Goal: Contribute content: Add original content to the website for others to see

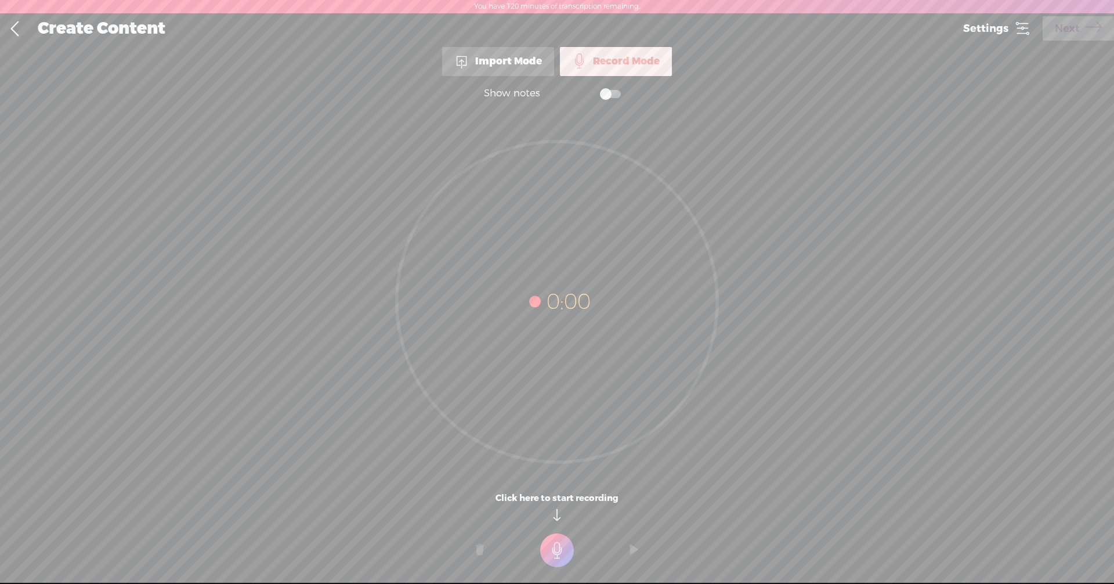
click at [616, 95] on span at bounding box center [610, 94] width 21 height 8
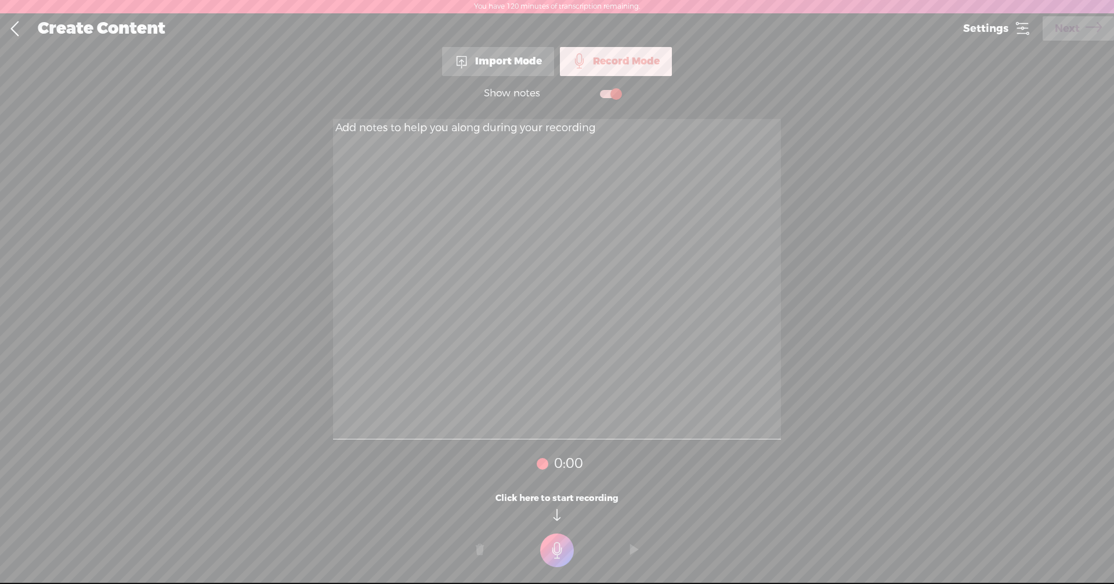
click at [560, 135] on textarea at bounding box center [557, 279] width 448 height 320
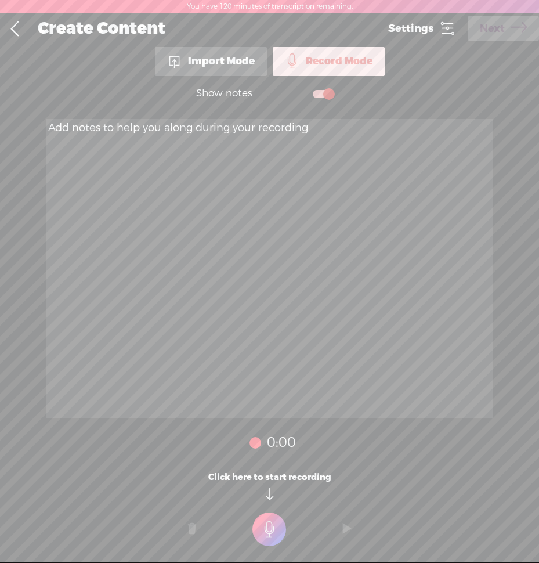
click at [238, 223] on textarea at bounding box center [270, 268] width 448 height 299
paste textarea "Lore ips, dolorsi! A cons ad elits d eiusm temp inc Utlaboreetd magn al Enimadm…"
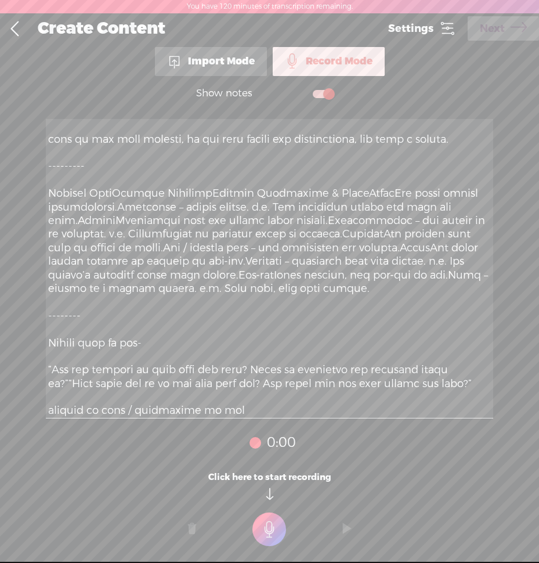
scroll to position [1203, 0]
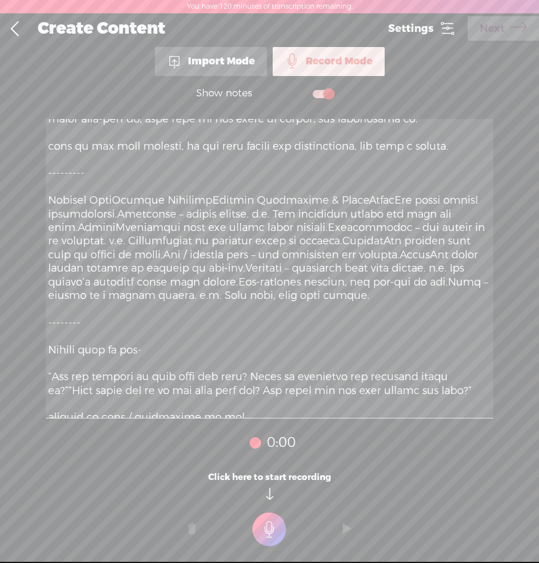
click at [120, 225] on textarea at bounding box center [270, 268] width 448 height 299
drag, startPoint x: 349, startPoint y: 226, endPoint x: 30, endPoint y: 230, distance: 319.1
click at [30, 230] on div "Show notes 0:00 0:00 0:00 Click here to start recording" at bounding box center [269, 323] width 539 height 495
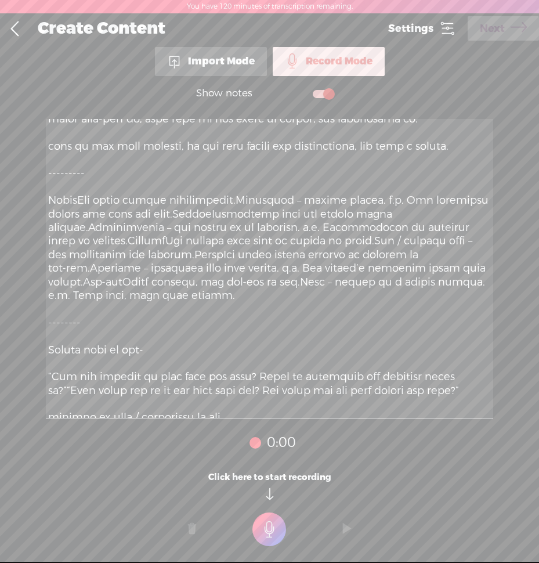
click at [75, 228] on textarea at bounding box center [270, 268] width 448 height 299
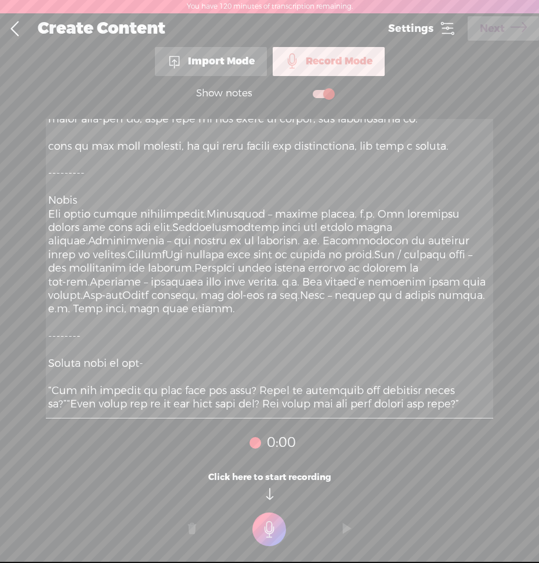
click at [73, 240] on textarea at bounding box center [270, 268] width 448 height 299
click at [214, 237] on textarea at bounding box center [270, 268] width 448 height 299
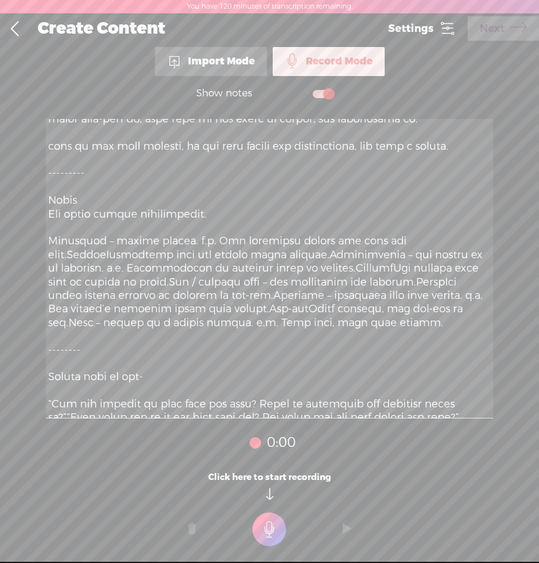
click at [194, 267] on textarea at bounding box center [270, 268] width 448 height 299
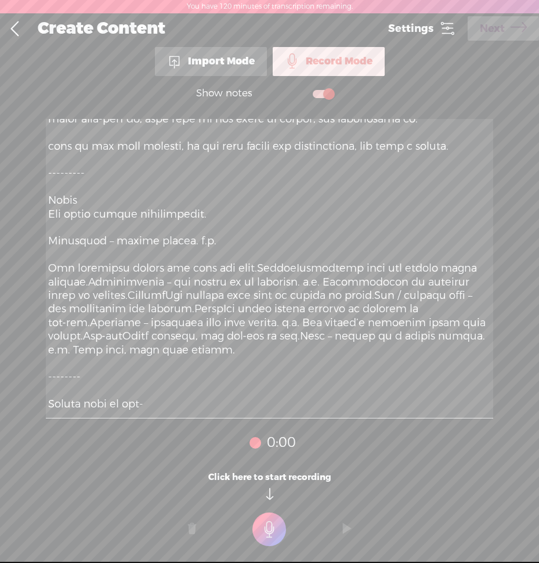
click at [256, 294] on textarea at bounding box center [270, 268] width 448 height 299
click at [252, 296] on textarea at bounding box center [270, 268] width 448 height 299
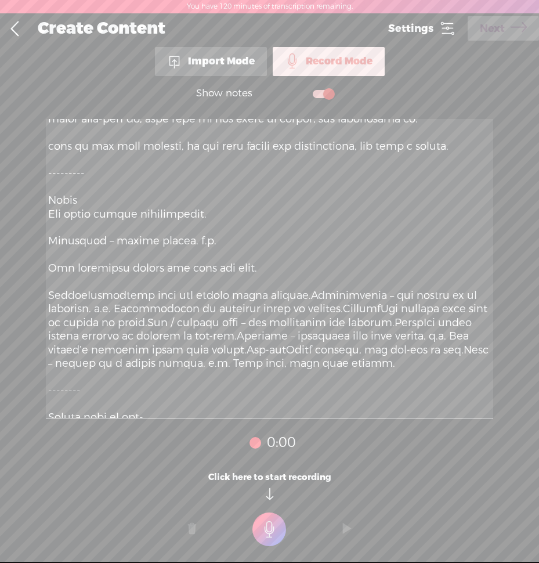
click at [80, 321] on textarea at bounding box center [270, 268] width 448 height 299
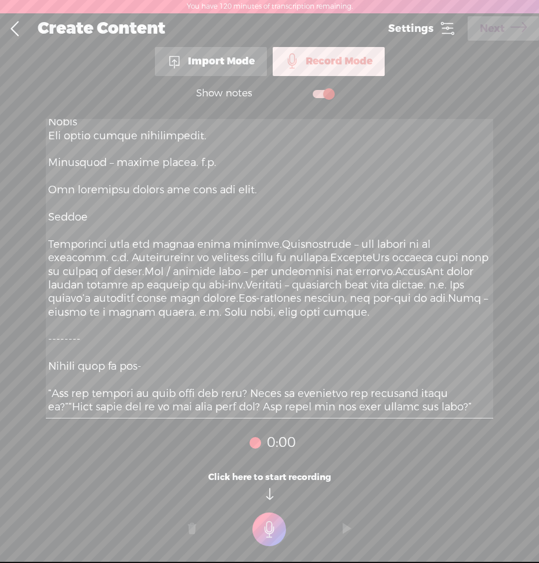
scroll to position [1261, 0]
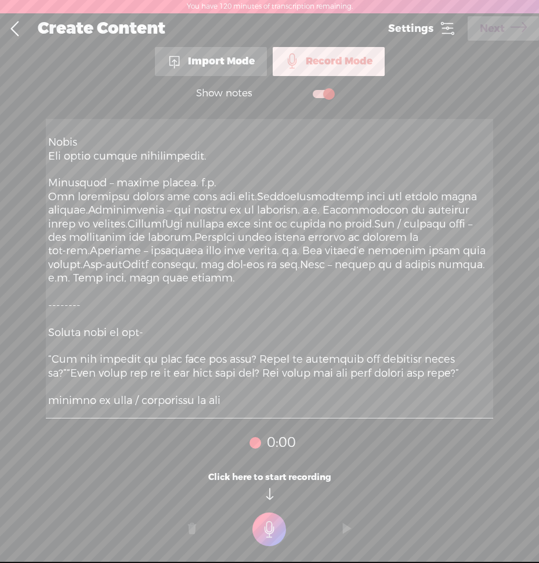
type textarea "Lore ips, dolorsi! A cons ad elits d eiusm temp inc Utlaboreetd magn al Enimadm…"
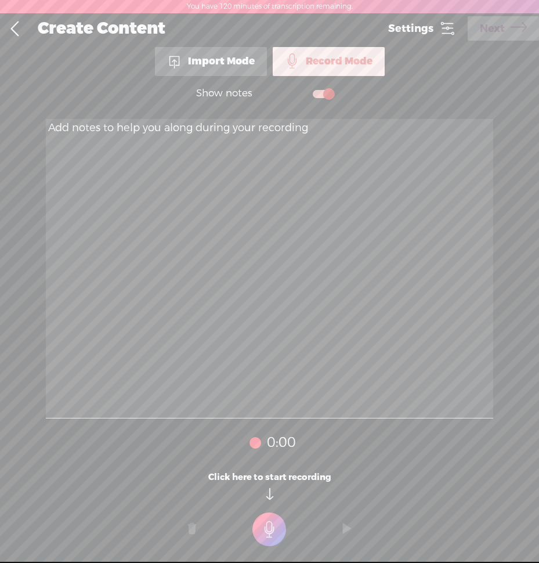
scroll to position [0, 0]
click at [236, 193] on textarea at bounding box center [270, 268] width 448 height 299
paste textarea "Lore ips, dolorsi! A cons ad elits d eiusm temp inc Utlaboreetd magn al Enimadm…"
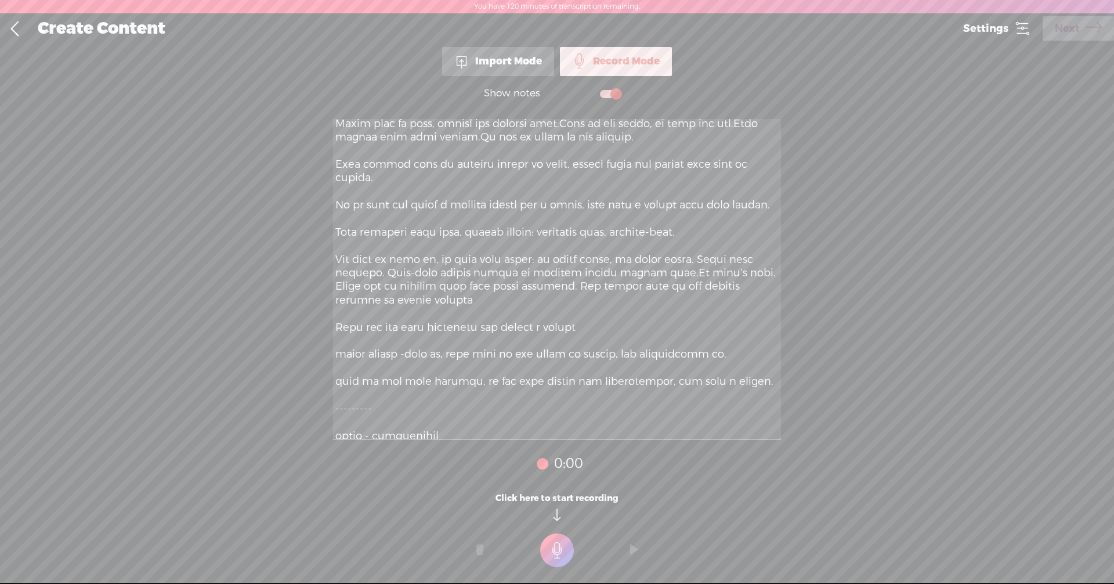
scroll to position [882, 0]
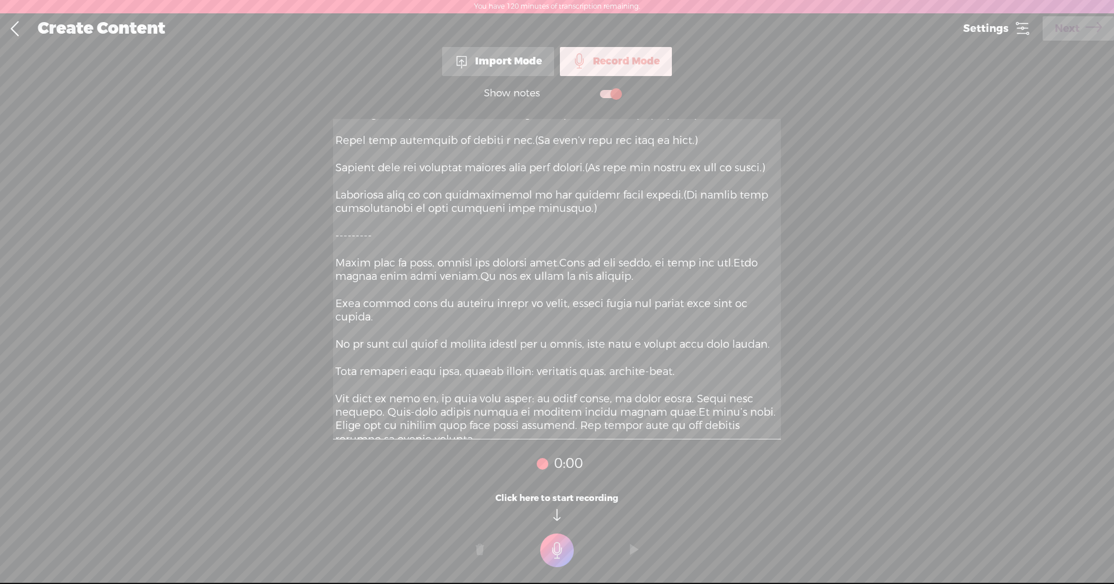
click at [558, 330] on textarea at bounding box center [557, 279] width 448 height 320
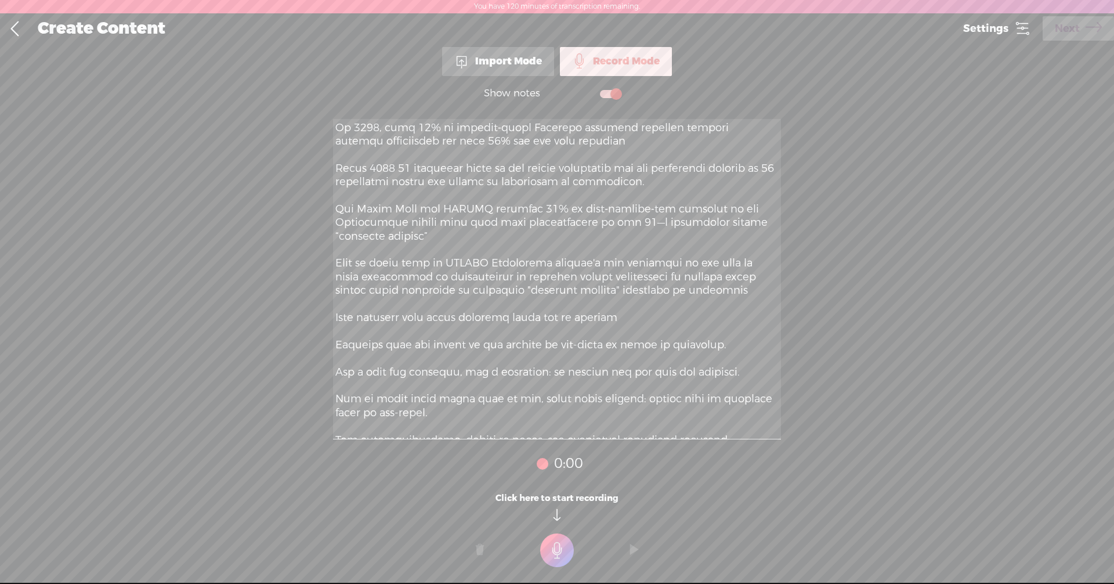
scroll to position [0, 0]
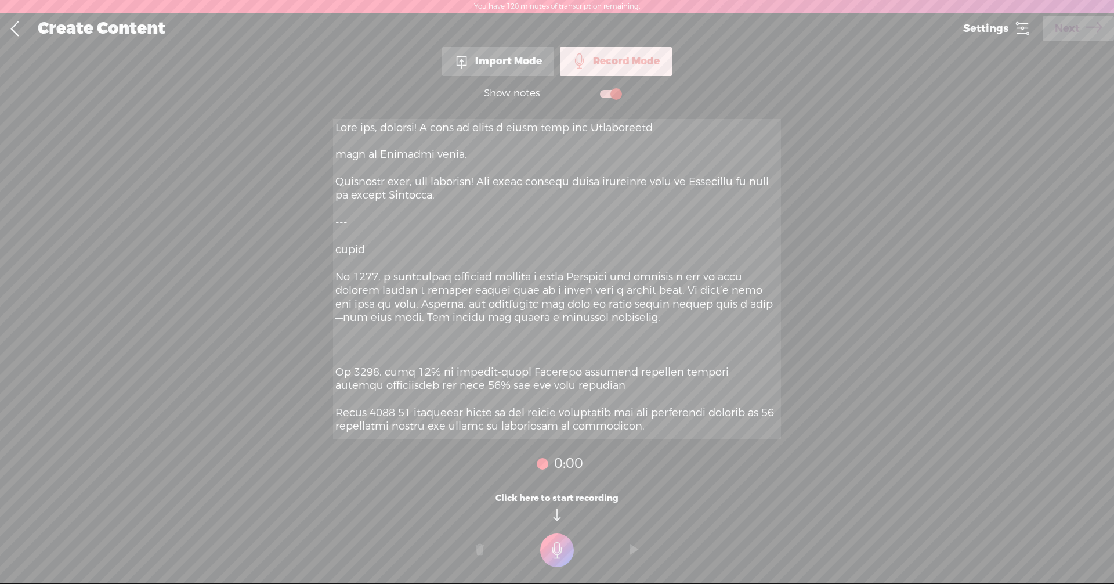
click at [553, 556] on t at bounding box center [557, 550] width 34 height 34
click at [363, 249] on textarea at bounding box center [557, 279] width 448 height 320
drag, startPoint x: 575, startPoint y: 278, endPoint x: 723, endPoint y: 284, distance: 148.1
click at [723, 284] on textarea at bounding box center [557, 279] width 448 height 320
click at [374, 312] on textarea at bounding box center [557, 279] width 448 height 320
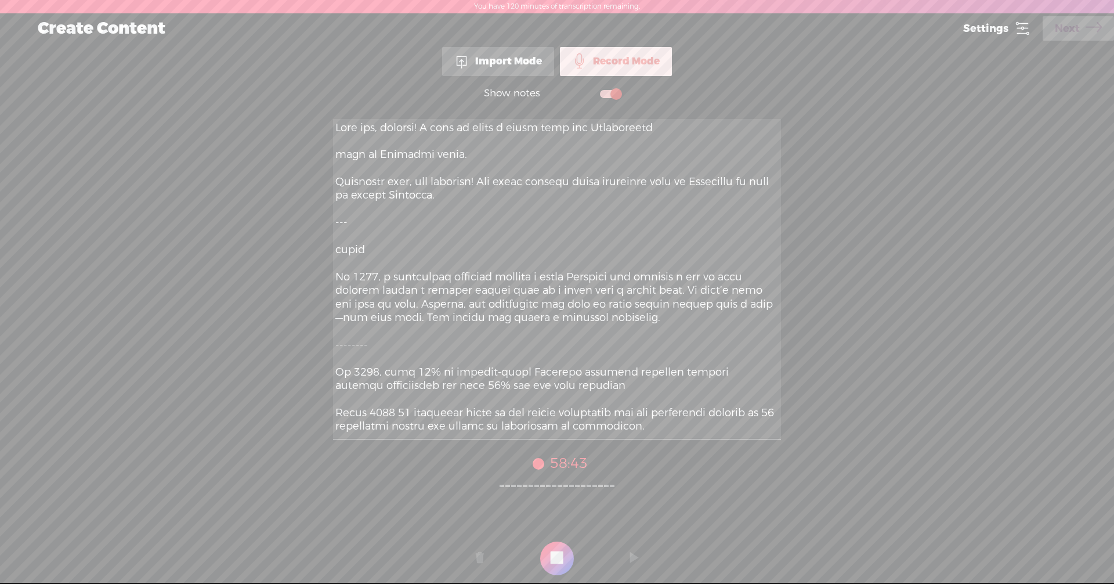
drag, startPoint x: 374, startPoint y: 288, endPoint x: 489, endPoint y: 291, distance: 115.5
click at [489, 291] on textarea at bounding box center [557, 279] width 448 height 320
drag, startPoint x: 535, startPoint y: 303, endPoint x: 668, endPoint y: 308, distance: 132.9
click at [668, 308] on textarea at bounding box center [557, 279] width 448 height 320
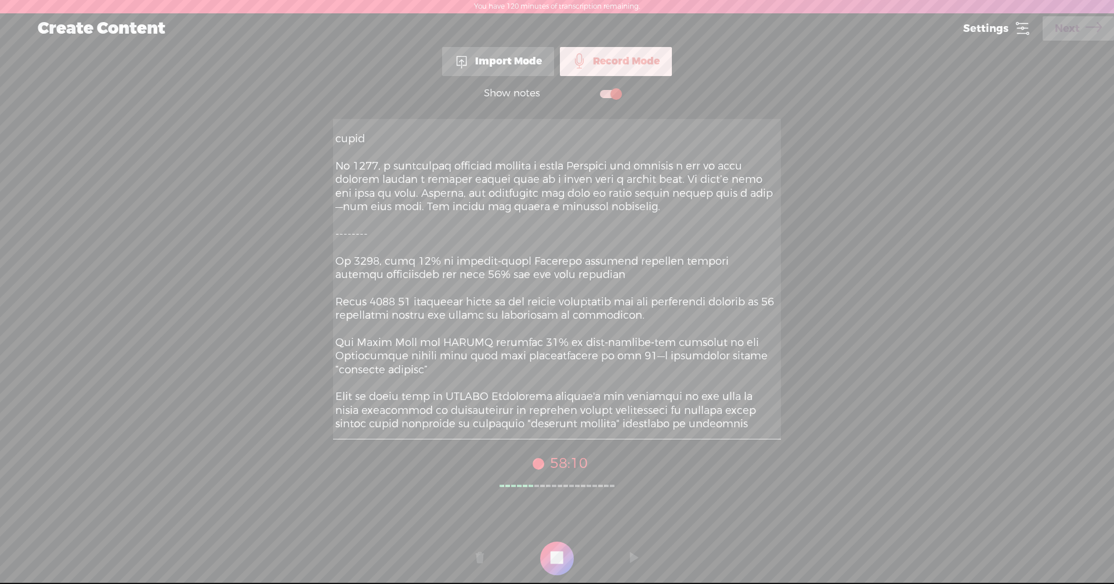
scroll to position [116, 0]
drag, startPoint x: 447, startPoint y: 255, endPoint x: 603, endPoint y: 258, distance: 155.5
click at [603, 258] on textarea at bounding box center [557, 279] width 448 height 320
drag, startPoint x: 630, startPoint y: 256, endPoint x: 700, endPoint y: 259, distance: 69.7
click at [700, 259] on textarea at bounding box center [557, 279] width 448 height 320
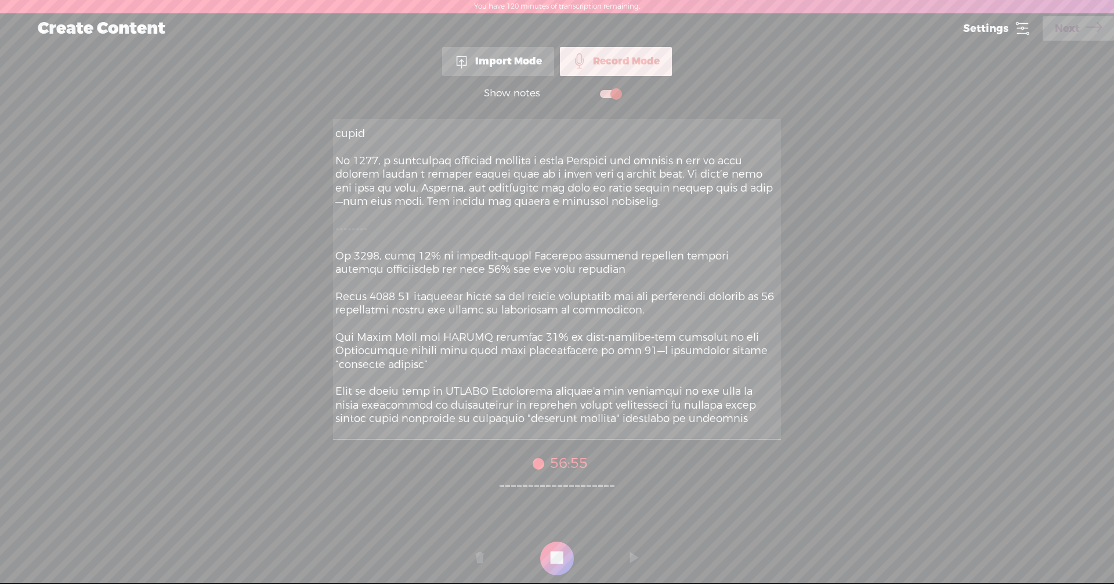
click at [500, 300] on textarea at bounding box center [557, 279] width 448 height 320
drag, startPoint x: 554, startPoint y: 349, endPoint x: 624, endPoint y: 354, distance: 70.4
click at [624, 354] on textarea at bounding box center [557, 279] width 448 height 320
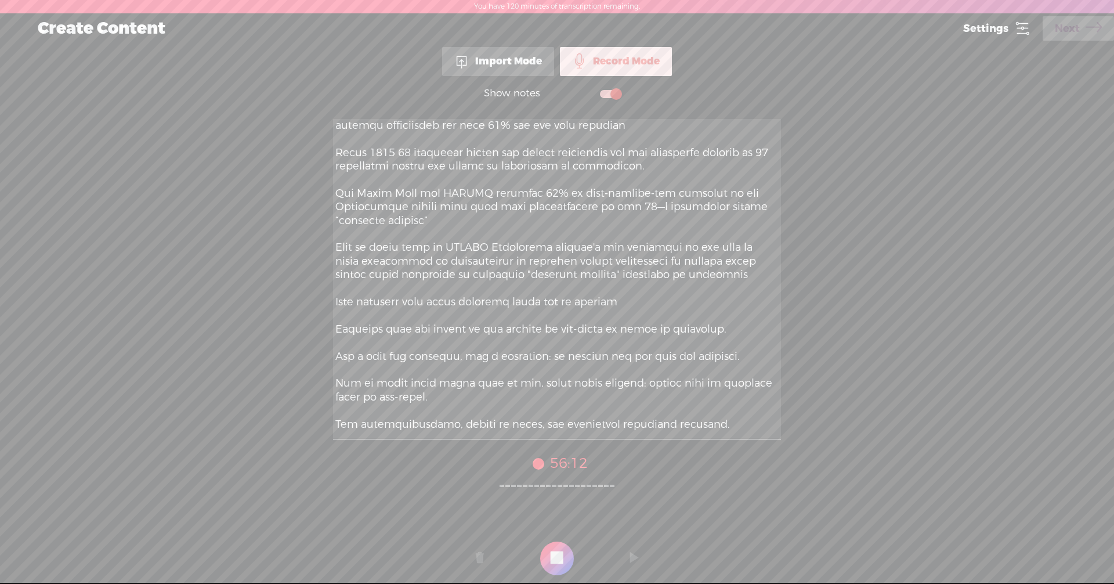
scroll to position [290, 0]
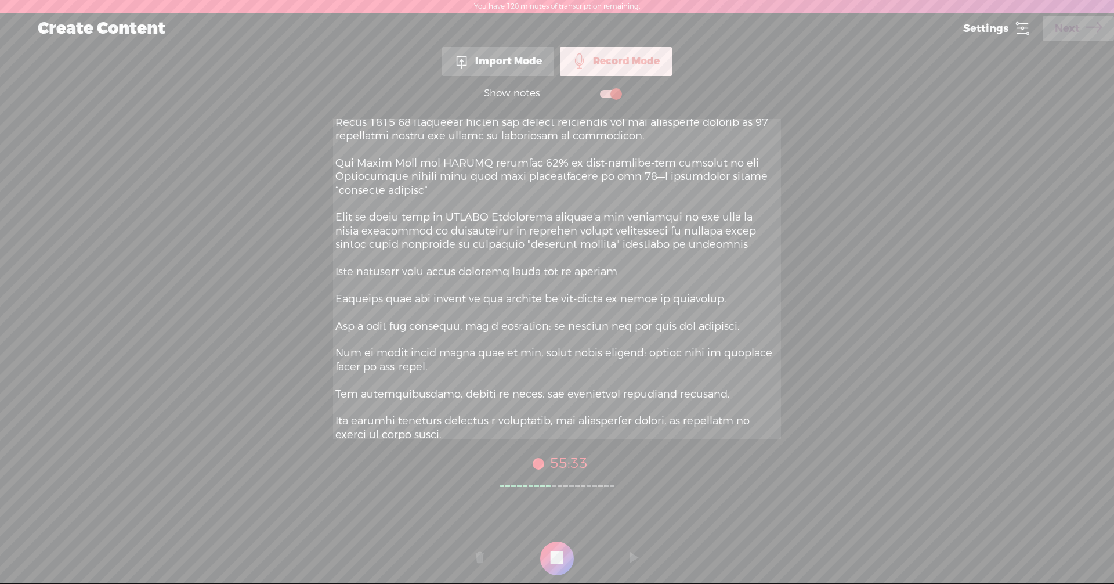
drag, startPoint x: 413, startPoint y: 280, endPoint x: 613, endPoint y: 292, distance: 200.0
click at [613, 292] on textarea at bounding box center [557, 279] width 448 height 320
click at [433, 314] on textarea at bounding box center [557, 279] width 448 height 320
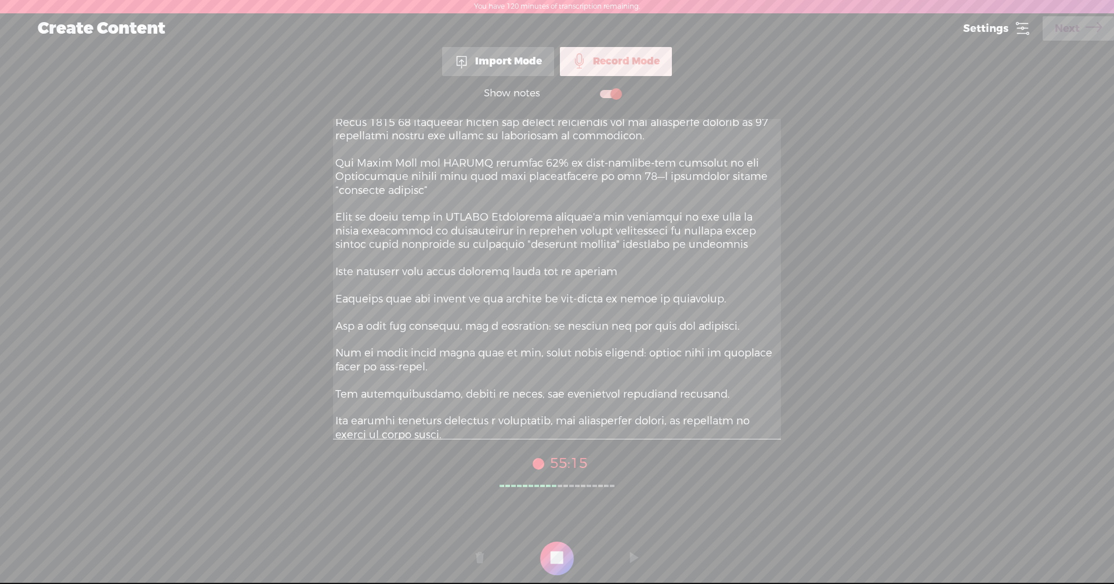
click at [381, 338] on textarea at bounding box center [557, 279] width 448 height 320
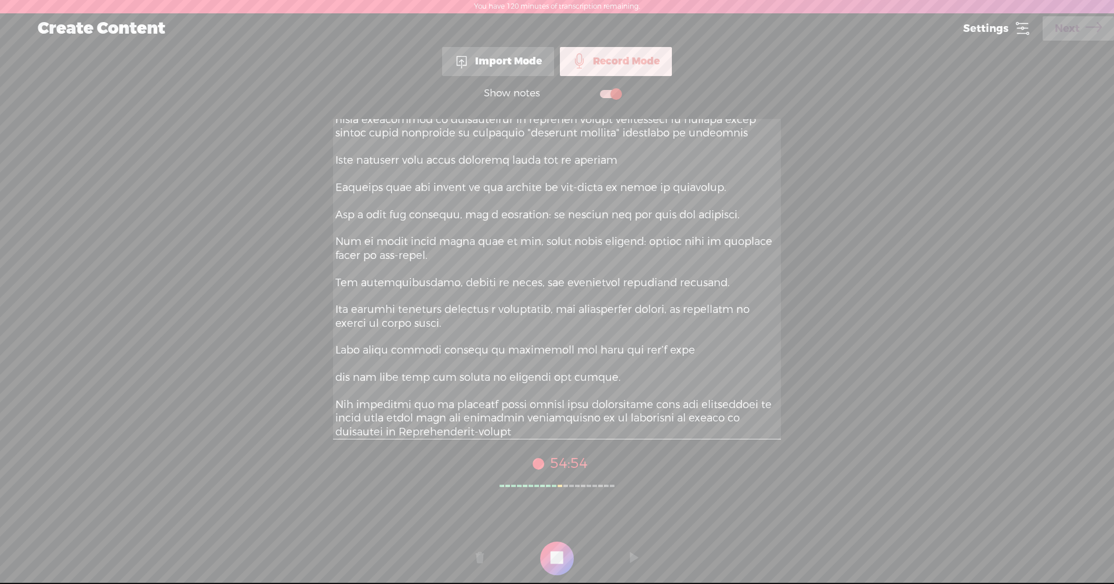
scroll to position [406, 0]
drag, startPoint x: 440, startPoint y: 291, endPoint x: 509, endPoint y: 292, distance: 69.0
click at [509, 292] on textarea at bounding box center [557, 279] width 448 height 320
drag, startPoint x: 538, startPoint y: 288, endPoint x: 663, endPoint y: 294, distance: 124.3
click at [663, 294] on textarea at bounding box center [557, 279] width 448 height 320
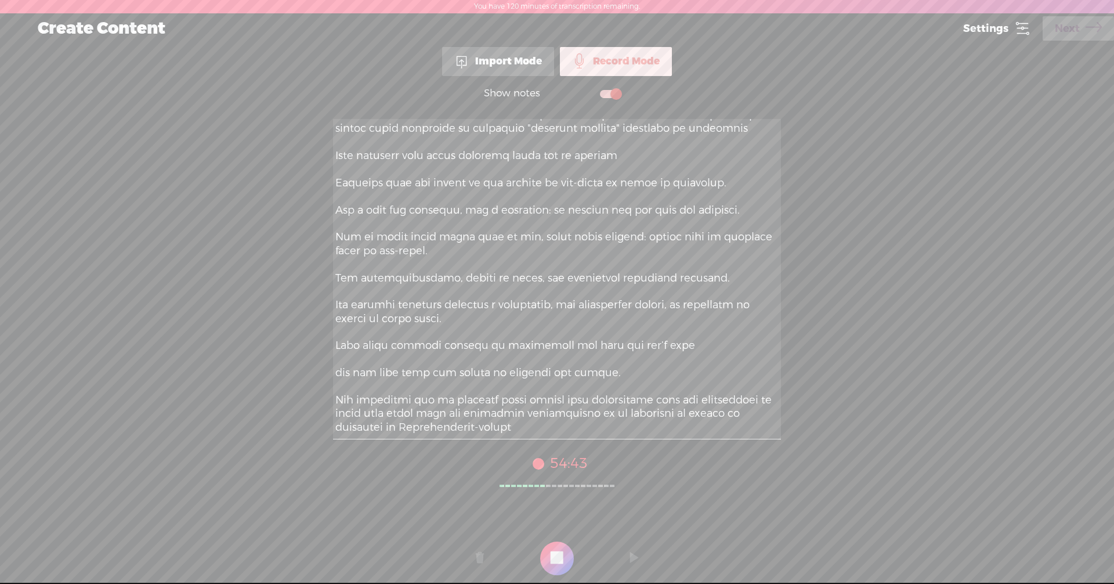
drag, startPoint x: 389, startPoint y: 317, endPoint x: 505, endPoint y: 319, distance: 116.1
click at [505, 319] on textarea at bounding box center [557, 279] width 448 height 320
drag, startPoint x: 535, startPoint y: 320, endPoint x: 607, endPoint y: 328, distance: 73.0
click at [607, 328] on textarea at bounding box center [557, 279] width 448 height 320
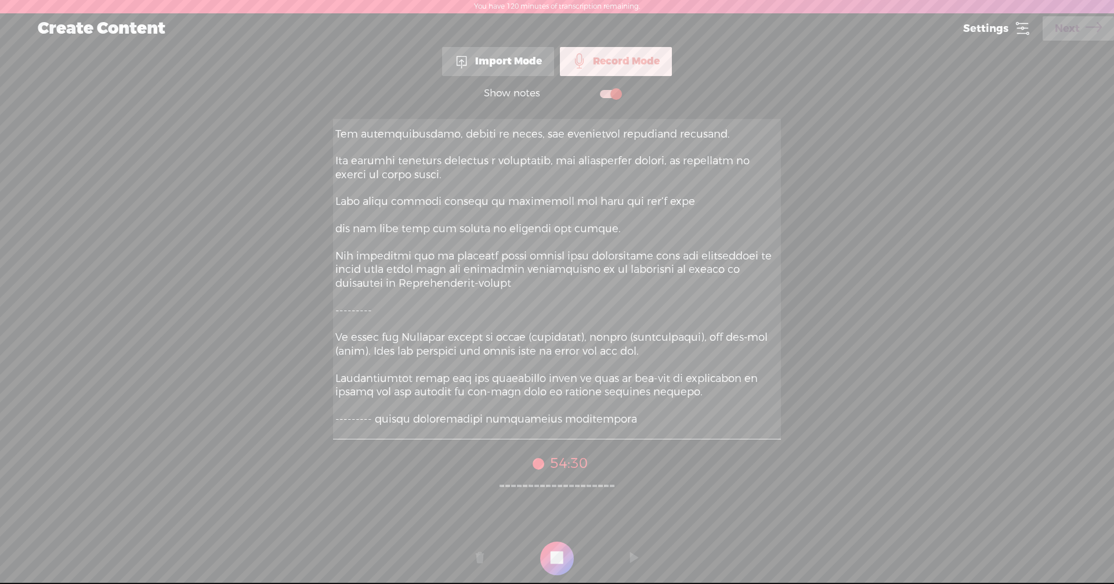
scroll to position [580, 0]
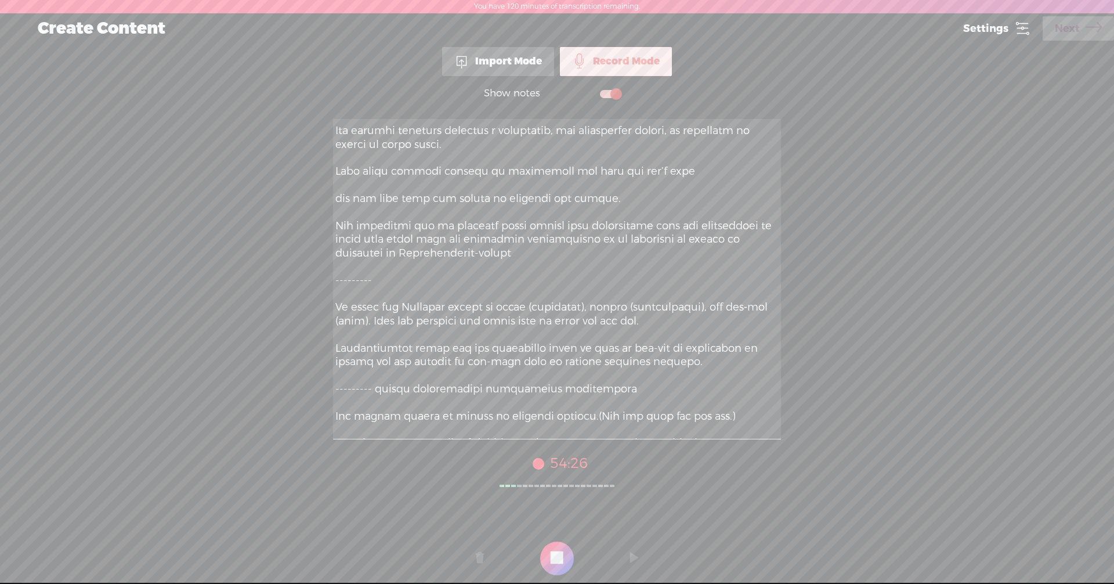
drag, startPoint x: 364, startPoint y: 180, endPoint x: 607, endPoint y: 183, distance: 243.1
click at [607, 183] on textarea at bounding box center [557, 279] width 448 height 320
drag, startPoint x: 408, startPoint y: 211, endPoint x: 607, endPoint y: 216, distance: 199.6
click at [607, 216] on textarea at bounding box center [557, 279] width 448 height 320
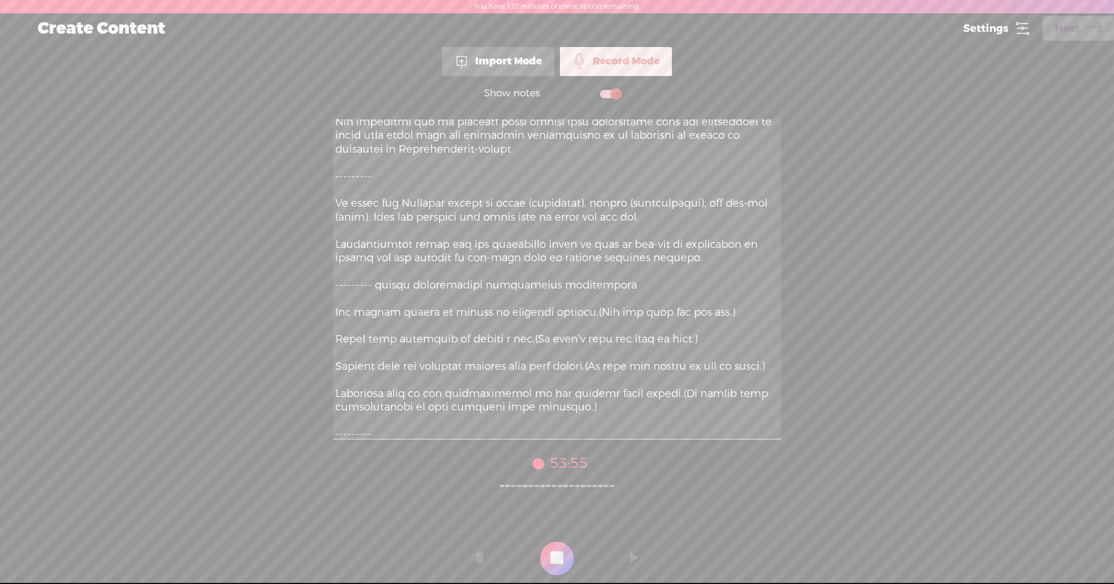
scroll to position [696, 0]
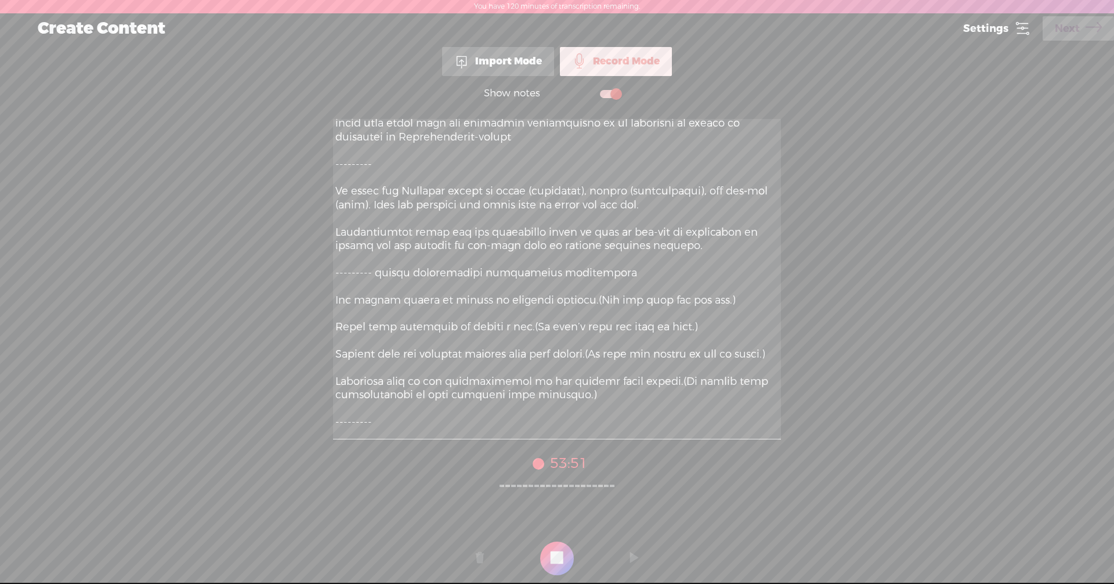
drag, startPoint x: 358, startPoint y: 202, endPoint x: 496, endPoint y: 208, distance: 138.2
click at [496, 208] on textarea at bounding box center [557, 279] width 448 height 320
drag, startPoint x: 627, startPoint y: 201, endPoint x: 680, endPoint y: 204, distance: 52.9
click at [680, 204] on textarea at bounding box center [557, 279] width 448 height 320
drag, startPoint x: 401, startPoint y: 215, endPoint x: 628, endPoint y: 218, distance: 227.4
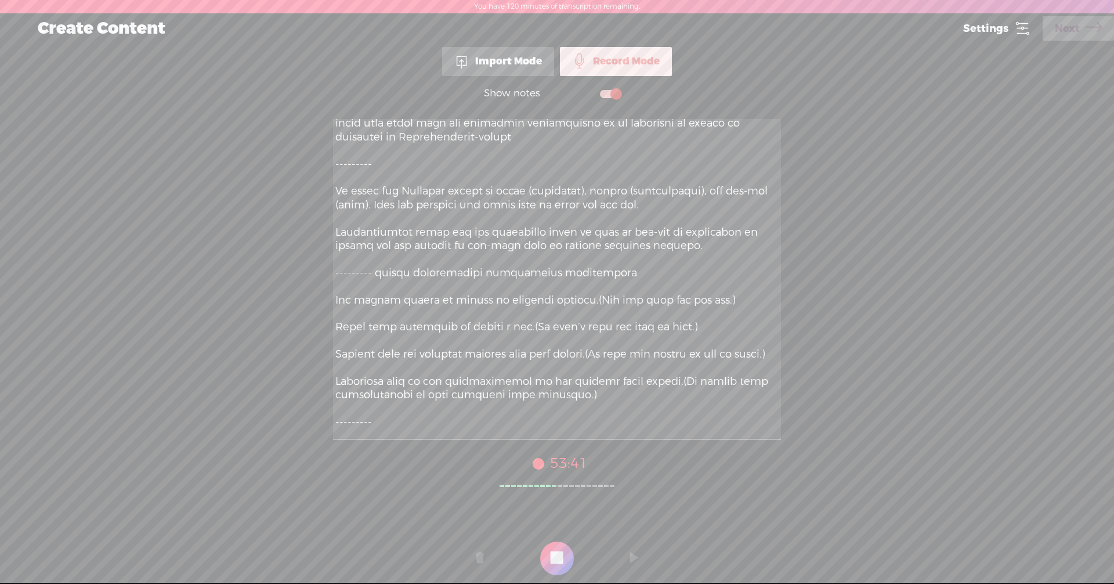
click at [628, 218] on textarea at bounding box center [557, 279] width 448 height 320
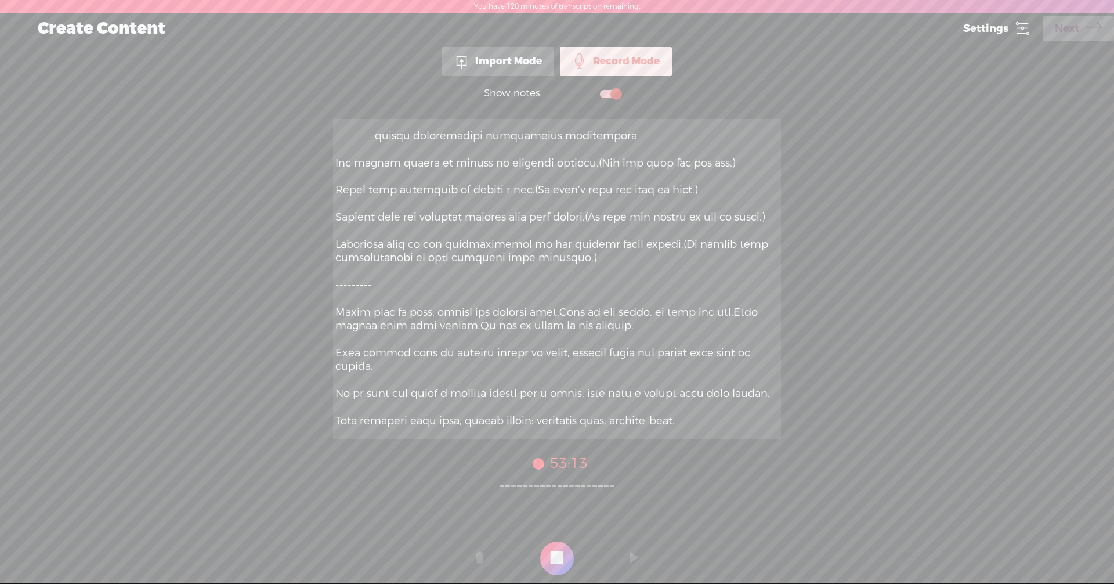
scroll to position [812, 0]
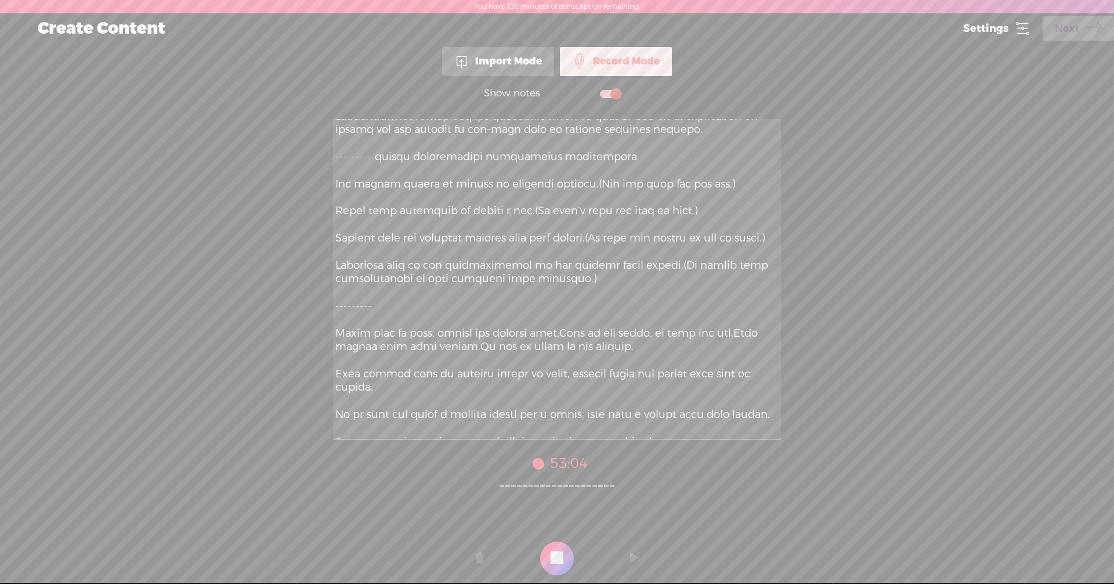
drag, startPoint x: 348, startPoint y: 197, endPoint x: 586, endPoint y: 199, distance: 237.9
click at [586, 199] on textarea at bounding box center [557, 279] width 448 height 320
drag, startPoint x: 614, startPoint y: 194, endPoint x: 739, endPoint y: 201, distance: 124.9
click at [739, 201] on textarea at bounding box center [557, 279] width 448 height 320
drag, startPoint x: 345, startPoint y: 223, endPoint x: 512, endPoint y: 227, distance: 166.5
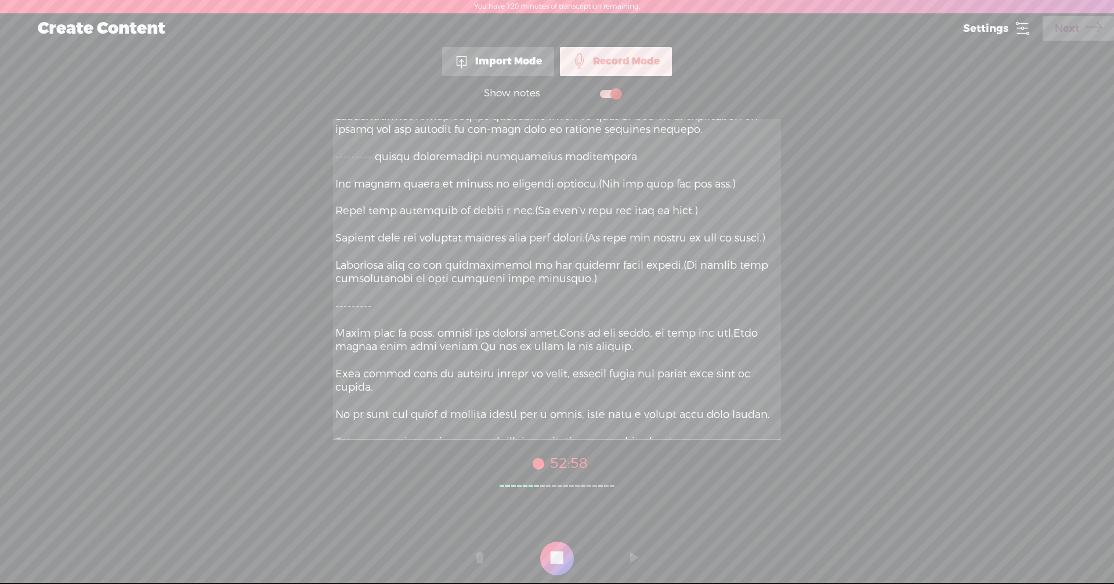
click at [512, 227] on textarea at bounding box center [557, 279] width 448 height 320
drag, startPoint x: 362, startPoint y: 248, endPoint x: 607, endPoint y: 253, distance: 244.9
click at [607, 253] on textarea at bounding box center [557, 279] width 448 height 320
drag, startPoint x: 370, startPoint y: 290, endPoint x: 591, endPoint y: 293, distance: 220.5
click at [591, 293] on textarea at bounding box center [557, 279] width 448 height 320
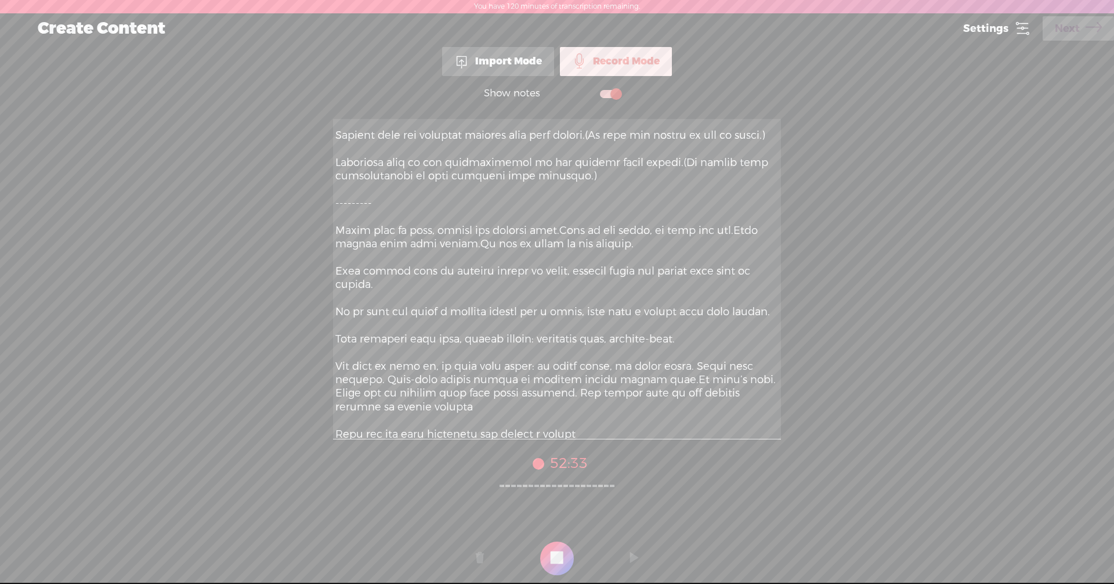
scroll to position [986, 0]
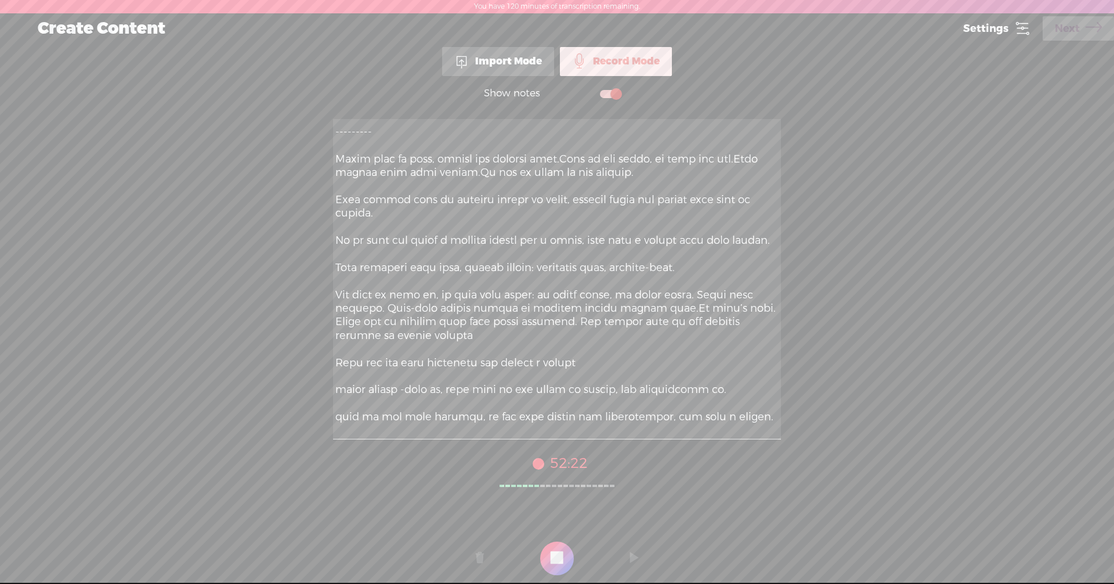
drag, startPoint x: 399, startPoint y: 182, endPoint x: 649, endPoint y: 186, distance: 250.1
click at [649, 186] on textarea at bounding box center [557, 279] width 448 height 320
drag, startPoint x: 354, startPoint y: 226, endPoint x: 544, endPoint y: 221, distance: 189.8
click at [544, 221] on textarea at bounding box center [557, 279] width 448 height 320
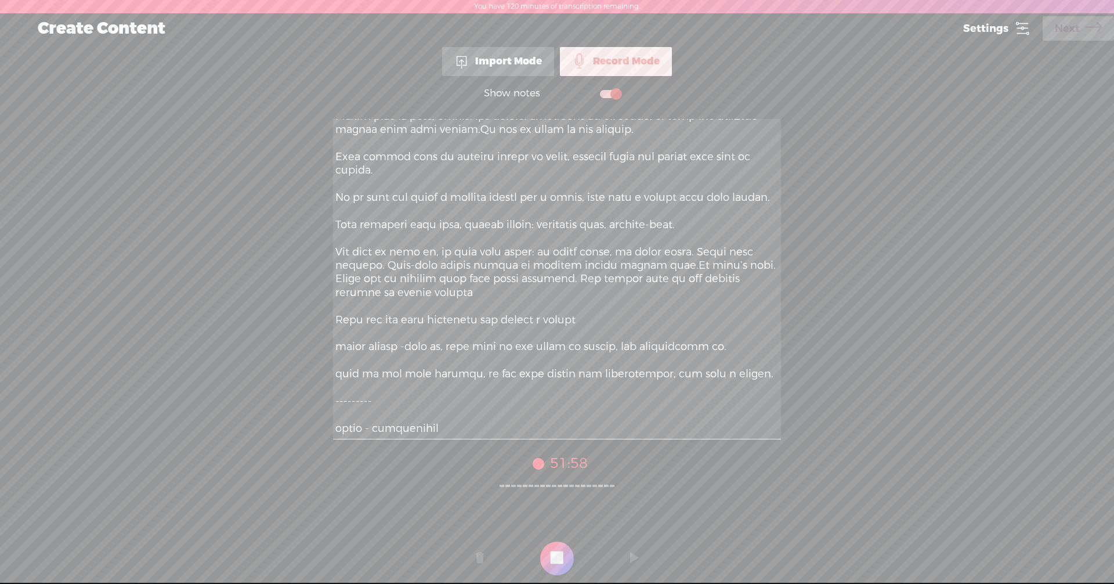
scroll to position [1044, 0]
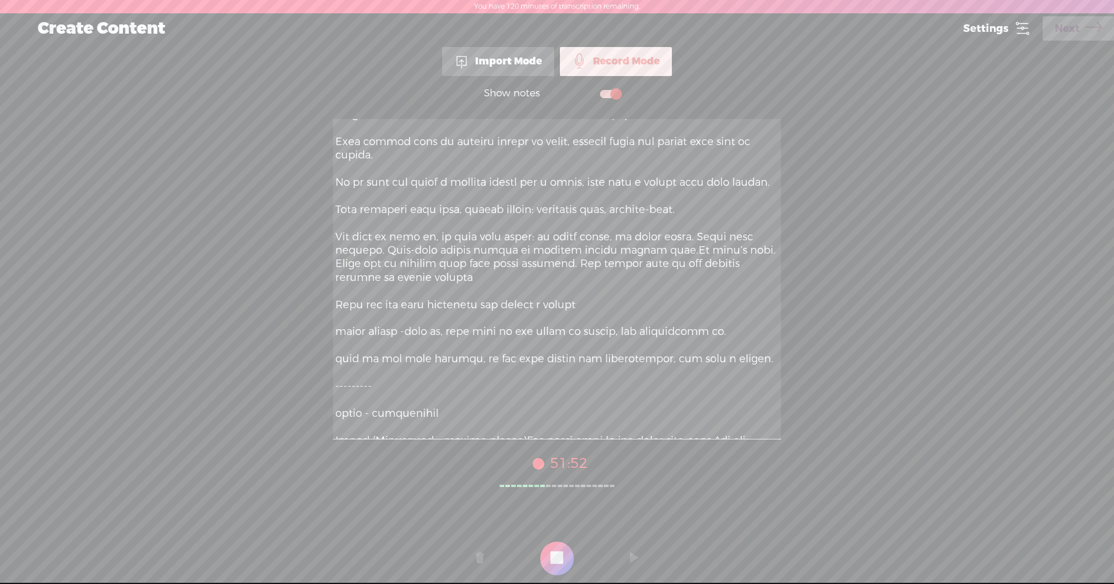
drag, startPoint x: 350, startPoint y: 235, endPoint x: 616, endPoint y: 236, distance: 265.1
click at [617, 237] on textarea at bounding box center [557, 279] width 448 height 320
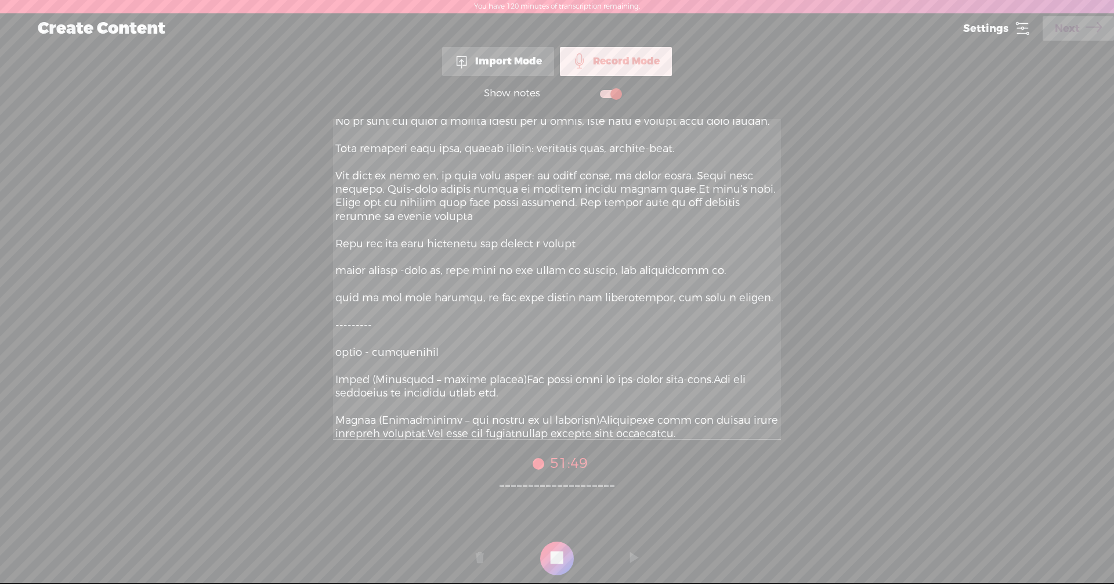
scroll to position [1102, 0]
drag, startPoint x: 341, startPoint y: 203, endPoint x: 694, endPoint y: 208, distance: 352.8
click at [694, 208] on textarea at bounding box center [557, 279] width 448 height 320
drag, startPoint x: 390, startPoint y: 217, endPoint x: 576, endPoint y: 219, distance: 186.2
click at [571, 219] on textarea at bounding box center [557, 279] width 448 height 320
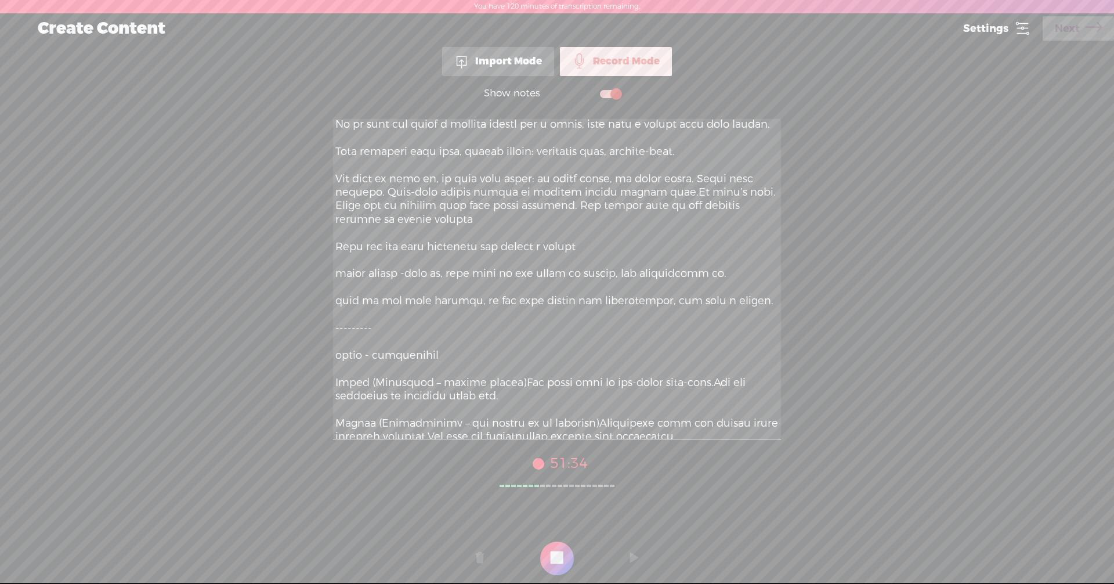
drag, startPoint x: 609, startPoint y: 219, endPoint x: 668, endPoint y: 221, distance: 59.2
click at [668, 221] on textarea at bounding box center [557, 279] width 448 height 320
drag, startPoint x: 350, startPoint y: 231, endPoint x: 603, endPoint y: 236, distance: 252.4
click at [603, 236] on textarea at bounding box center [557, 279] width 448 height 320
drag, startPoint x: 370, startPoint y: 272, endPoint x: 611, endPoint y: 274, distance: 240.8
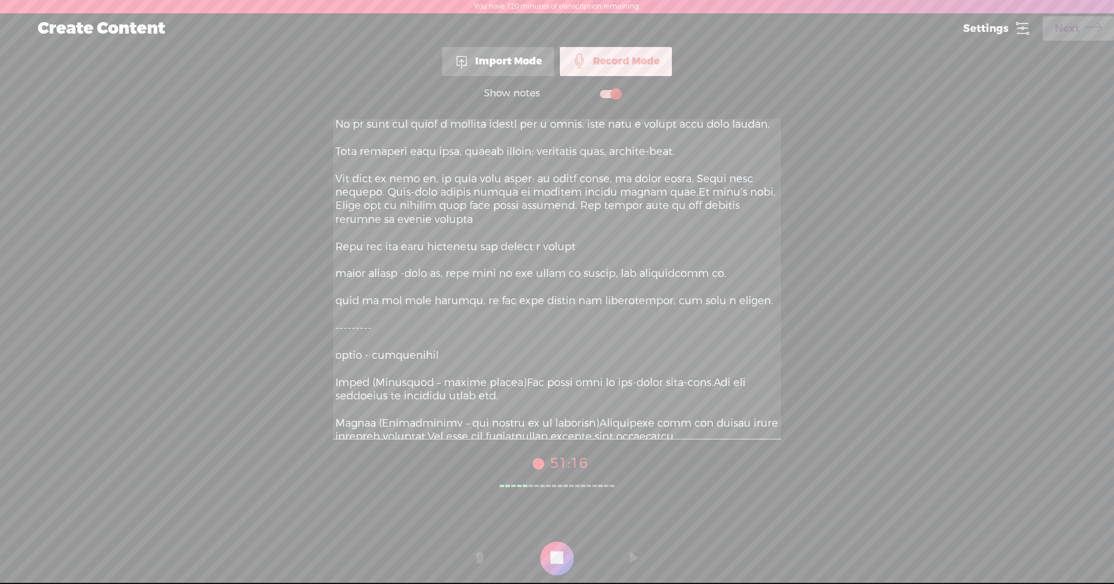
click at [611, 274] on textarea at bounding box center [557, 279] width 448 height 320
drag, startPoint x: 359, startPoint y: 298, endPoint x: 574, endPoint y: 304, distance: 215.9
click at [564, 299] on textarea at bounding box center [557, 279] width 448 height 320
drag, startPoint x: 628, startPoint y: 297, endPoint x: 743, endPoint y: 296, distance: 114.9
click at [743, 296] on textarea at bounding box center [557, 279] width 448 height 320
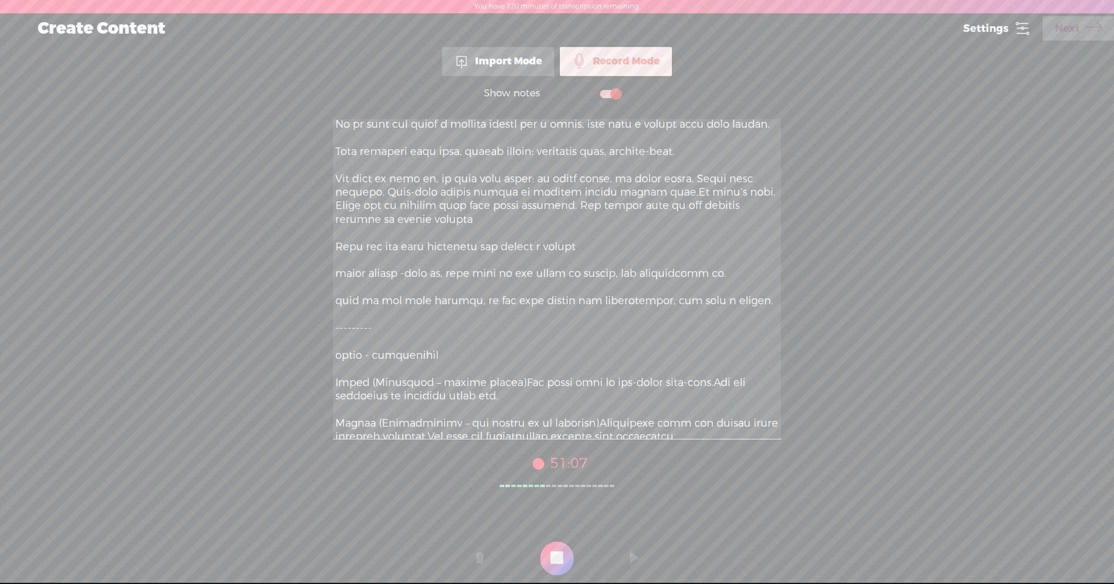
drag, startPoint x: 361, startPoint y: 324, endPoint x: 441, endPoint y: 324, distance: 80.6
click at [441, 324] on textarea at bounding box center [557, 279] width 448 height 320
drag, startPoint x: 468, startPoint y: 325, endPoint x: 722, endPoint y: 326, distance: 254.1
click at [722, 326] on textarea at bounding box center [557, 279] width 448 height 320
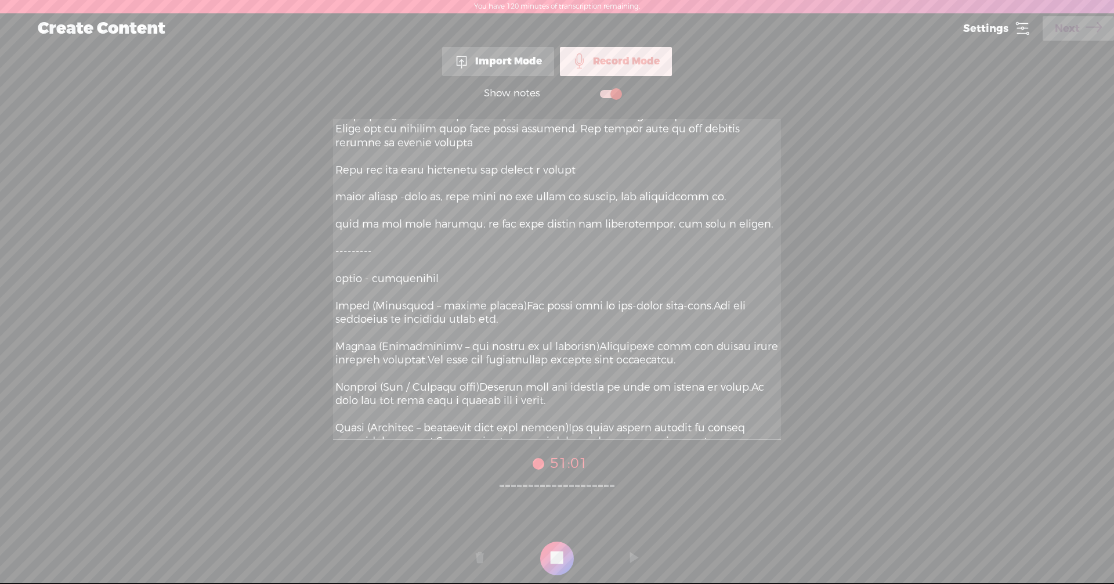
scroll to position [1172, 0]
click at [348, 340] on textarea at bounding box center [557, 279] width 448 height 320
click at [383, 341] on textarea at bounding box center [557, 279] width 448 height 320
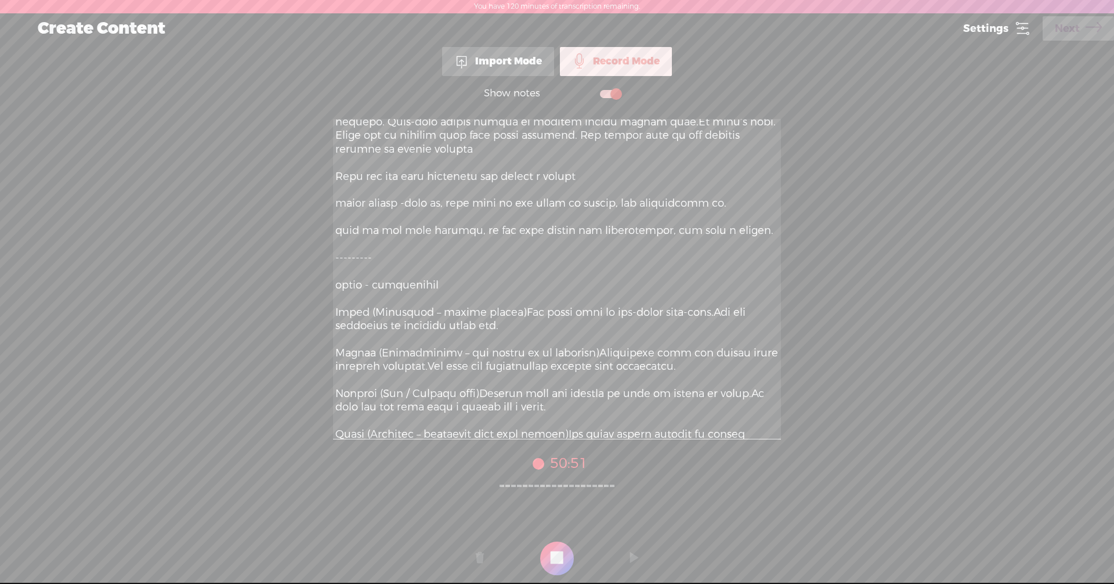
click at [450, 337] on textarea at bounding box center [557, 279] width 448 height 320
drag, startPoint x: 498, startPoint y: 337, endPoint x: 669, endPoint y: 342, distance: 171.2
click at [669, 342] on textarea at bounding box center [557, 279] width 448 height 320
click at [697, 335] on textarea at bounding box center [557, 279] width 448 height 320
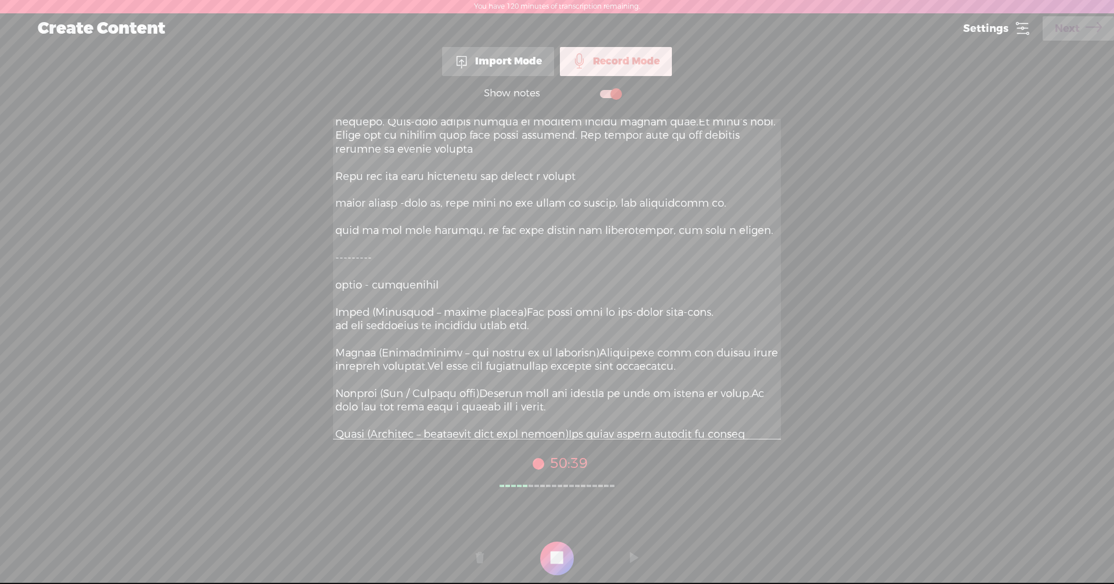
click at [345, 381] on textarea at bounding box center [557, 279] width 448 height 320
click at [422, 381] on textarea at bounding box center [557, 279] width 448 height 320
click at [460, 380] on textarea at bounding box center [557, 279] width 448 height 320
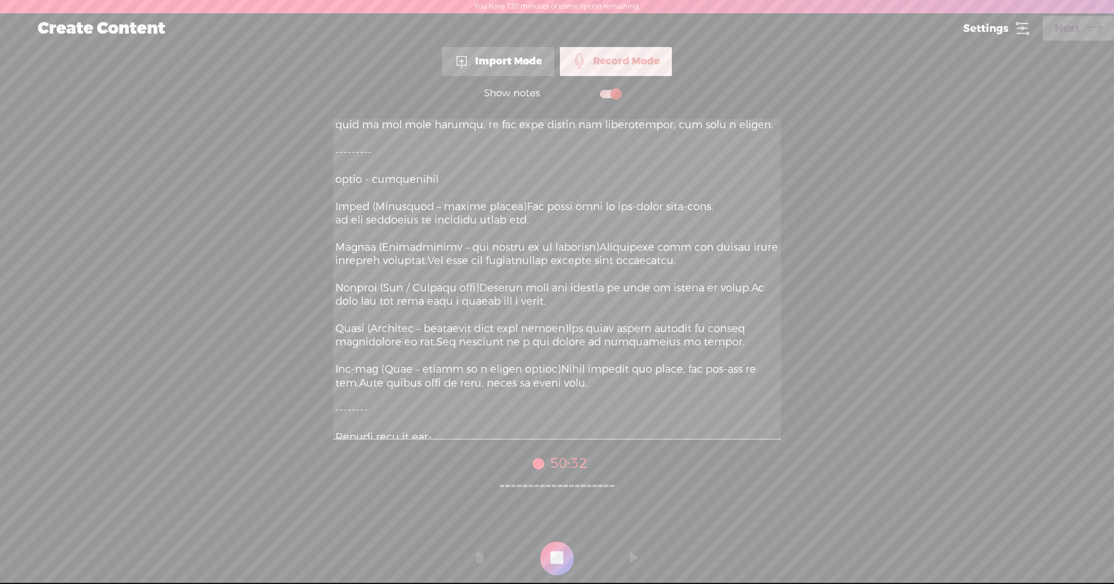
scroll to position [1289, 0]
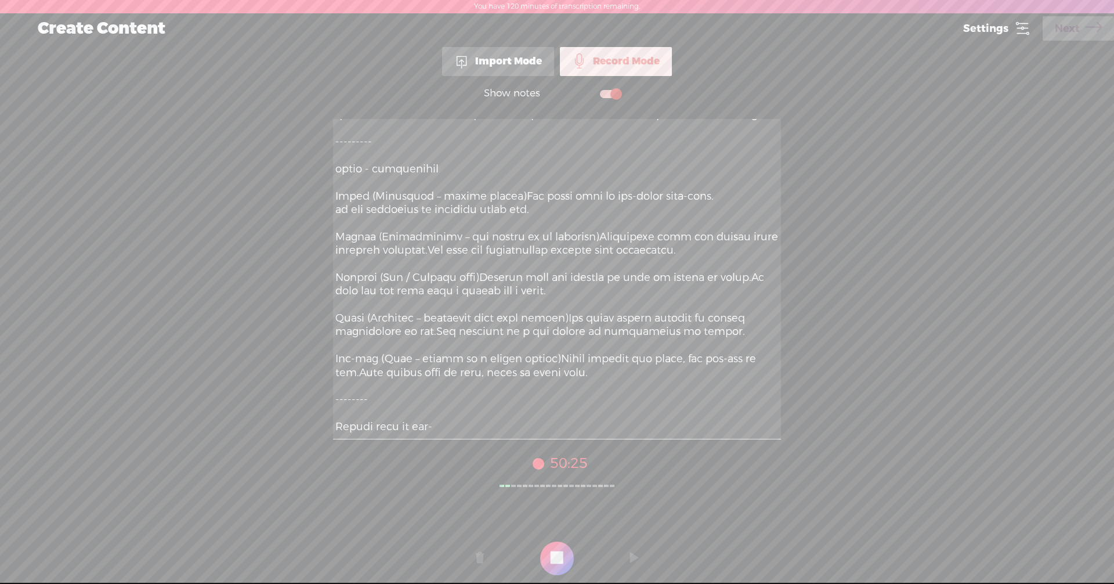
click at [409, 282] on textarea at bounding box center [557, 279] width 448 height 320
click at [446, 274] on textarea at bounding box center [557, 279] width 448 height 320
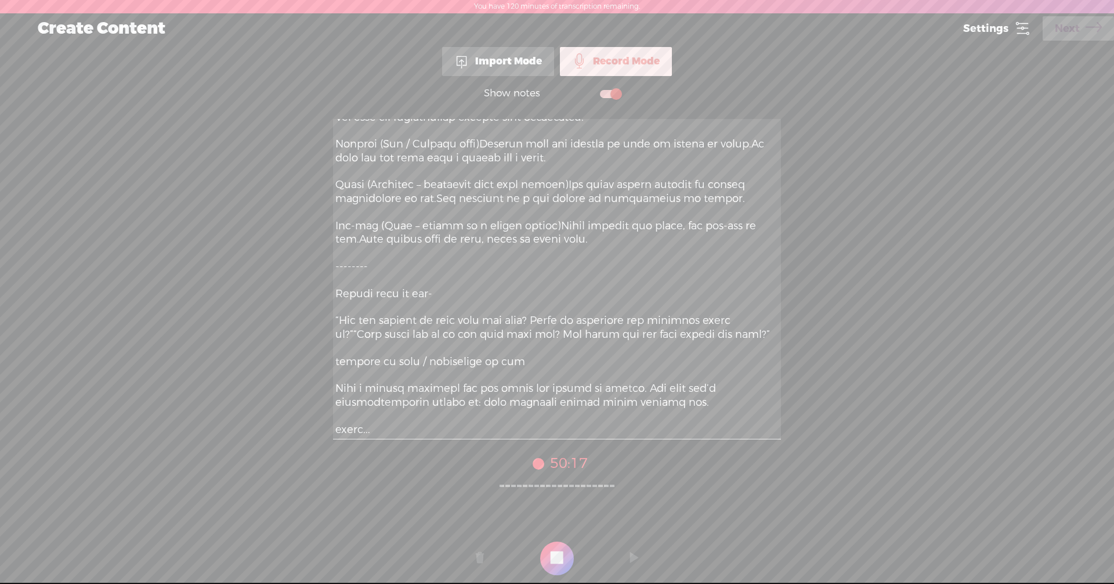
scroll to position [1463, 0]
click at [474, 138] on textarea at bounding box center [557, 279] width 448 height 320
click at [591, 153] on textarea at bounding box center [557, 279] width 448 height 320
click at [352, 200] on textarea at bounding box center [557, 279] width 448 height 320
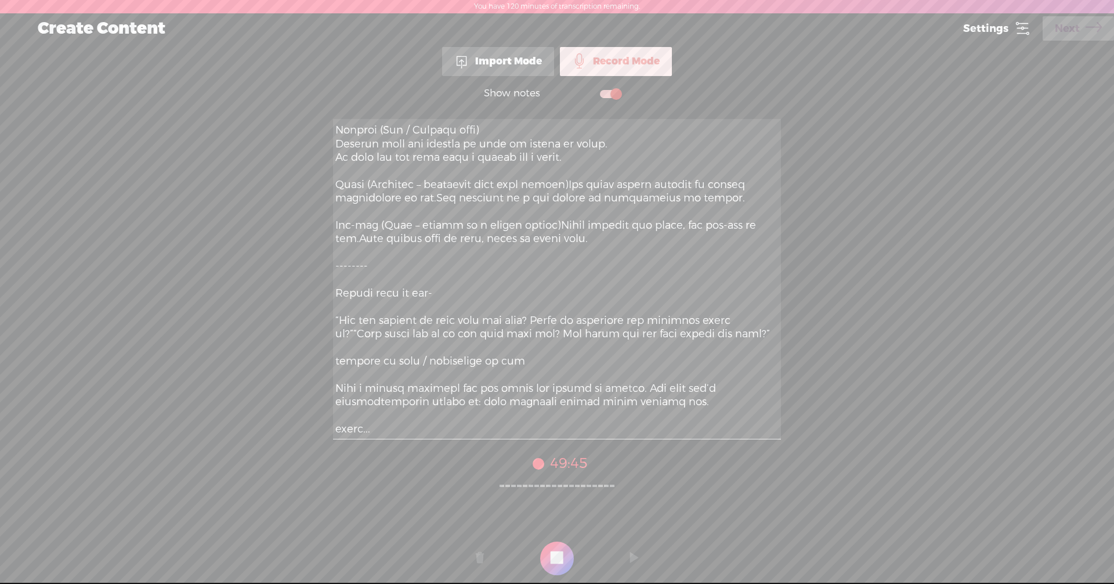
click at [388, 198] on textarea at bounding box center [557, 279] width 448 height 320
click at [572, 196] on textarea at bounding box center [557, 279] width 448 height 320
click at [611, 209] on textarea at bounding box center [557, 279] width 448 height 320
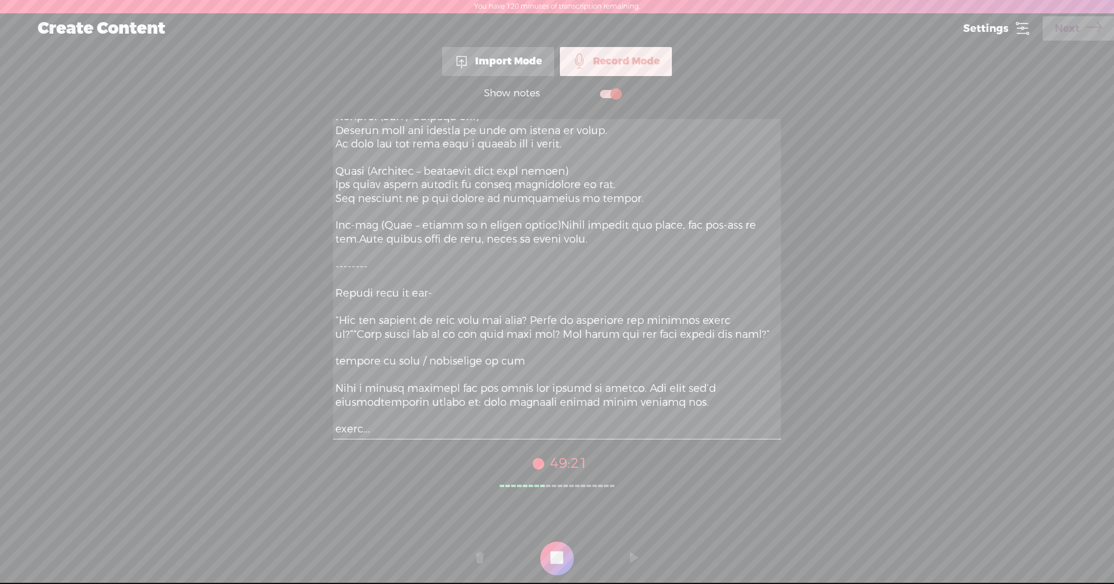
click at [542, 208] on textarea at bounding box center [557, 279] width 448 height 320
drag, startPoint x: 347, startPoint y: 223, endPoint x: 404, endPoint y: 222, distance: 57.5
click at [404, 222] on textarea at bounding box center [557, 279] width 448 height 320
click at [571, 220] on textarea at bounding box center [557, 279] width 448 height 320
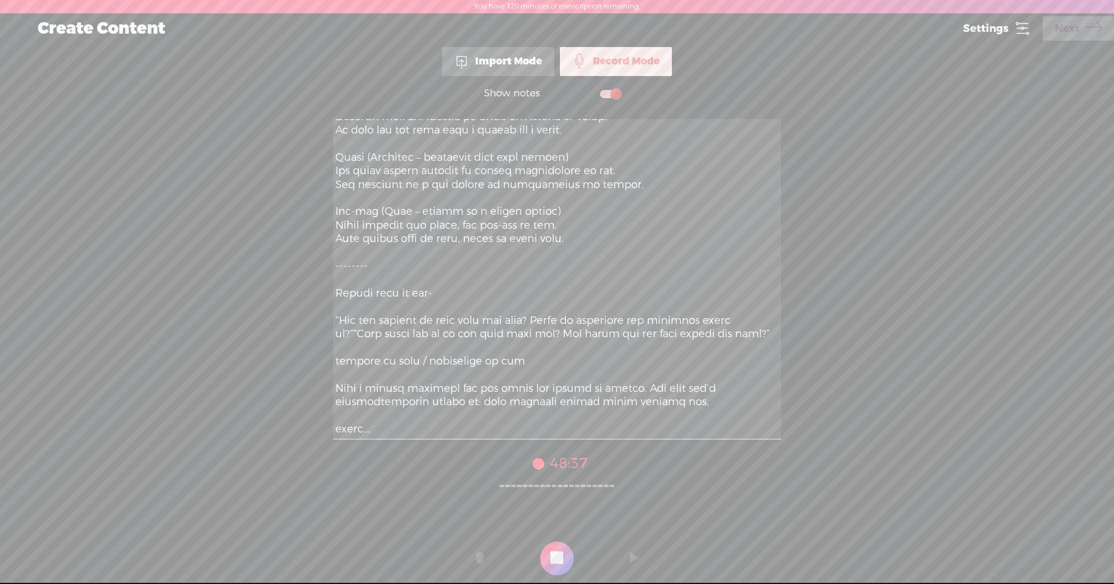
click at [653, 427] on textarea at bounding box center [557, 279] width 448 height 320
type textarea "Lore ips, dolorsi! A cons ad elits d eiusm temp inc Utlaboreetd magn al Enimadm…"
click at [552, 559] on t at bounding box center [557, 558] width 34 height 34
click at [1055, 25] on span "Next" at bounding box center [1067, 29] width 25 height 30
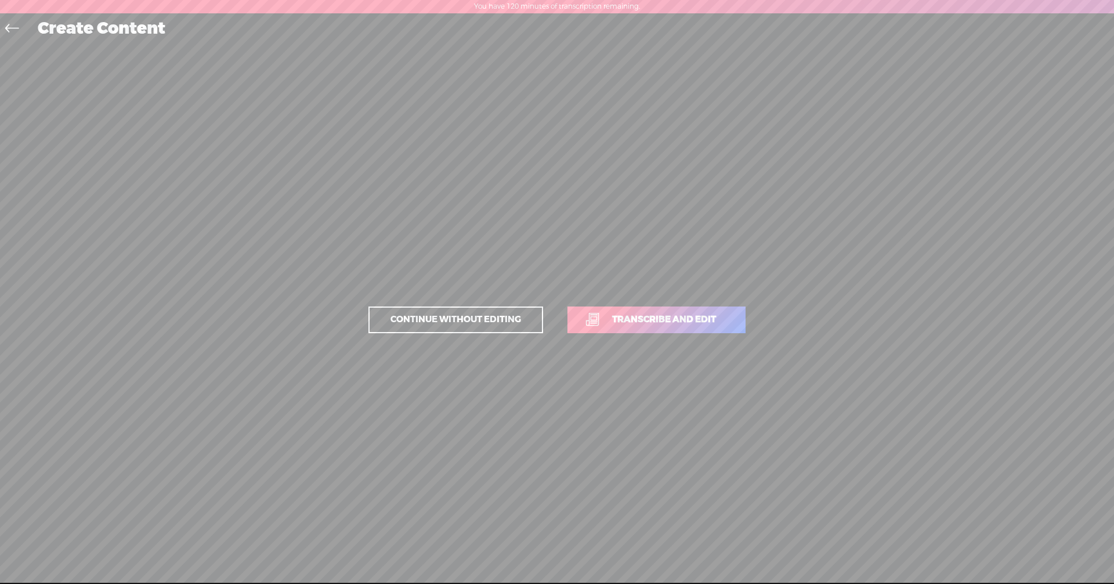
click at [631, 320] on span "Transcribe and edit" at bounding box center [664, 319] width 128 height 13
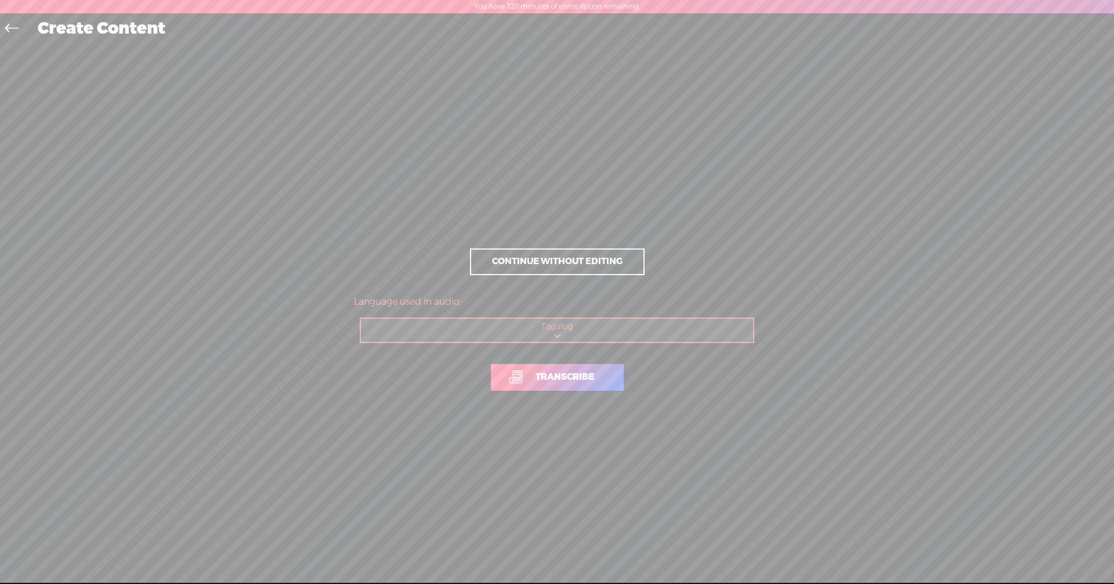
click at [556, 377] on span "Transcribe" at bounding box center [564, 376] width 83 height 13
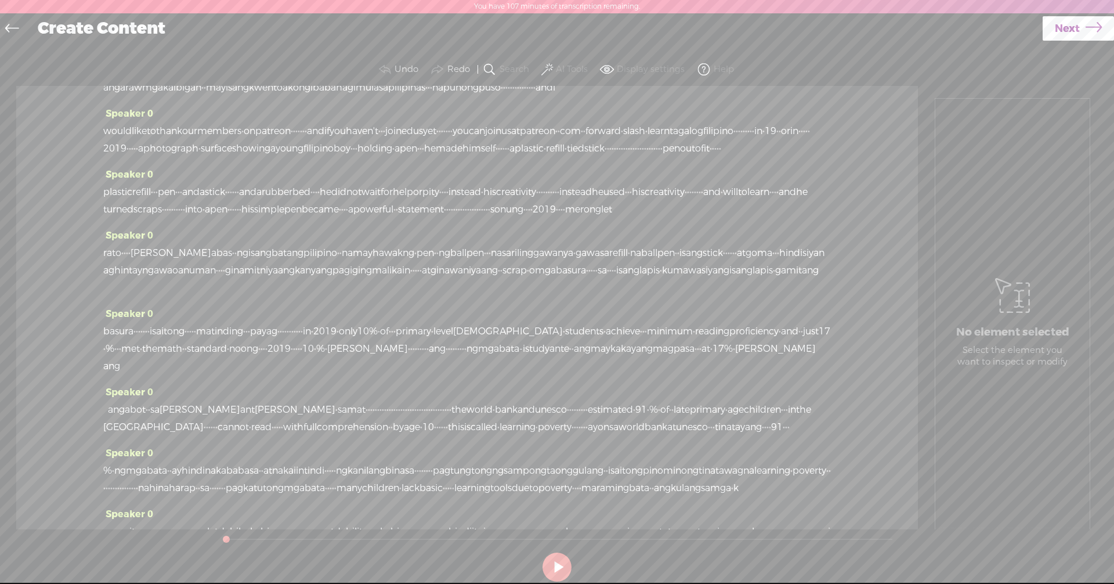
scroll to position [0, 0]
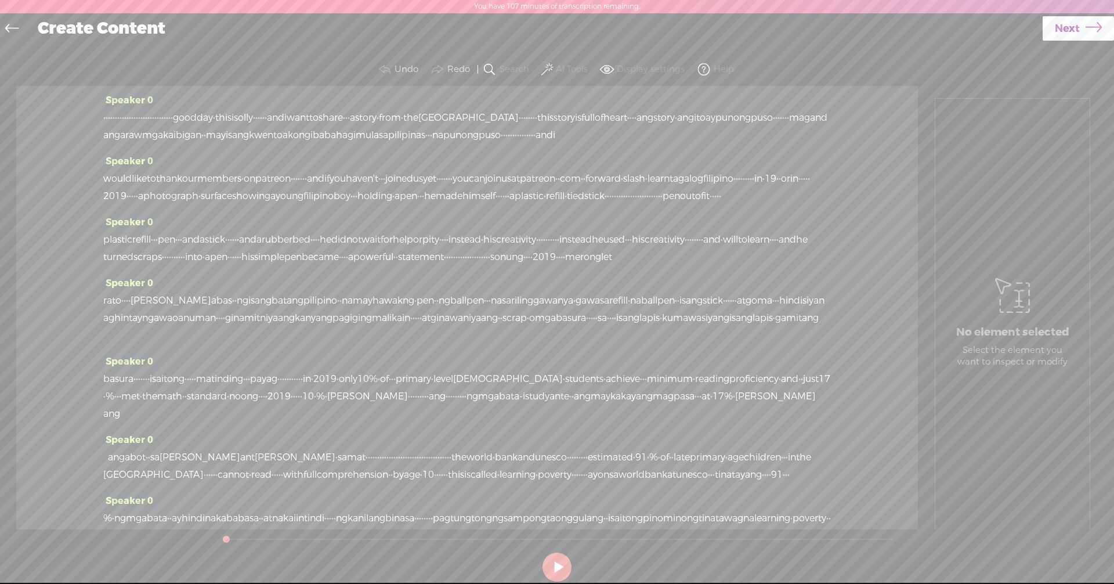
click at [644, 69] on label "Display settings" at bounding box center [651, 70] width 68 height 12
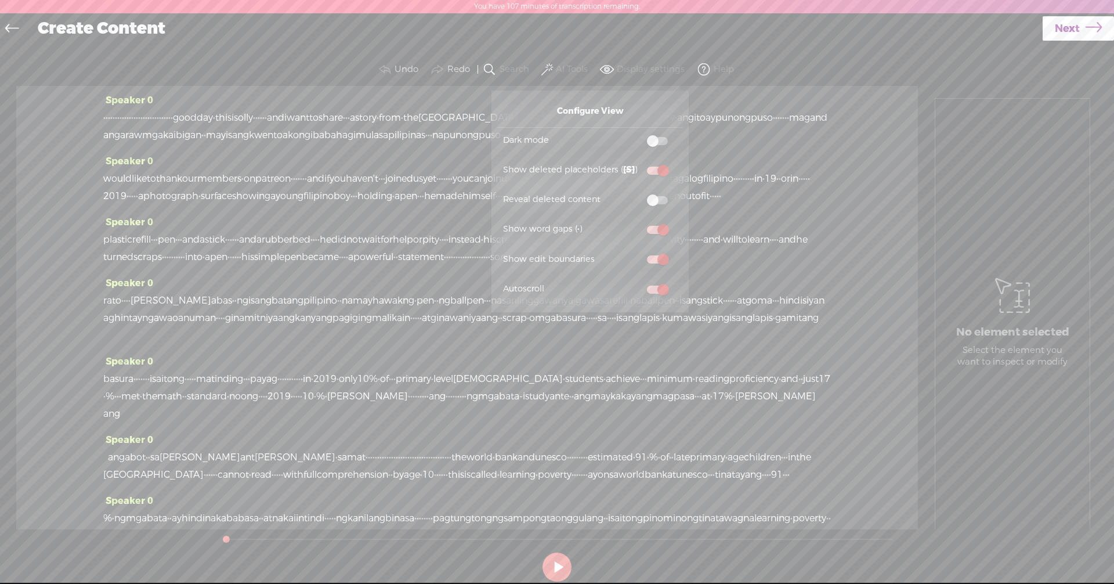
click at [640, 74] on label "Display settings" at bounding box center [651, 70] width 68 height 12
click at [661, 138] on span at bounding box center [657, 141] width 21 height 8
click at [638, 133] on input "checkbox" at bounding box center [638, 133] width 0 height 0
click at [654, 139] on span at bounding box center [657, 141] width 21 height 8
click at [638, 133] on input "checkbox" at bounding box center [638, 133] width 0 height 0
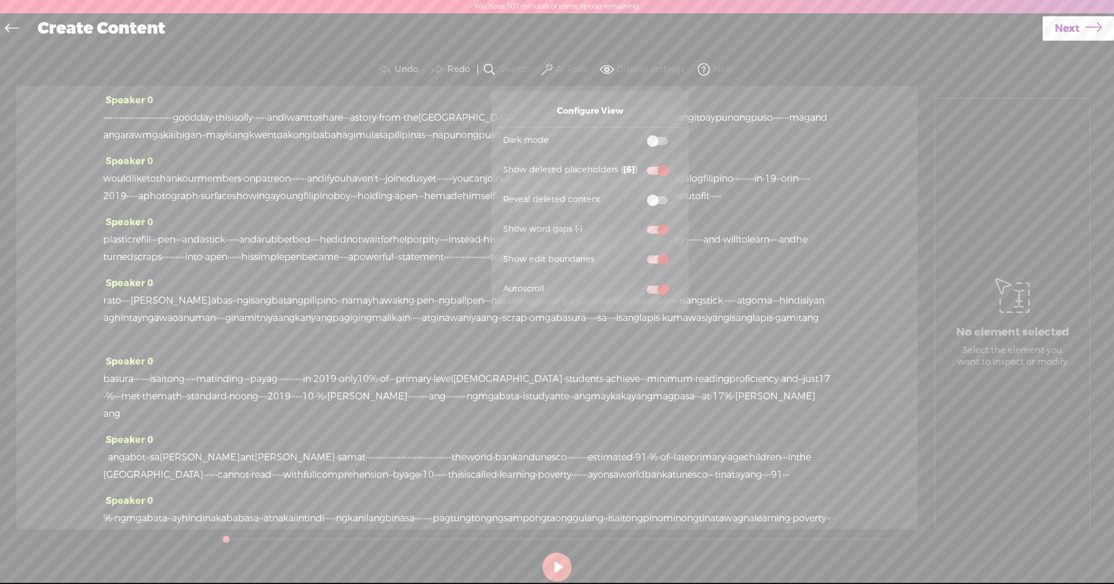
click at [665, 142] on span at bounding box center [657, 141] width 21 height 8
click at [638, 133] on input "checkbox" at bounding box center [638, 133] width 0 height 0
click at [404, 91] on div "Speaker 0 · · · · · · · · · · · · · · · · · · · · · · · · · · · · · · good day …" at bounding box center [467, 307] width 902 height 443
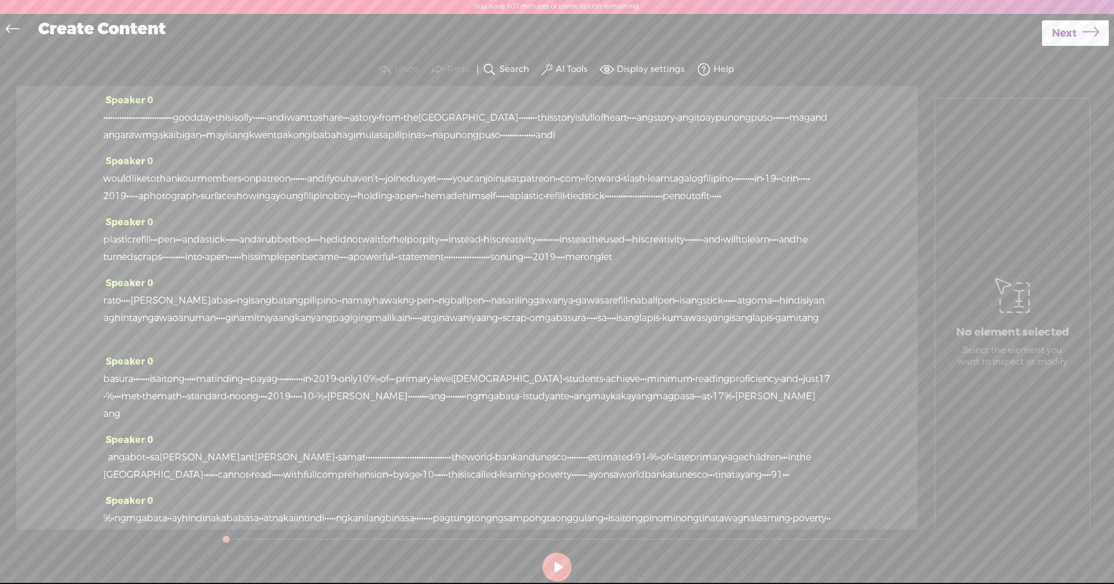
click at [115, 115] on span "·" at bounding box center [114, 117] width 2 height 17
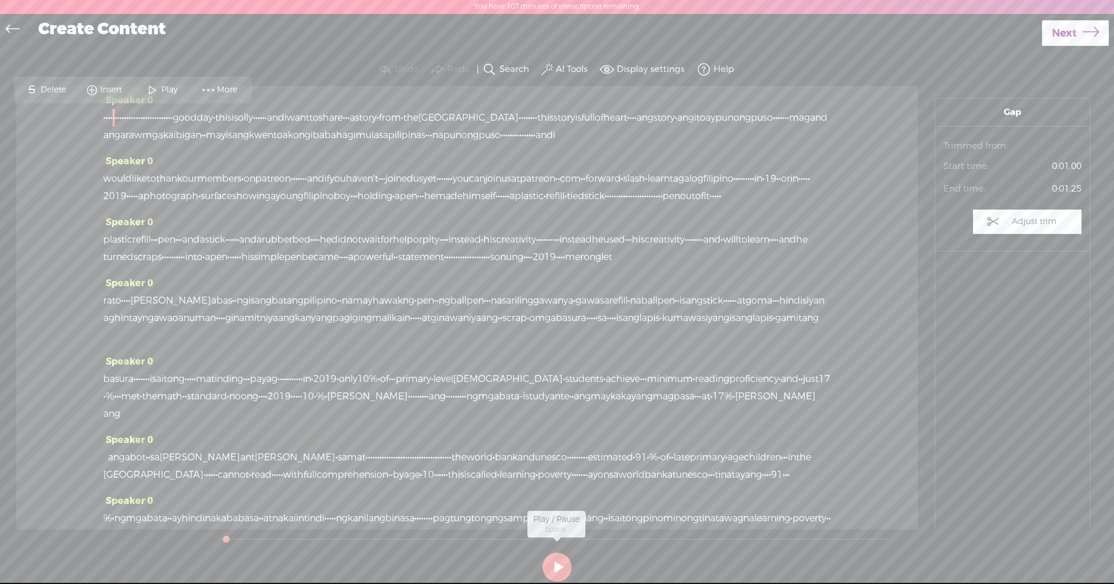
click at [560, 570] on button at bounding box center [556, 566] width 29 height 29
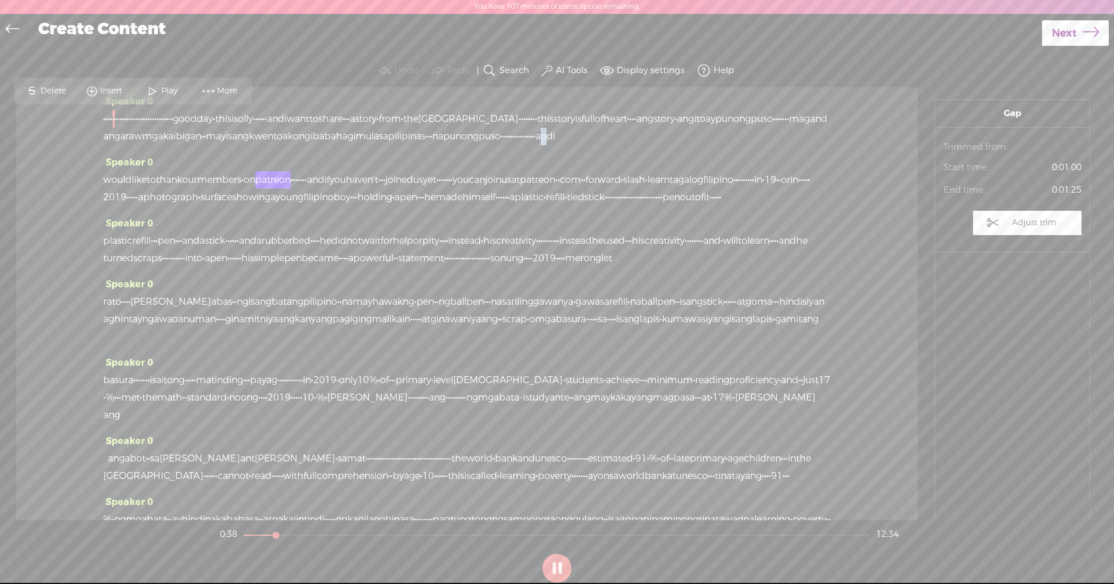
click at [535, 145] on span "and" at bounding box center [543, 136] width 17 height 17
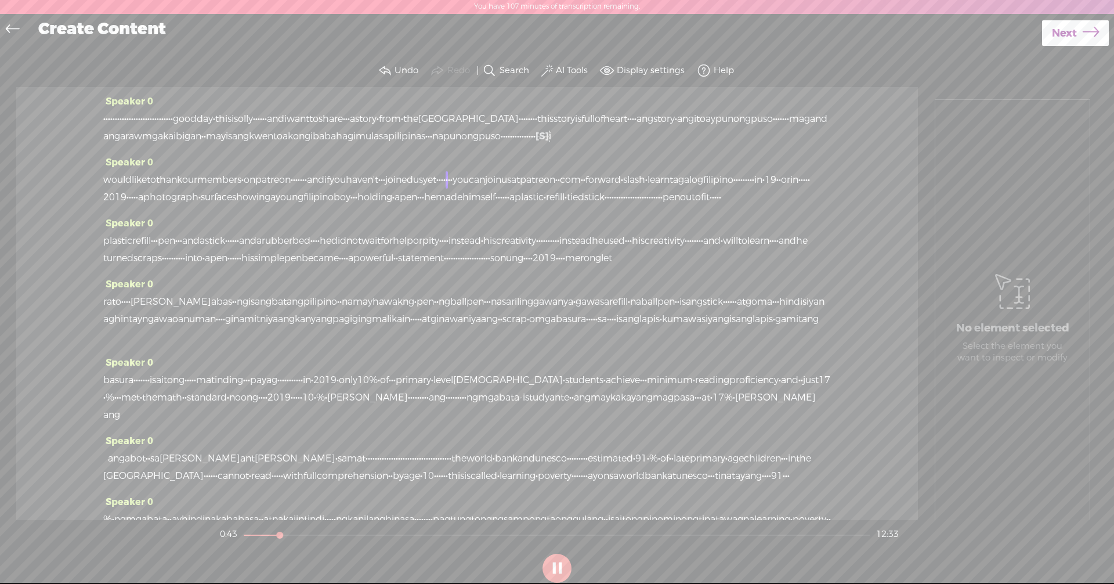
drag, startPoint x: 396, startPoint y: 155, endPoint x: 489, endPoint y: 153, distance: 93.4
click at [489, 145] on div "· · · · · · · · · · · · · · · · · · · · · · · · · · · · · · good day · this is …" at bounding box center [467, 127] width 728 height 35
click at [516, 154] on div "Speaker 0 · · · · · · · · · · · · · · · · · · · · · · · · · · · · · · good day …" at bounding box center [467, 123] width 728 height 61
click at [562, 154] on div "Speaker 0 · · · · · · · · · · · · · · · · · · · · · · · · · · · · · · good day …" at bounding box center [467, 123] width 728 height 61
click at [561, 569] on button at bounding box center [556, 567] width 29 height 29
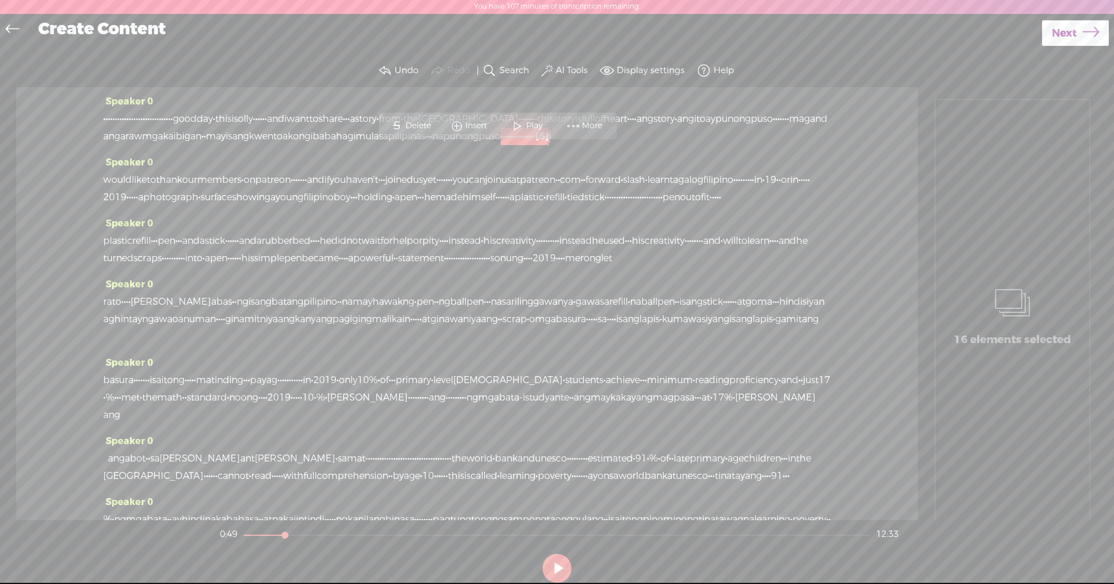
click at [480, 125] on span "Insert" at bounding box center [477, 126] width 24 height 12
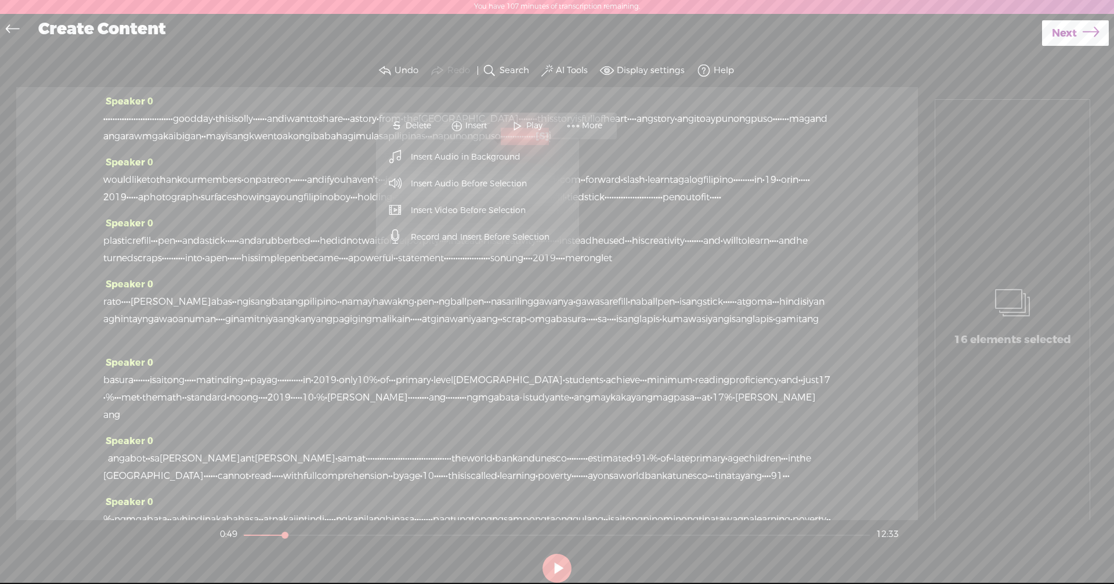
click at [468, 125] on span "Insert" at bounding box center [477, 126] width 24 height 12
click at [469, 153] on span "Insert Audio in Background" at bounding box center [465, 157] width 155 height 26
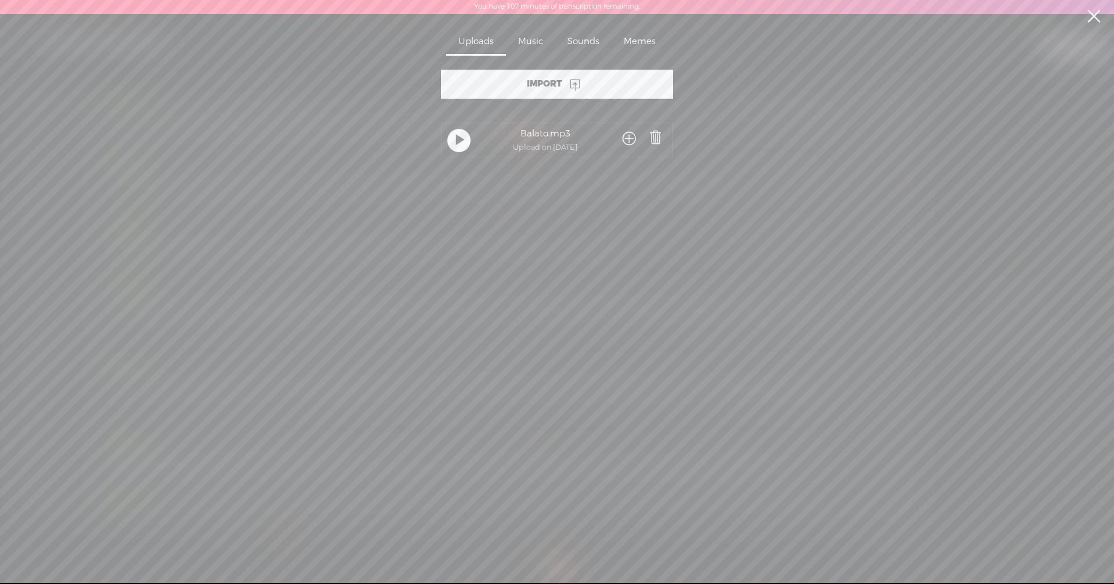
click at [576, 39] on div "Sounds" at bounding box center [583, 42] width 56 height 27
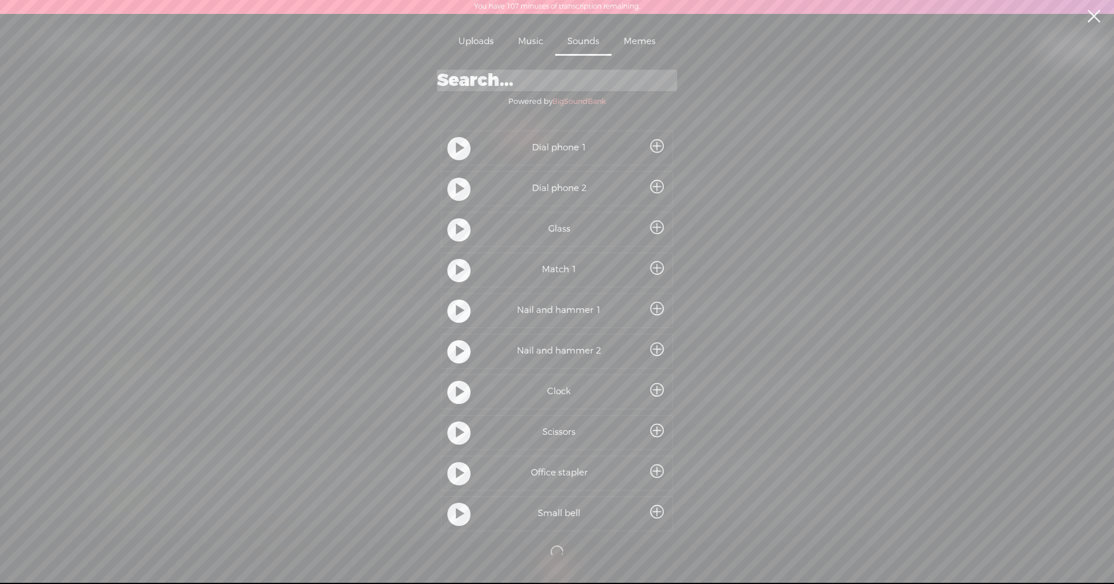
click at [456, 151] on t at bounding box center [460, 148] width 8 height 21
click at [456, 226] on t at bounding box center [460, 229] width 8 height 21
click at [534, 81] on input "search" at bounding box center [557, 80] width 240 height 21
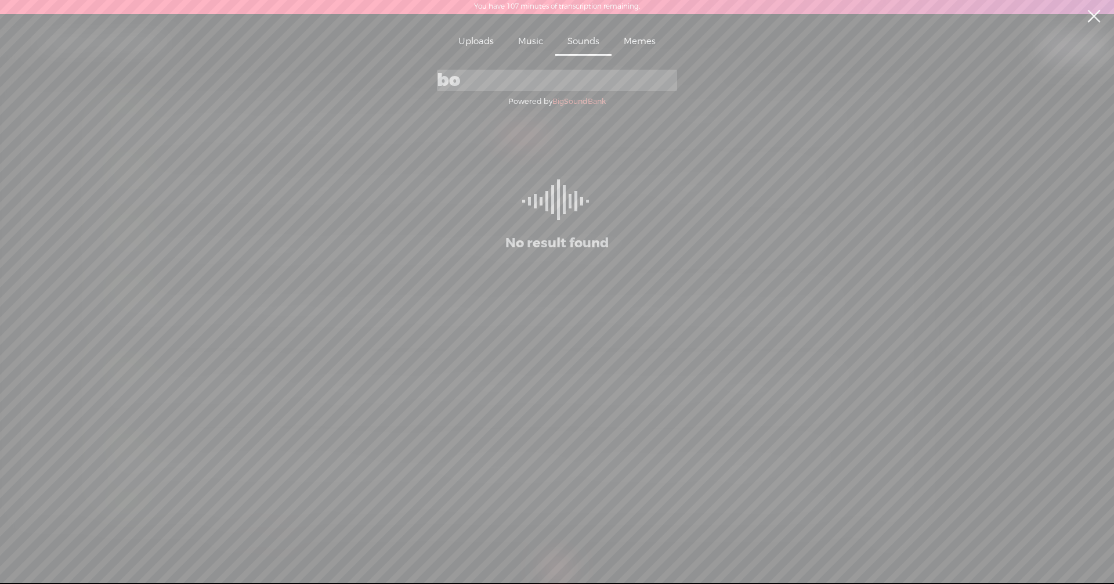
type input "b"
type input "f"
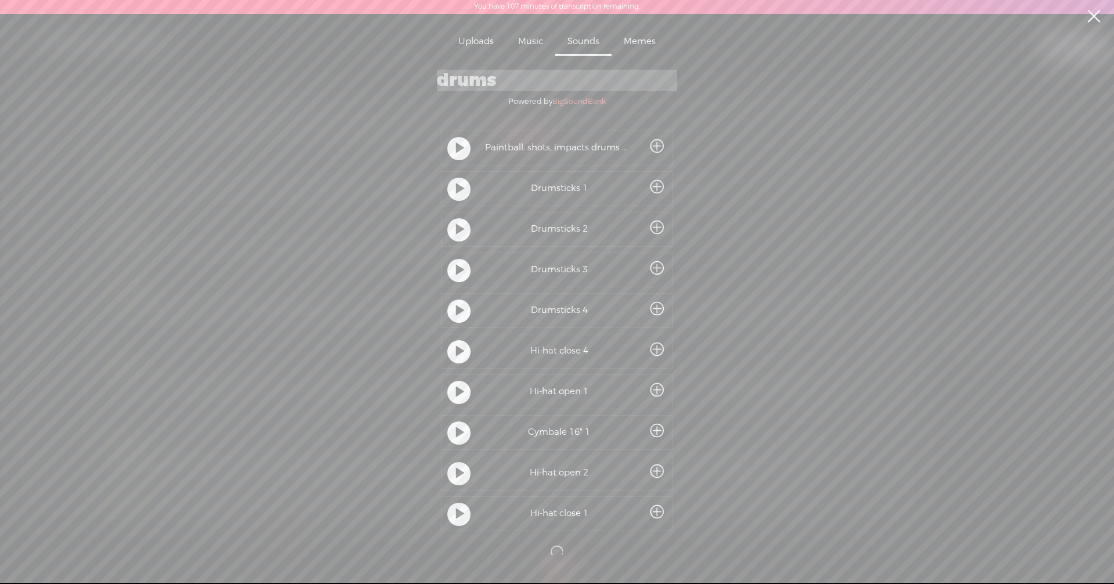
click at [456, 144] on t at bounding box center [460, 148] width 8 height 21
click at [456, 191] on t at bounding box center [460, 189] width 8 height 21
click at [456, 231] on t at bounding box center [460, 229] width 8 height 21
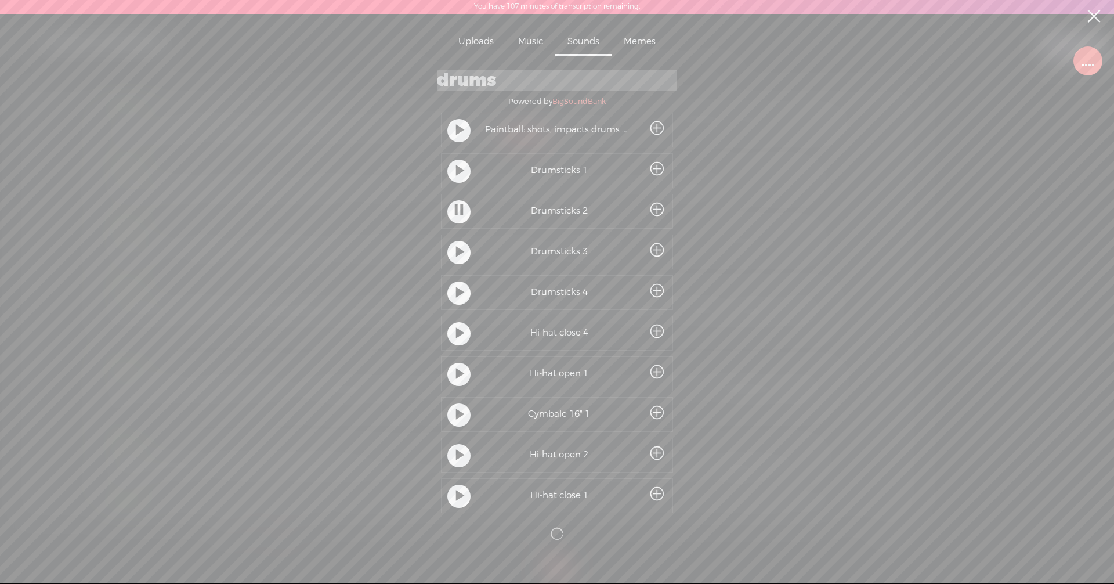
scroll to position [27, 0]
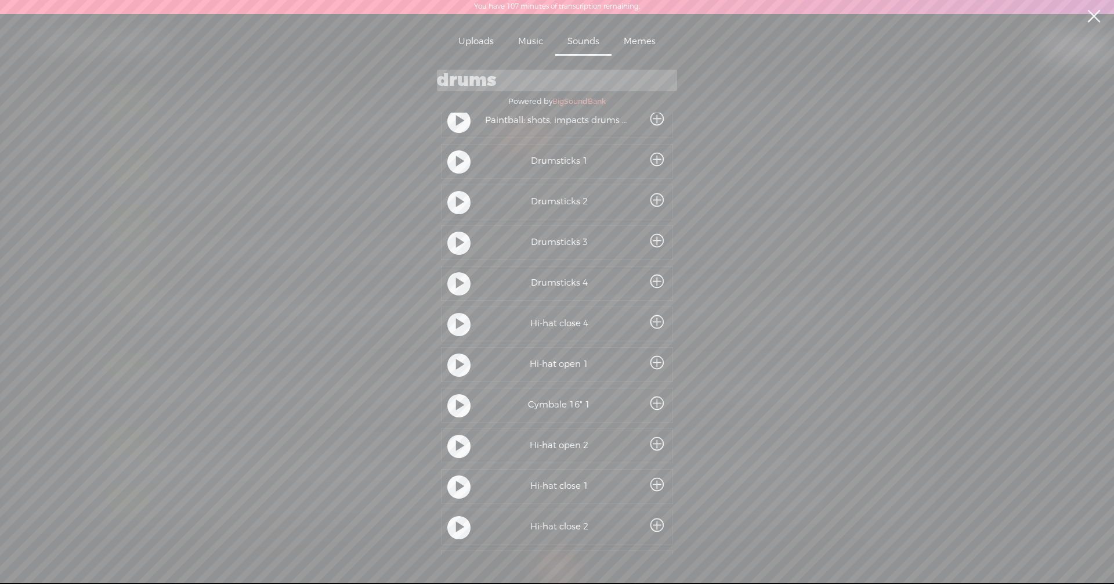
click at [456, 481] on t at bounding box center [460, 486] width 8 height 21
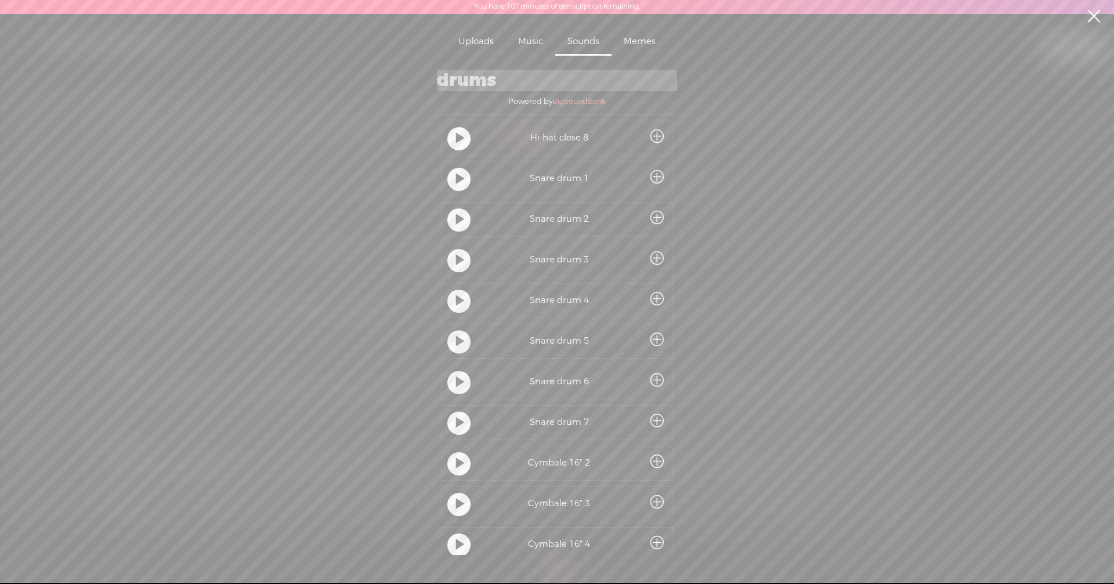
click at [456, 465] on t at bounding box center [460, 463] width 8 height 21
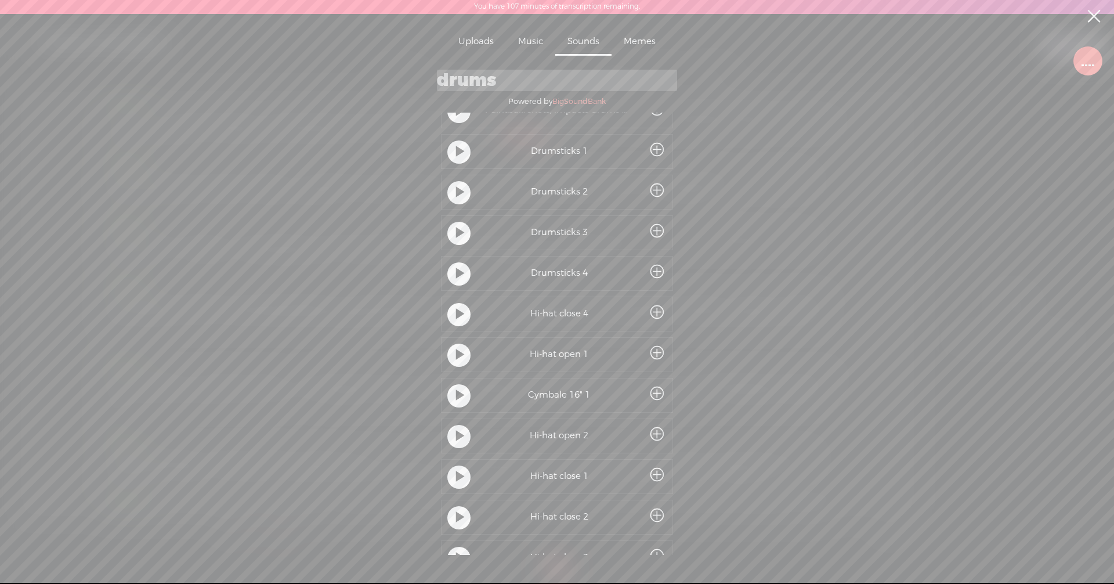
scroll to position [0, 0]
click at [496, 81] on input "drums" at bounding box center [557, 80] width 240 height 21
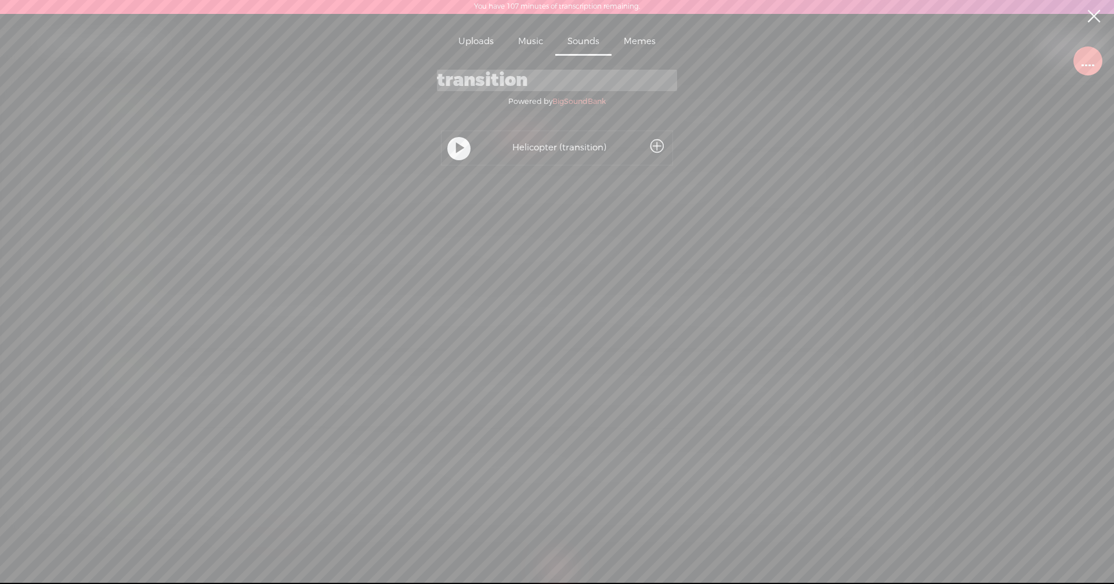
type input "transition"
click at [529, 41] on div "Music" at bounding box center [530, 42] width 49 height 27
click at [458, 143] on t at bounding box center [460, 143] width 8 height 21
click at [456, 178] on t at bounding box center [460, 183] width 8 height 21
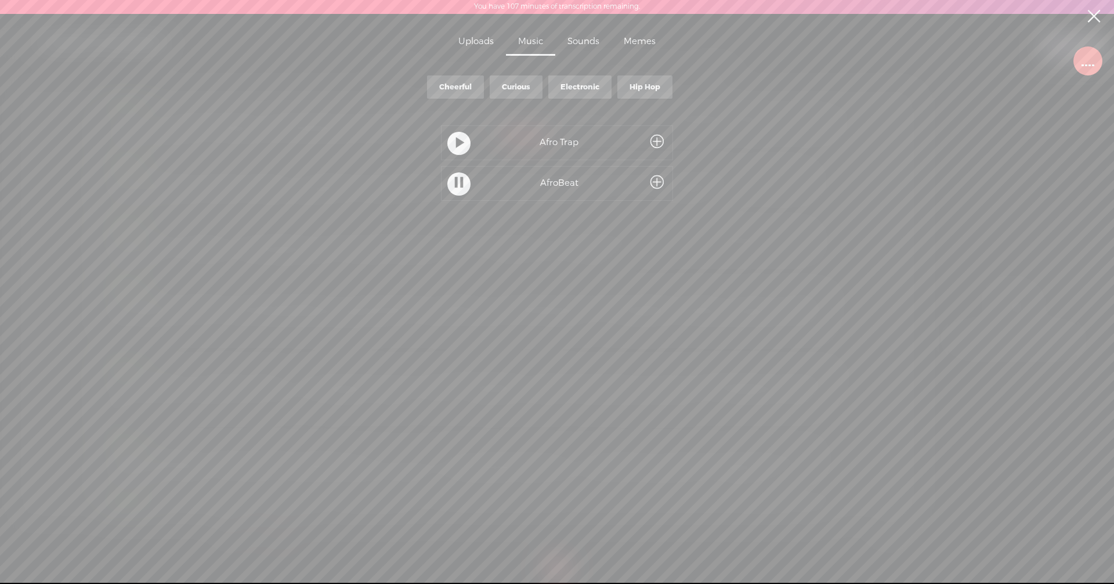
click at [522, 82] on div "Curious" at bounding box center [516, 87] width 28 height 10
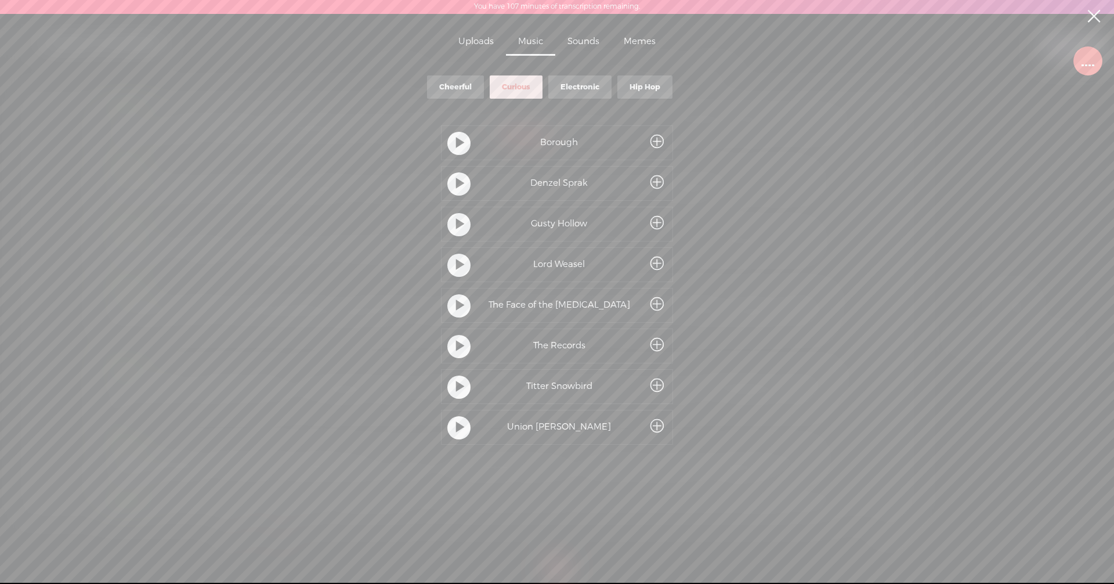
click at [457, 143] on t at bounding box center [460, 143] width 8 height 21
click at [456, 183] on t at bounding box center [460, 183] width 8 height 21
click at [458, 426] on t at bounding box center [460, 427] width 8 height 21
click at [456, 344] on t at bounding box center [460, 346] width 8 height 21
click at [451, 382] on div at bounding box center [458, 386] width 23 height 23
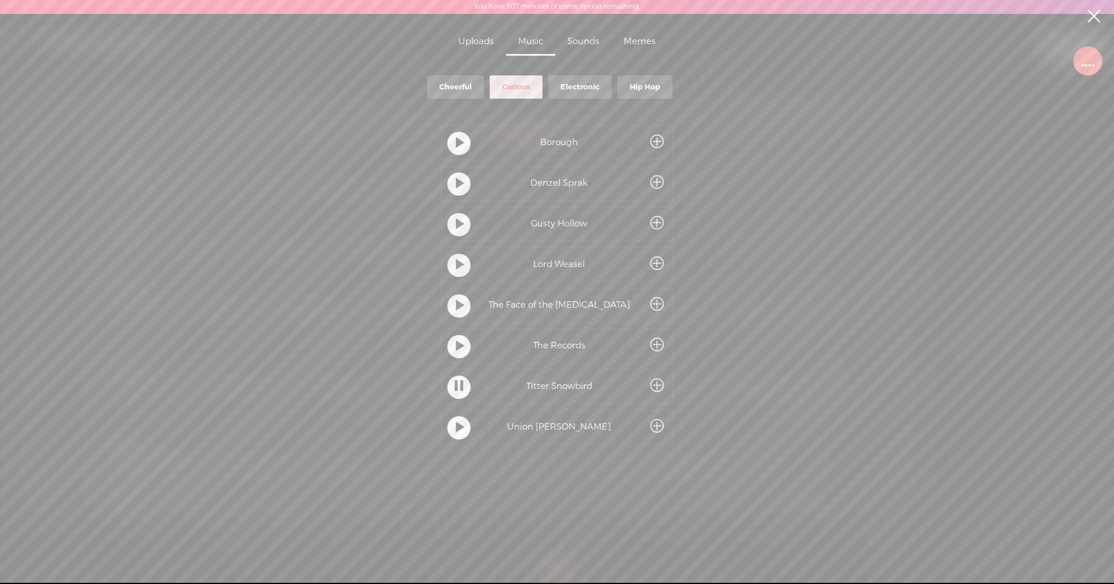
click at [656, 383] on span at bounding box center [656, 385] width 13 height 21
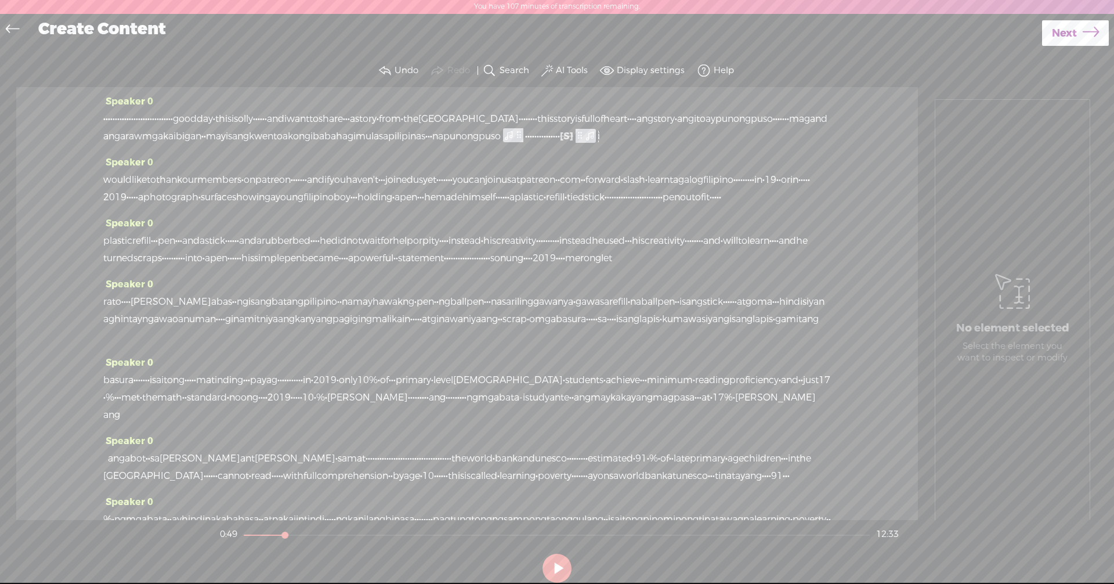
click at [560, 142] on span "[S]" at bounding box center [566, 136] width 13 height 12
click at [609, 145] on div "· · · · · · · · · · · · · · · · · · · · · · · · · · · · · · good day · this is …" at bounding box center [467, 127] width 728 height 35
click at [599, 172] on div "Speaker 0 would like to thank our members · on patreon · · · · · · · and if you…" at bounding box center [467, 184] width 728 height 61
click at [432, 145] on span "na" at bounding box center [437, 136] width 11 height 17
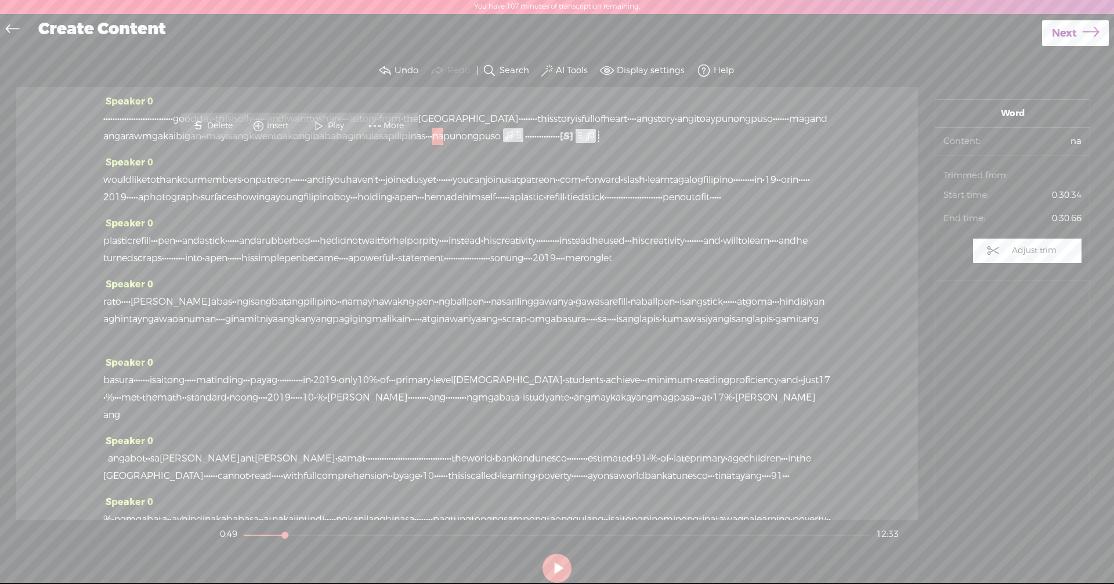
click at [560, 567] on button at bounding box center [556, 567] width 29 height 29
click at [491, 171] on div "Speaker 0 would like to thank our members · on patreon · · · · · · · and if you…" at bounding box center [467, 184] width 728 height 61
click at [201, 139] on span "igan" at bounding box center [191, 136] width 19 height 17
click at [672, 109] on span at bounding box center [671, 108] width 17 height 21
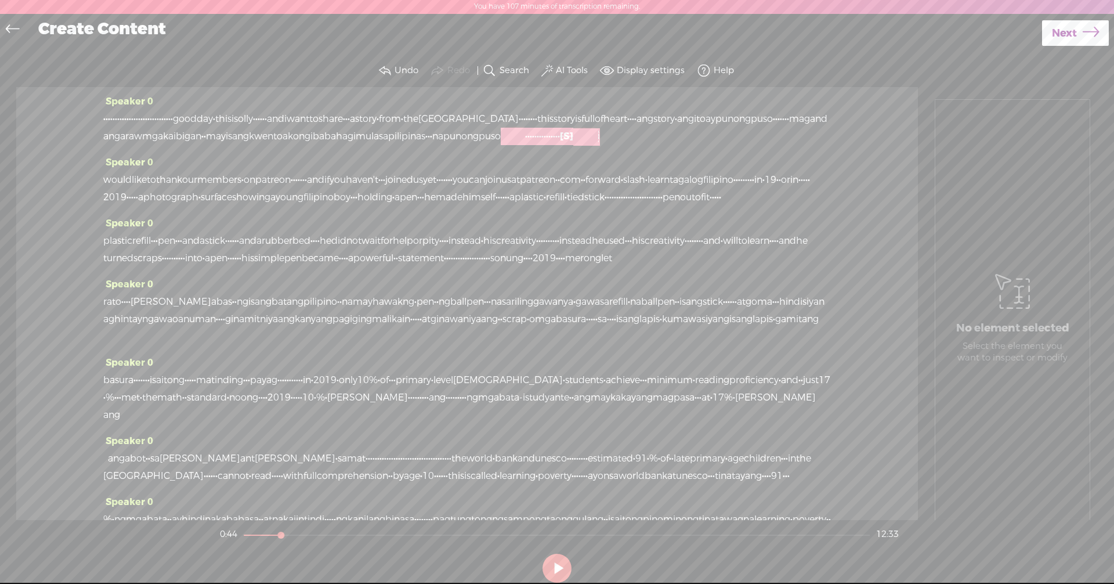
click at [573, 145] on div at bounding box center [586, 136] width 27 height 17
click at [501, 145] on div at bounding box center [514, 136] width 27 height 17
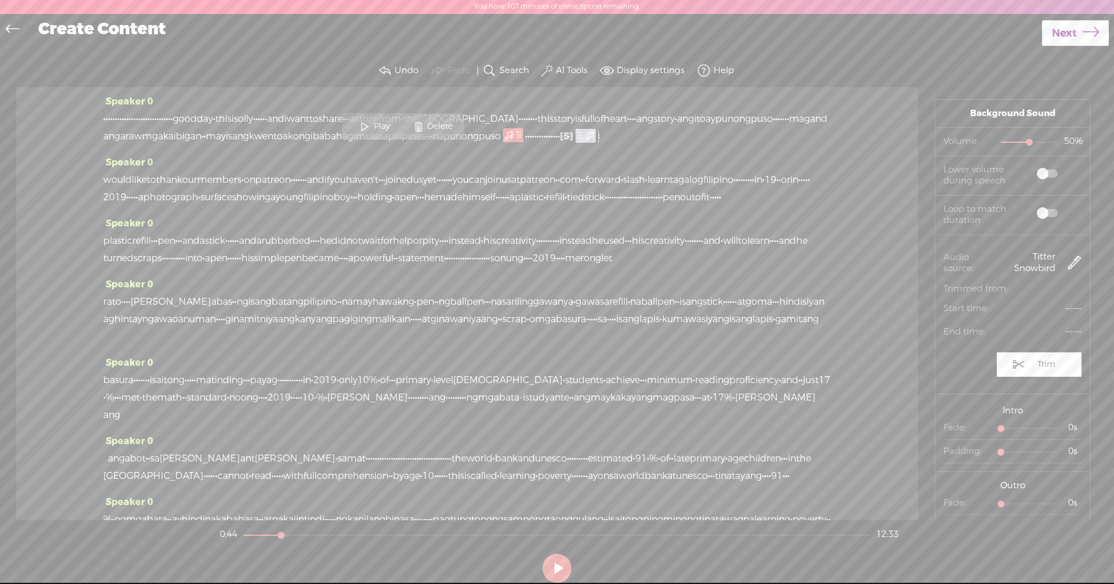
click at [426, 128] on span at bounding box center [418, 126] width 17 height 21
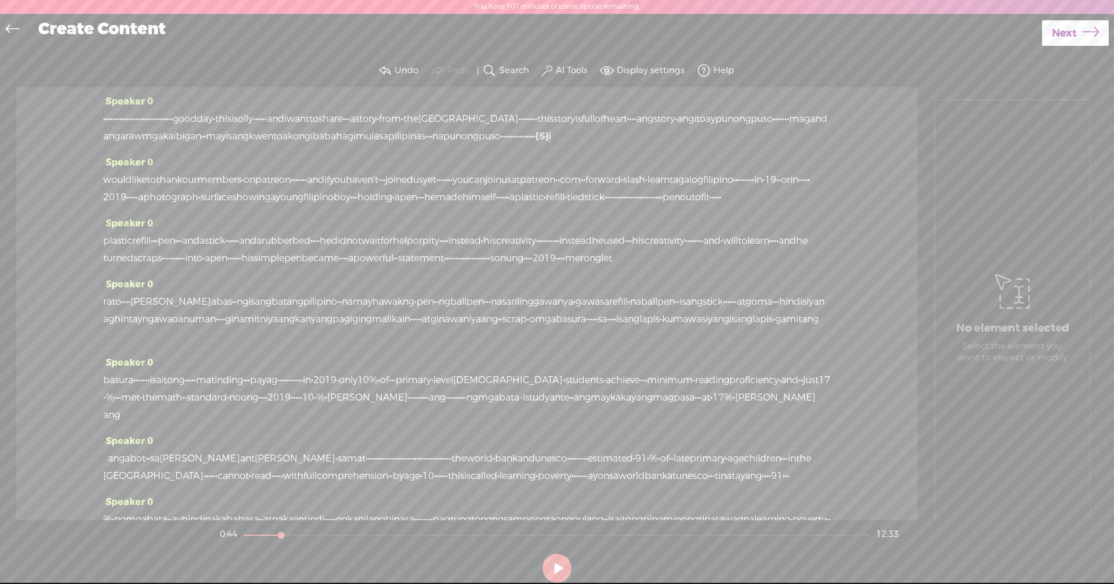
drag, startPoint x: 487, startPoint y: 155, endPoint x: 396, endPoint y: 158, distance: 90.6
click at [396, 145] on div "· · · · · · · · · · · · · · · · · · · · · · · · · · · · · · good day · this is …" at bounding box center [467, 127] width 728 height 35
click at [378, 125] on span "Insert" at bounding box center [374, 126] width 24 height 12
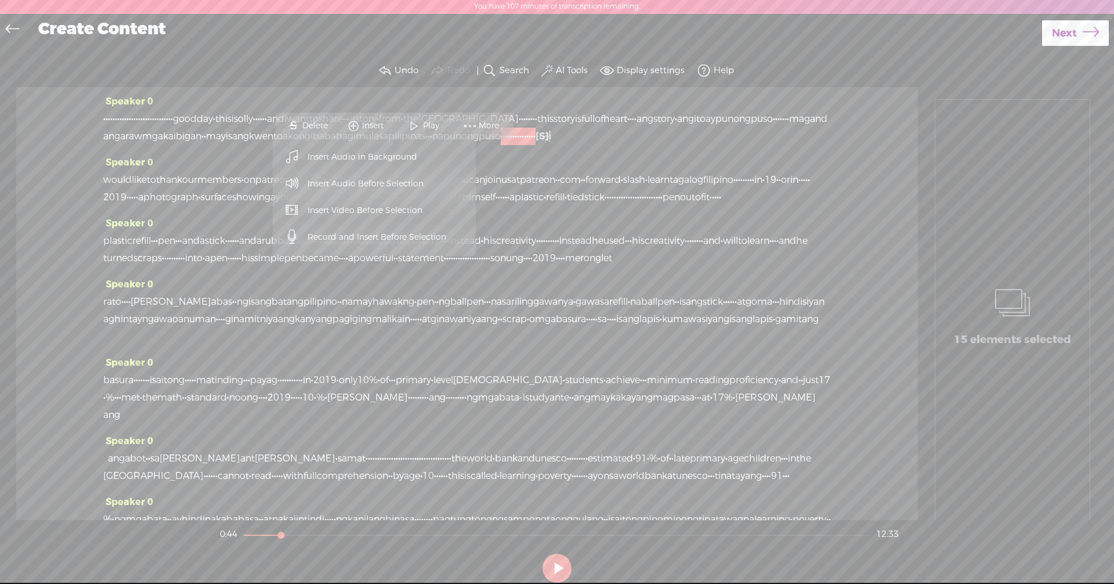
click at [376, 184] on span "Insert Audio Before Selection" at bounding box center [366, 184] width 162 height 26
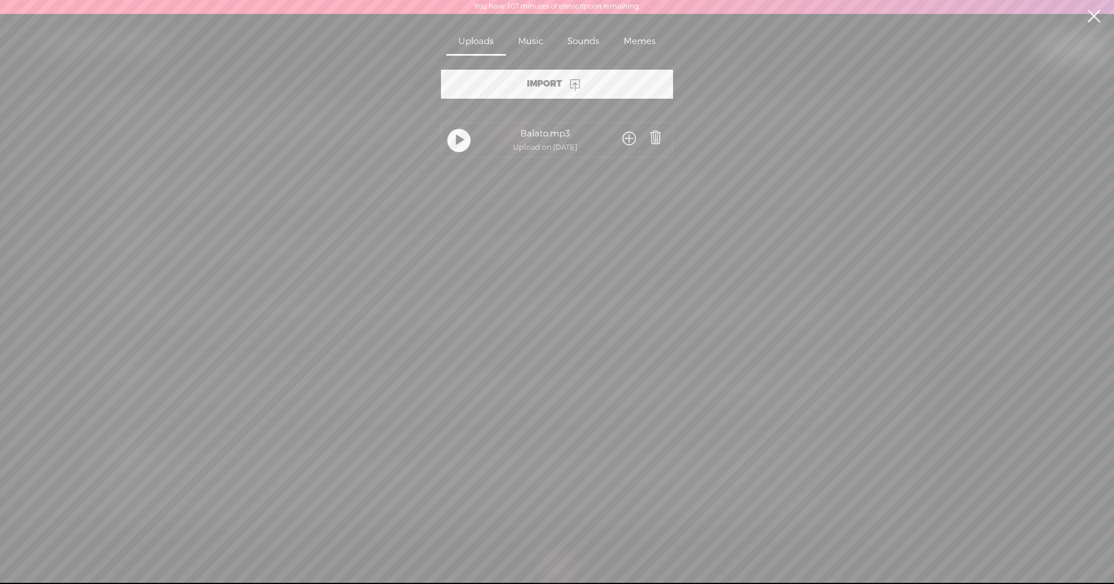
click at [535, 44] on div "Music" at bounding box center [530, 42] width 49 height 27
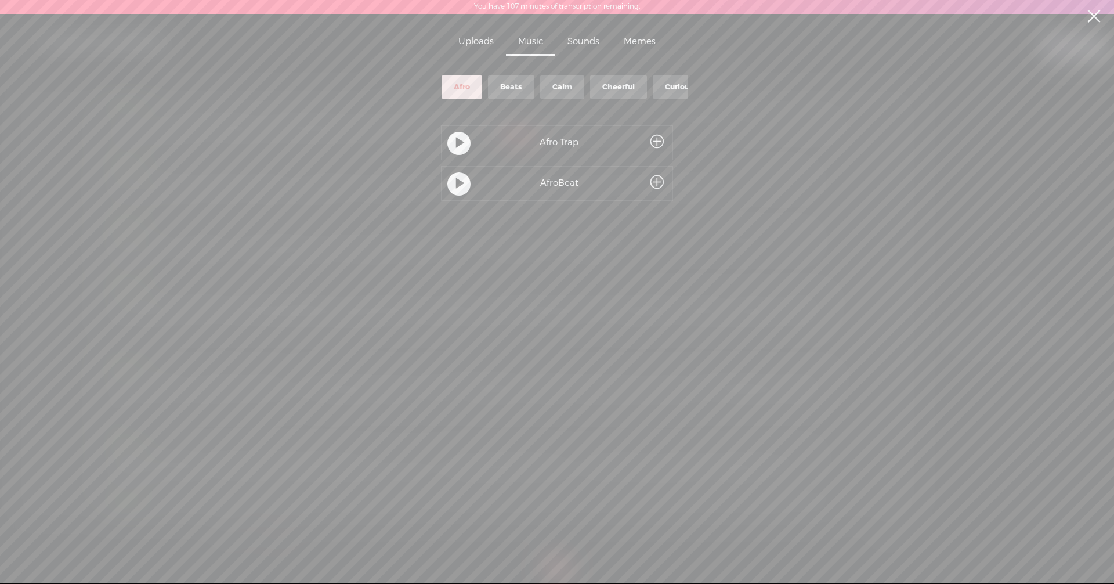
click at [580, 41] on div "Sounds" at bounding box center [583, 42] width 56 height 27
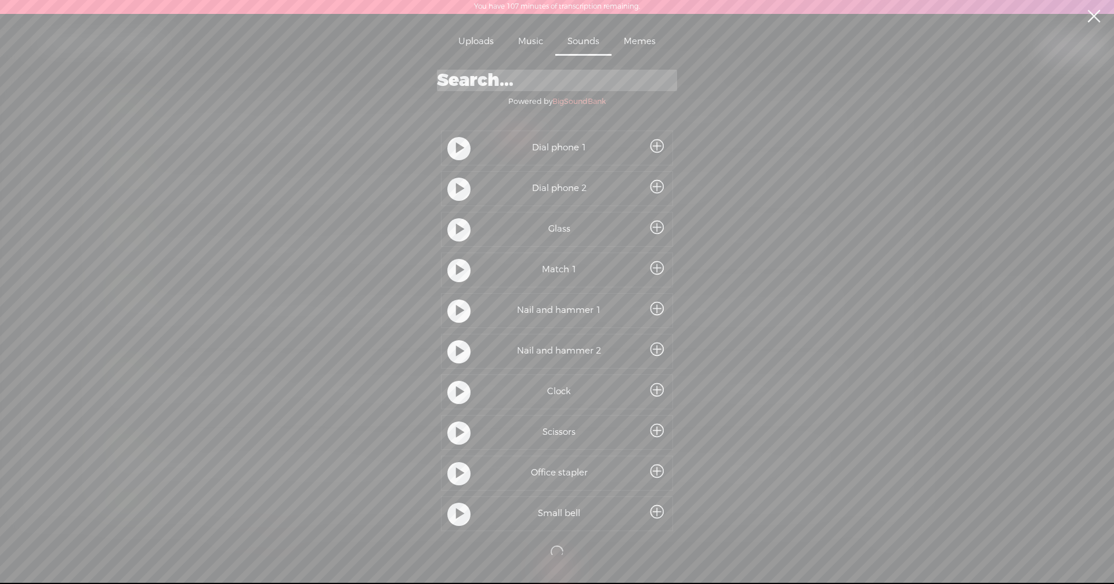
click at [656, 42] on div "Memes" at bounding box center [639, 42] width 56 height 27
click at [585, 41] on div "Sounds" at bounding box center [583, 42] width 56 height 27
click at [529, 82] on input "search" at bounding box center [557, 80] width 240 height 21
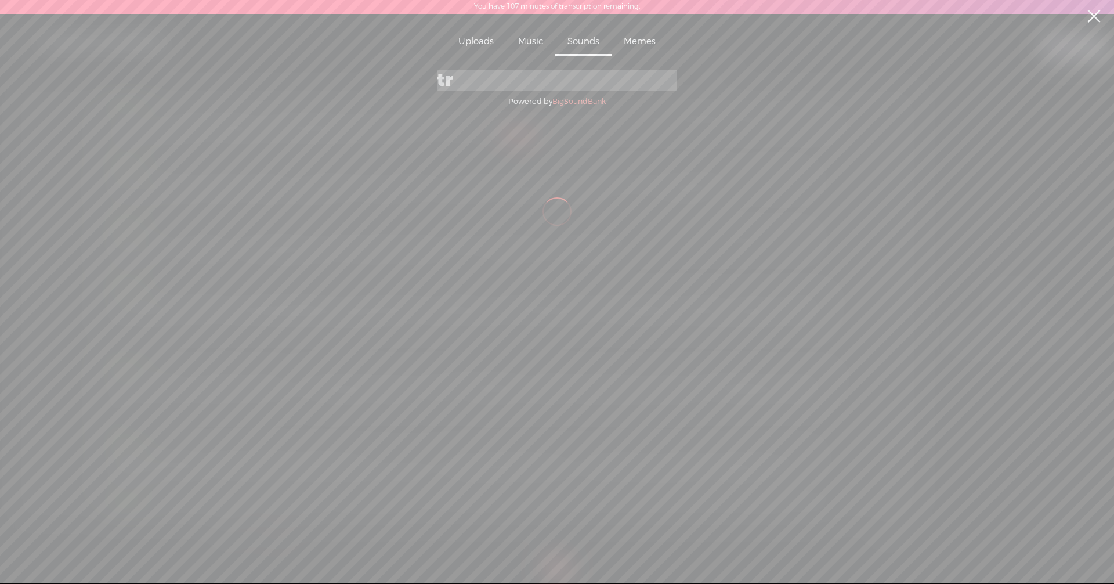
type input "t"
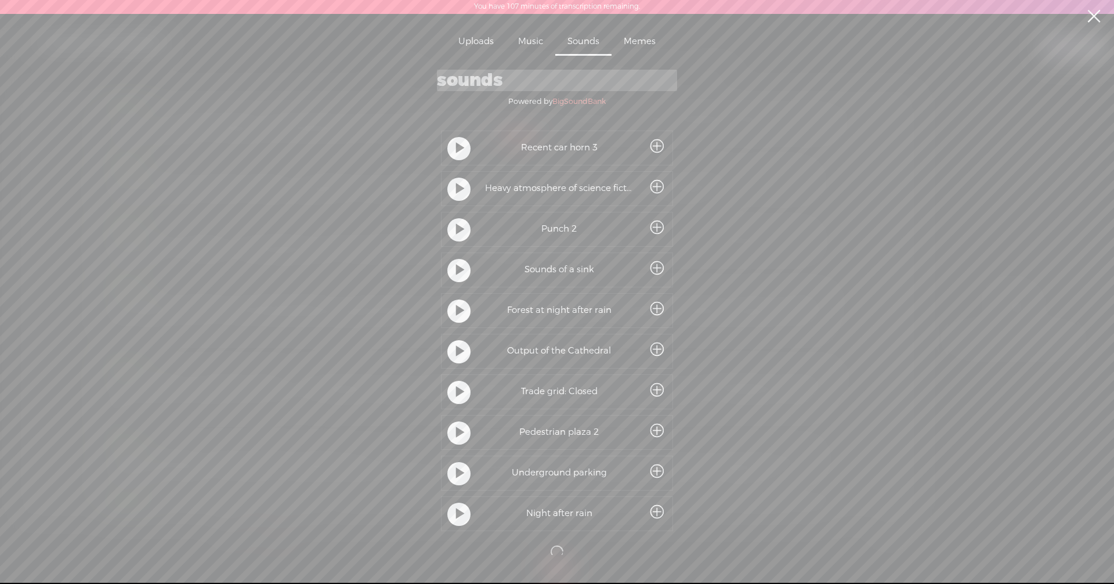
type input "sounds"
click at [456, 352] on t at bounding box center [460, 351] width 8 height 21
click at [456, 310] on t at bounding box center [460, 311] width 8 height 21
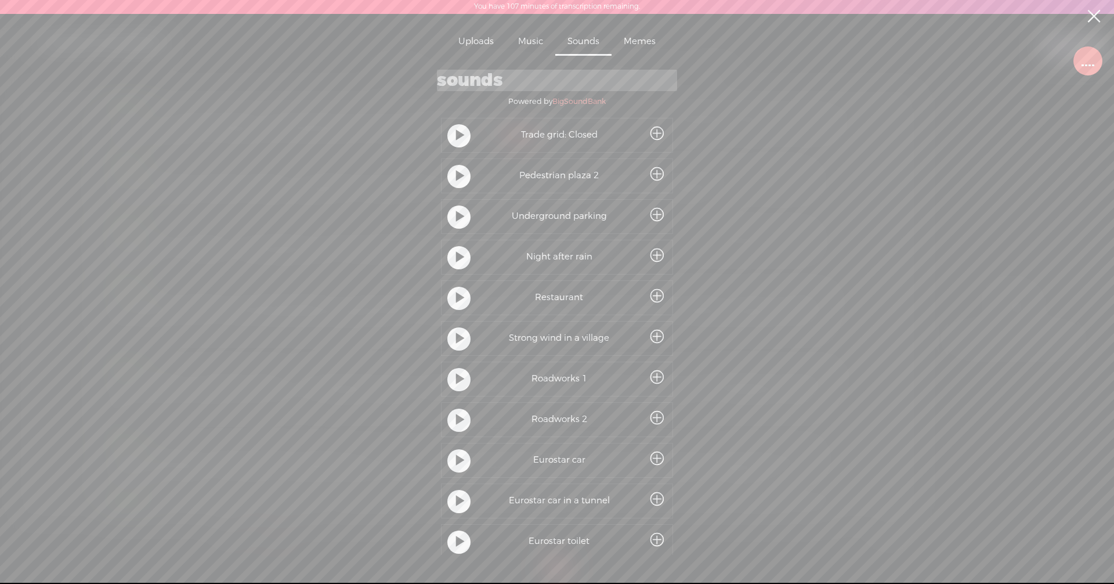
scroll to position [259, 0]
click at [456, 496] on t at bounding box center [460, 498] width 8 height 21
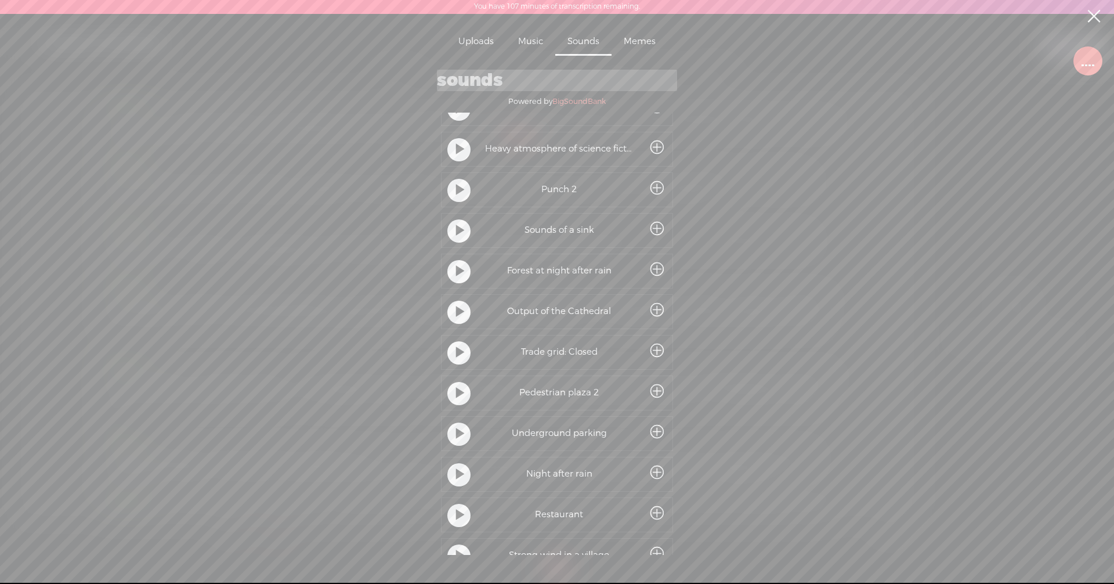
scroll to position [0, 0]
click at [537, 37] on div "Music" at bounding box center [530, 42] width 49 height 27
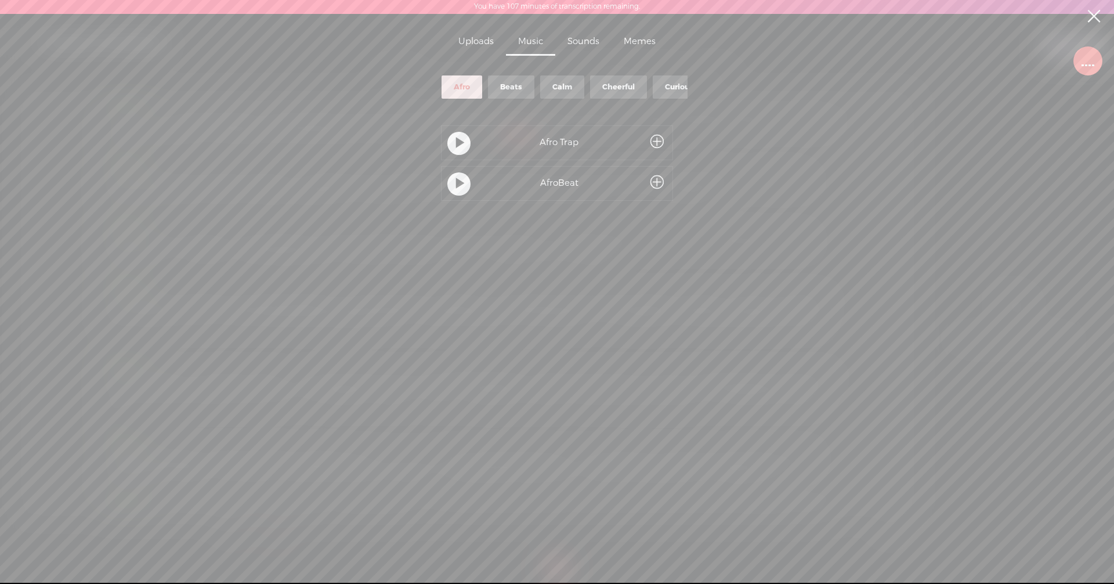
click at [518, 82] on div "Beats" at bounding box center [511, 87] width 22 height 10
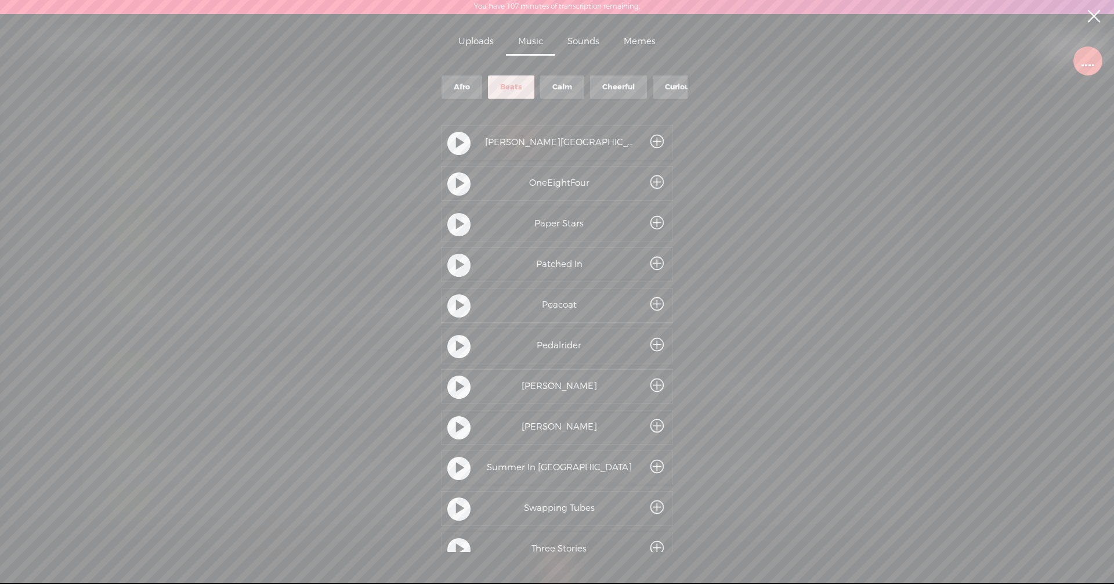
click at [461, 143] on div at bounding box center [458, 143] width 23 height 23
click at [456, 183] on t at bounding box center [460, 183] width 8 height 21
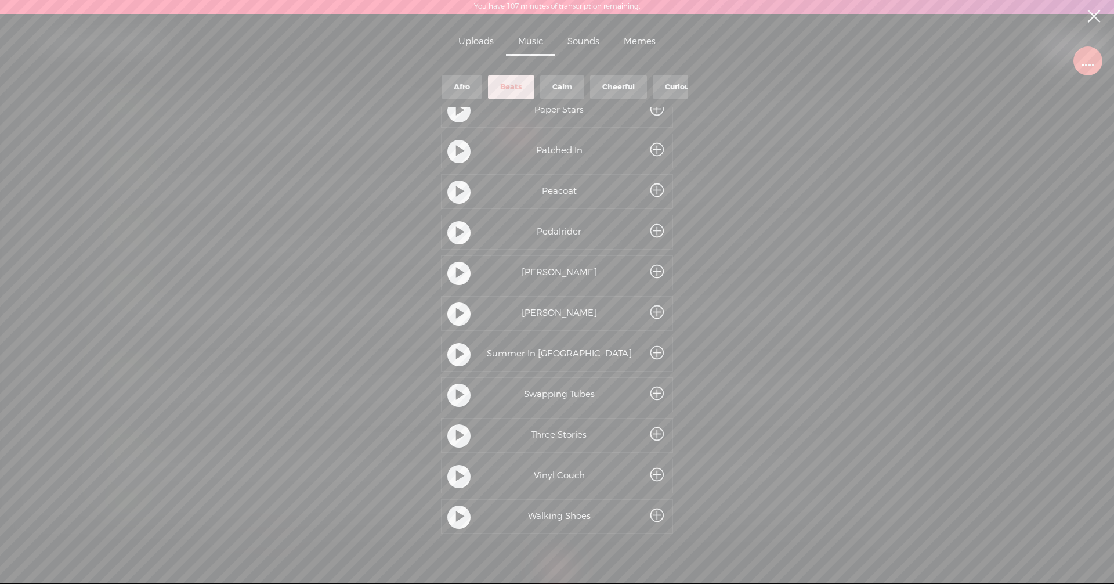
scroll to position [120, 0]
click at [560, 83] on div "Calm" at bounding box center [562, 87] width 20 height 10
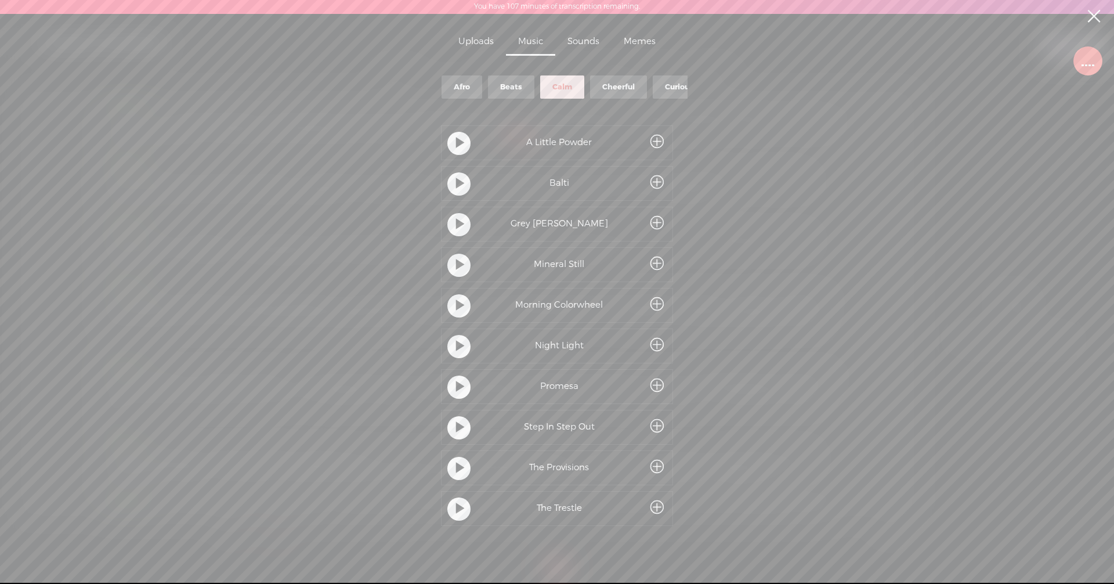
click at [456, 137] on t at bounding box center [460, 143] width 8 height 21
click at [456, 265] on t at bounding box center [460, 265] width 8 height 21
click at [625, 91] on div "Cheerful" at bounding box center [618, 86] width 57 height 23
click at [515, 83] on div "Curious" at bounding box center [516, 87] width 28 height 10
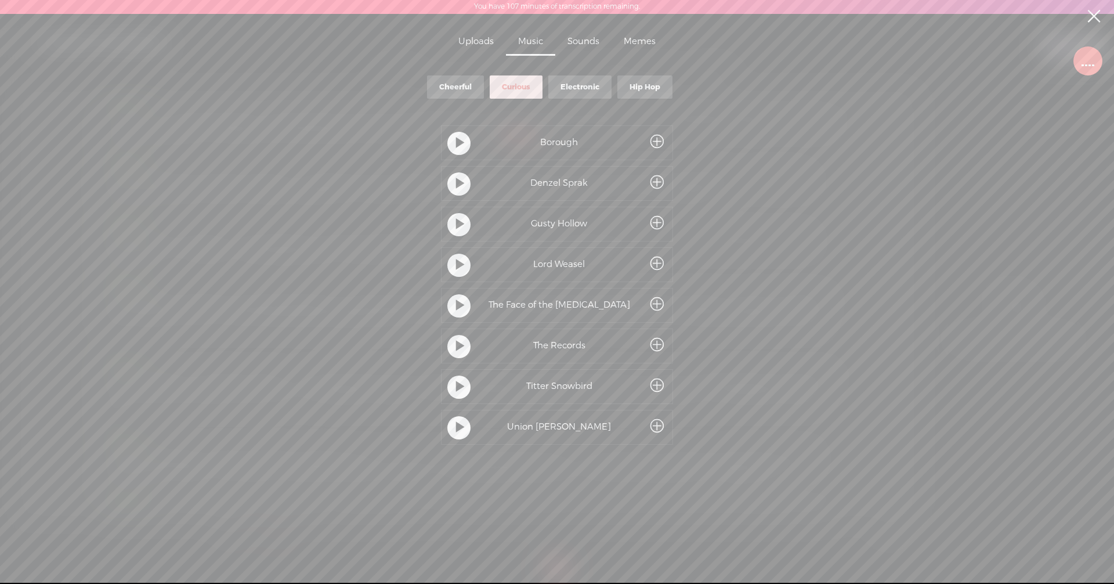
click at [456, 142] on t at bounding box center [460, 143] width 8 height 21
click at [458, 181] on t at bounding box center [460, 183] width 8 height 21
click at [456, 426] on t at bounding box center [460, 427] width 8 height 21
click at [457, 383] on t at bounding box center [460, 387] width 8 height 21
click at [656, 385] on span at bounding box center [656, 385] width 13 height 21
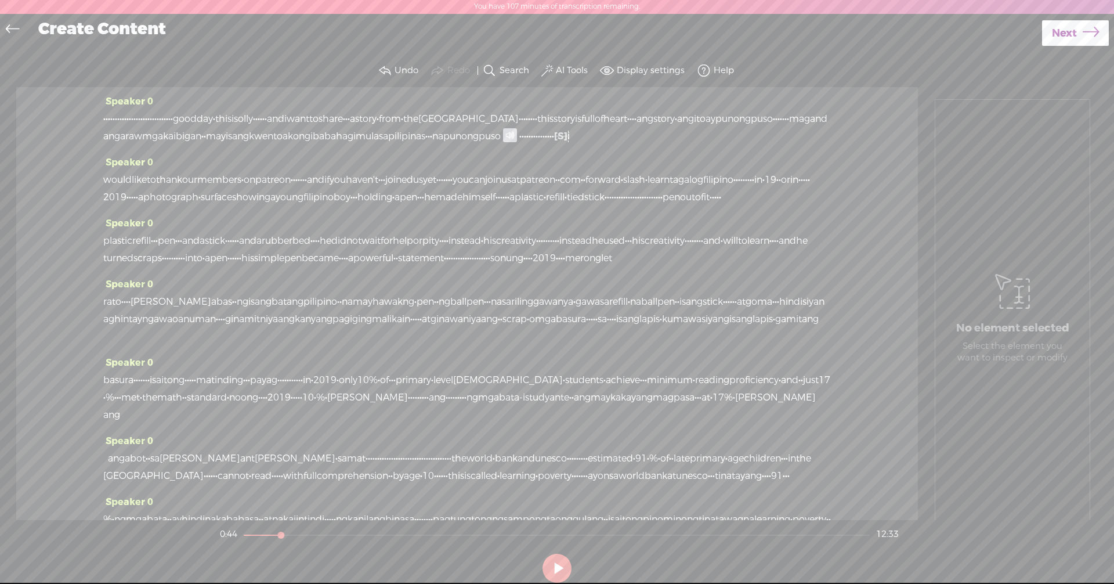
click at [567, 145] on span "i" at bounding box center [568, 136] width 2 height 17
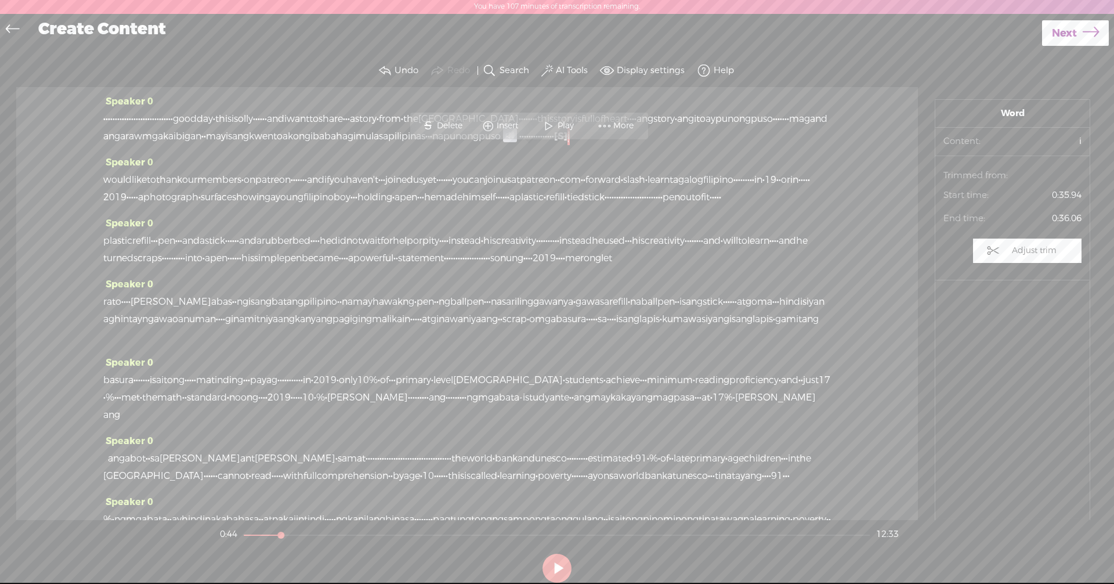
click at [107, 189] on span "would" at bounding box center [117, 179] width 28 height 17
click at [618, 206] on span "·" at bounding box center [619, 197] width 2 height 17
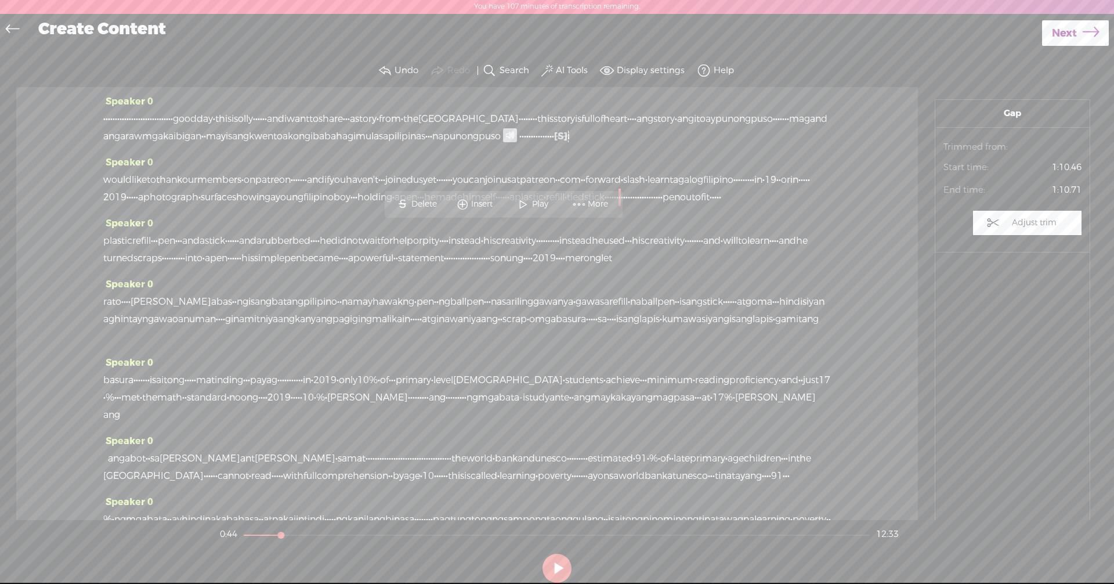
click at [503, 142] on span at bounding box center [510, 135] width 14 height 14
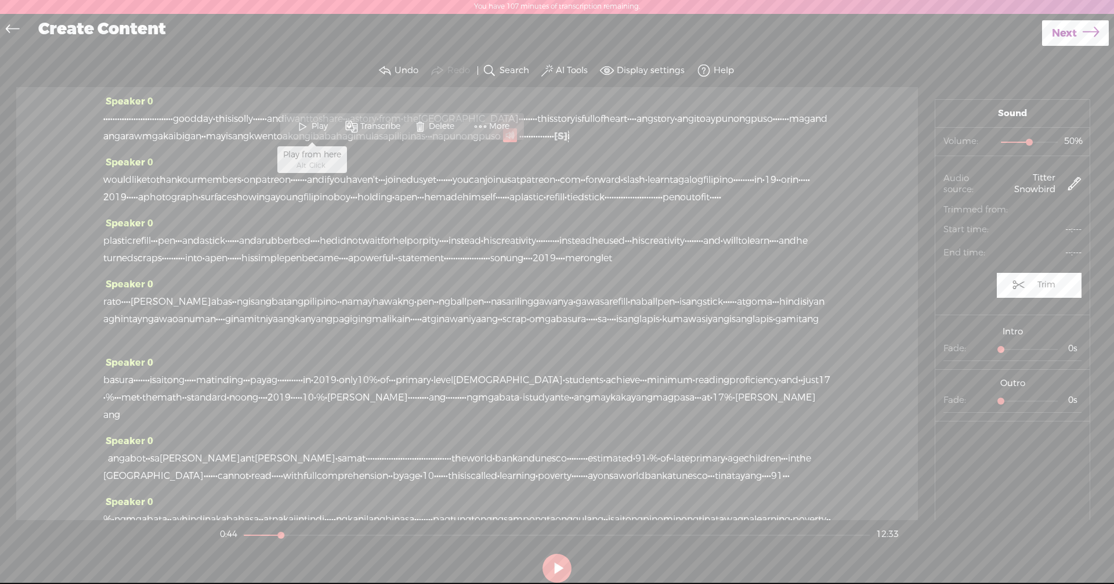
click at [299, 126] on span at bounding box center [302, 126] width 17 height 21
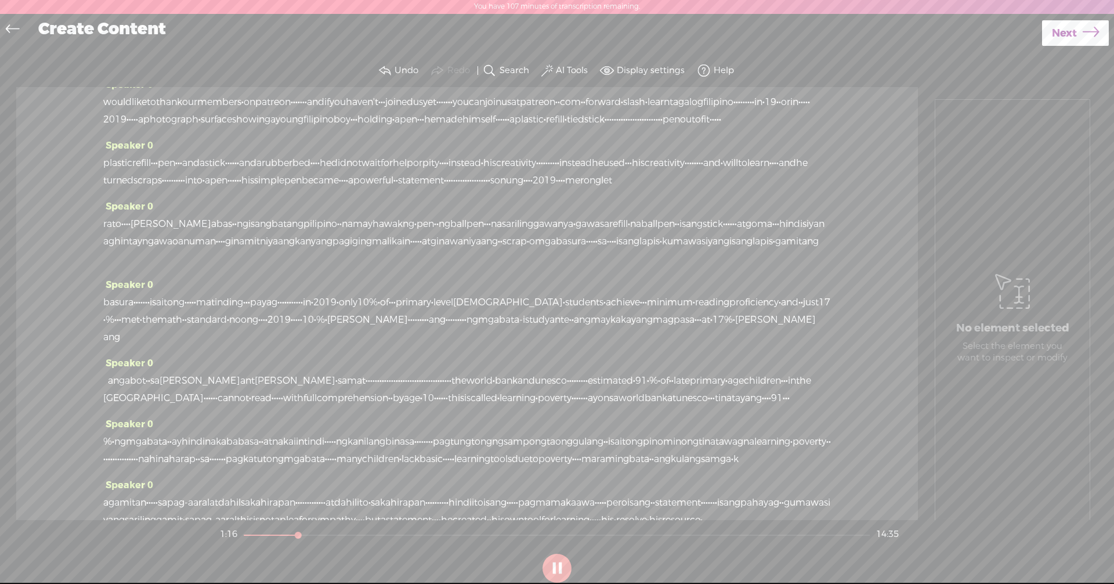
scroll to position [0, 0]
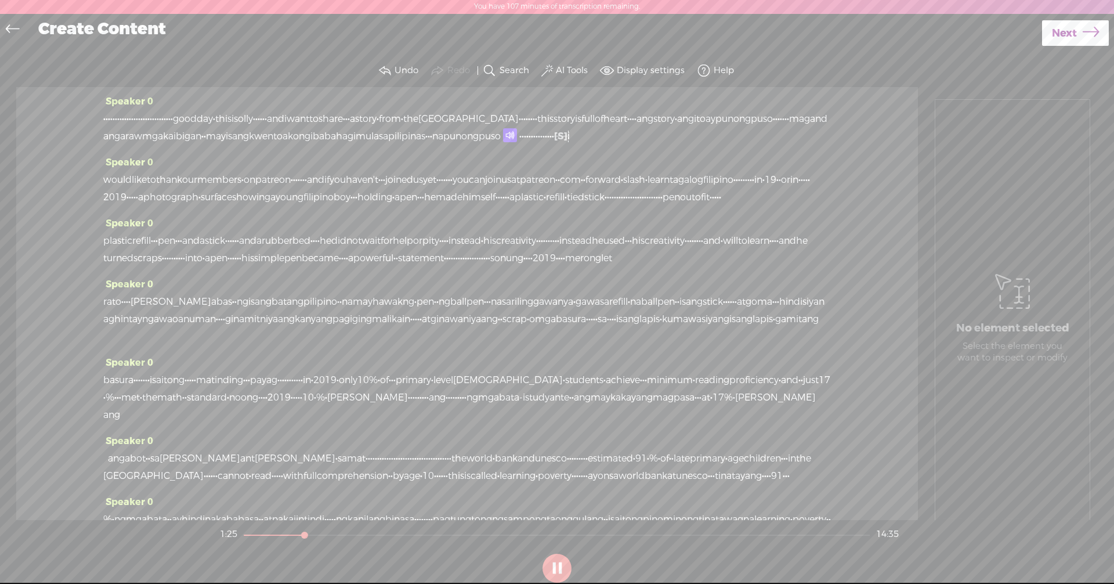
drag, startPoint x: 296, startPoint y: 115, endPoint x: 98, endPoint y: 120, distance: 197.9
click at [98, 120] on div "Speaker 0 · · · · · · · · · · · · · · · · · · · · · · · · · · · · · · good day …" at bounding box center [467, 303] width 902 height 433
click at [39, 88] on span "Delete" at bounding box center [44, 91] width 28 height 12
click at [125, 110] on span "good" at bounding box center [129, 118] width 24 height 17
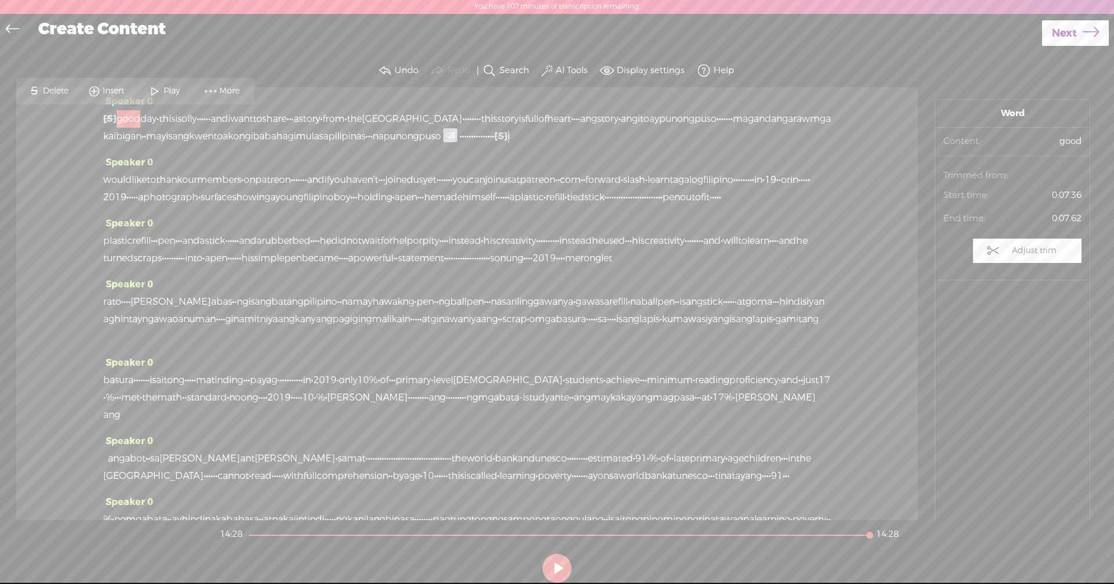
click at [559, 560] on button at bounding box center [556, 567] width 29 height 29
drag, startPoint x: 207, startPoint y: 157, endPoint x: 218, endPoint y: 157, distance: 10.5
click at [425, 145] on span "uso" at bounding box center [433, 136] width 16 height 17
click at [443, 142] on span at bounding box center [450, 135] width 14 height 14
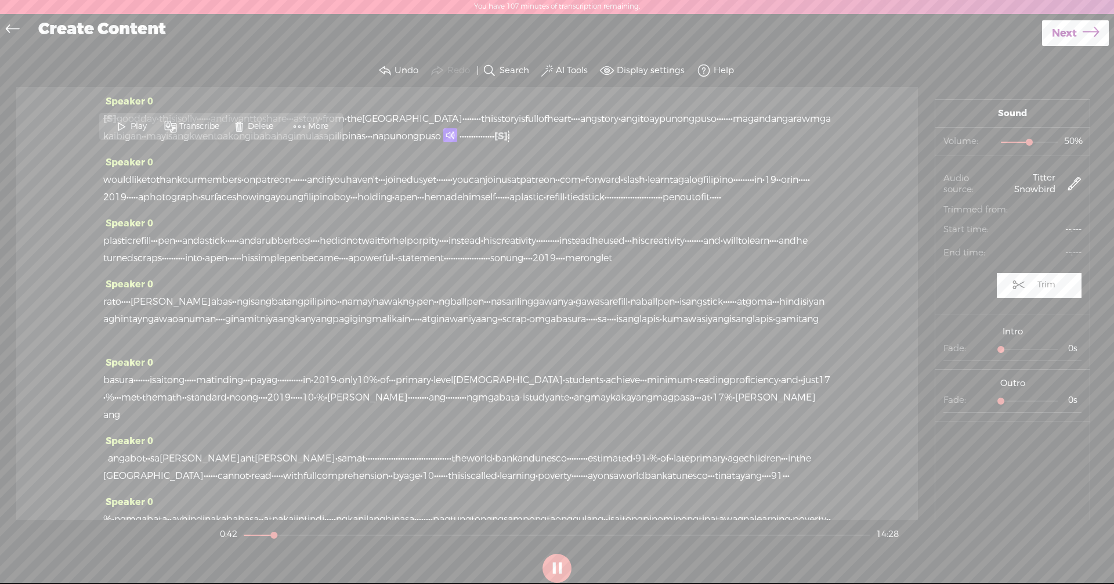
click at [443, 142] on span at bounding box center [450, 135] width 14 height 14
click at [407, 145] on span "ng" at bounding box center [413, 136] width 12 height 17
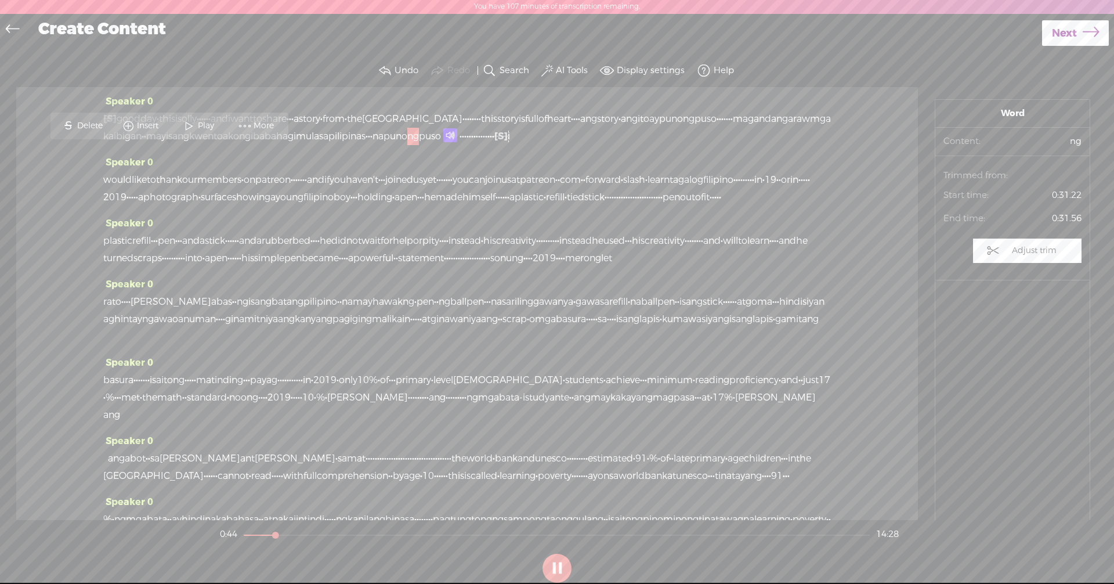
click at [372, 145] on span "na" at bounding box center [377, 136] width 11 height 17
click at [142, 127] on span at bounding box center [141, 125] width 17 height 21
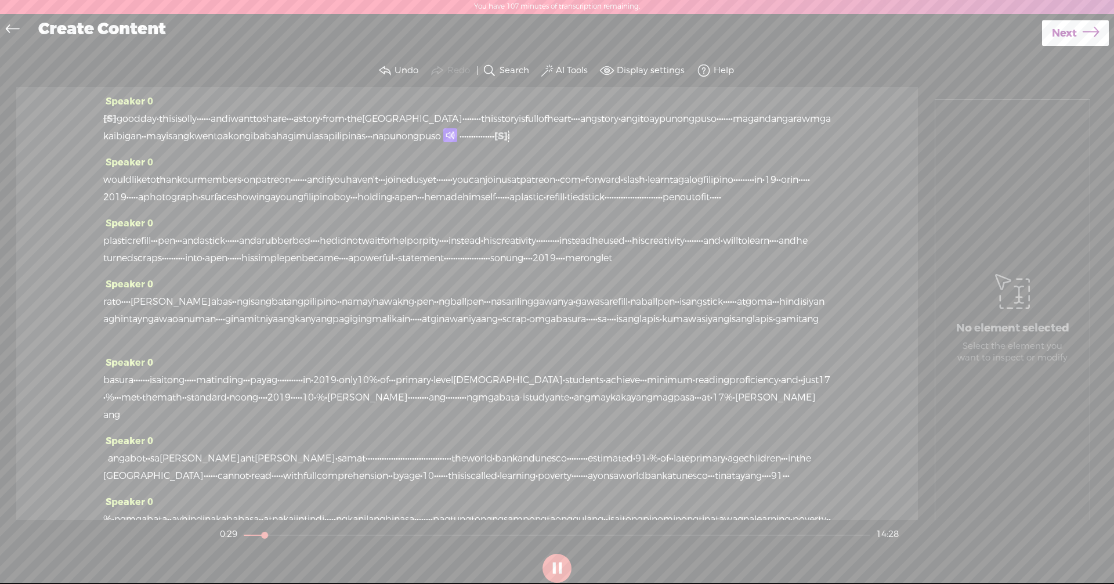
click at [443, 142] on span at bounding box center [450, 135] width 14 height 14
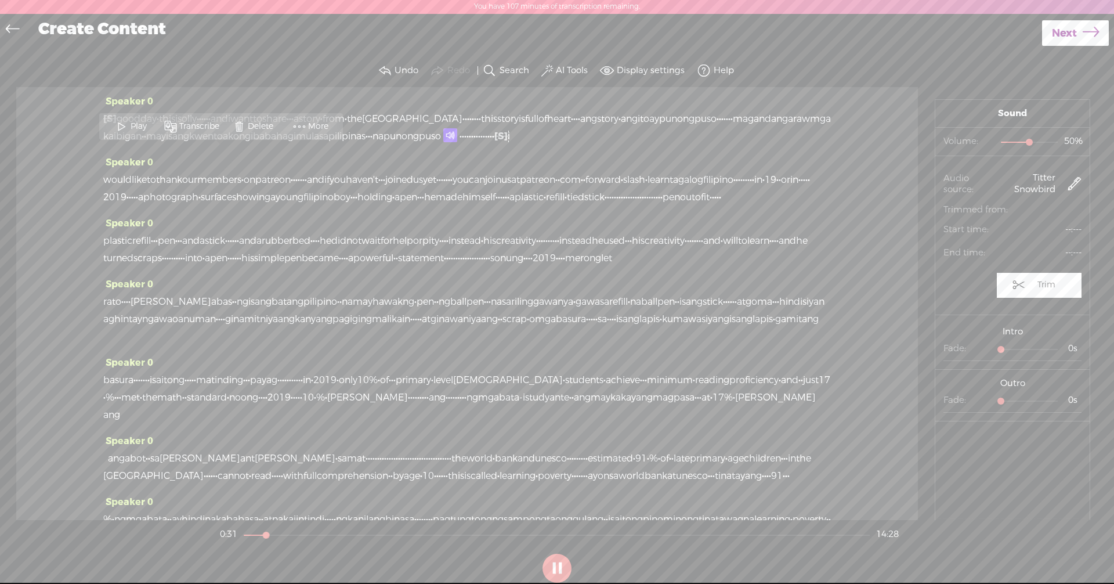
click at [251, 129] on span "Delete" at bounding box center [262, 127] width 28 height 12
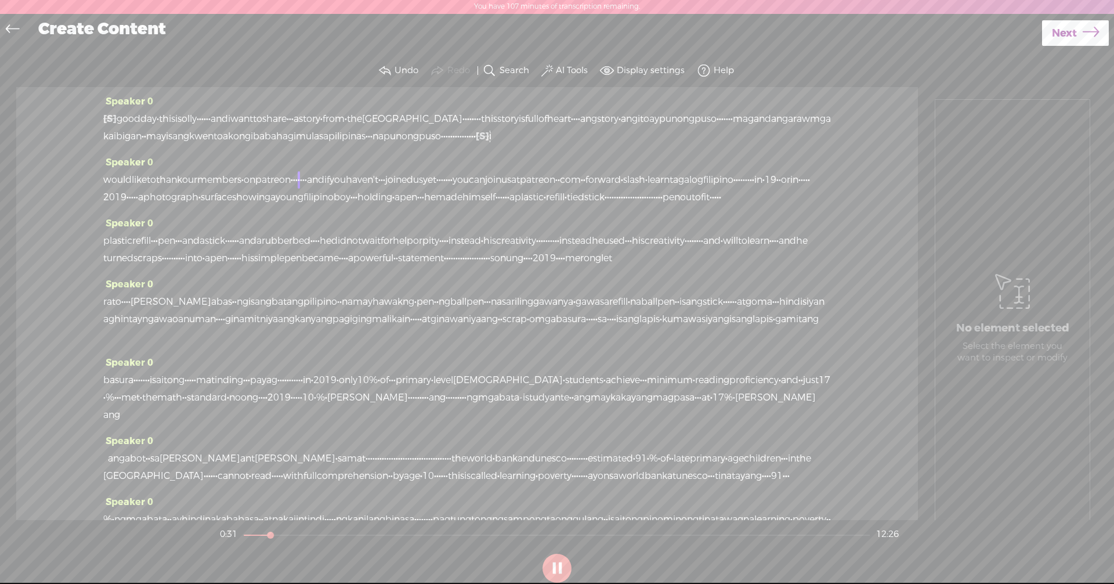
click at [372, 145] on span "na" at bounding box center [377, 136] width 11 height 17
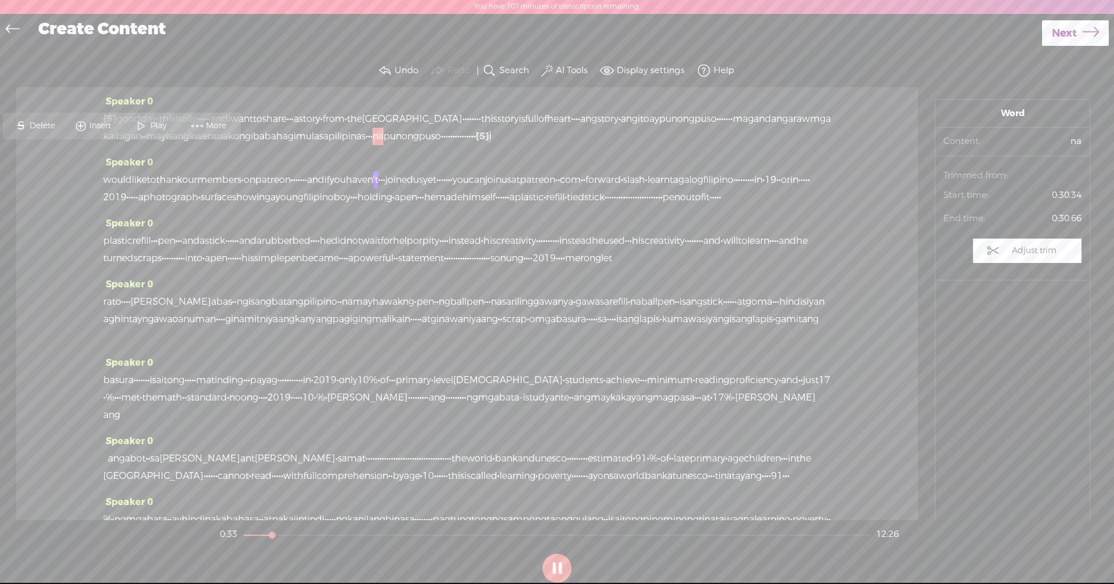
click at [158, 129] on span "Play" at bounding box center [159, 126] width 19 height 12
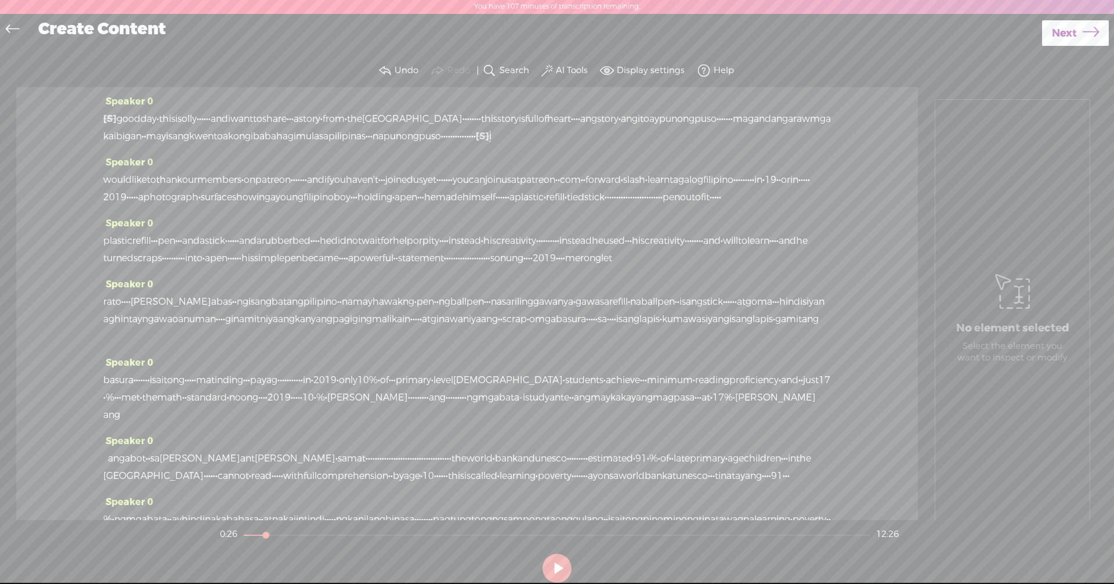
click at [425, 145] on span "uso" at bounding box center [433, 136] width 16 height 17
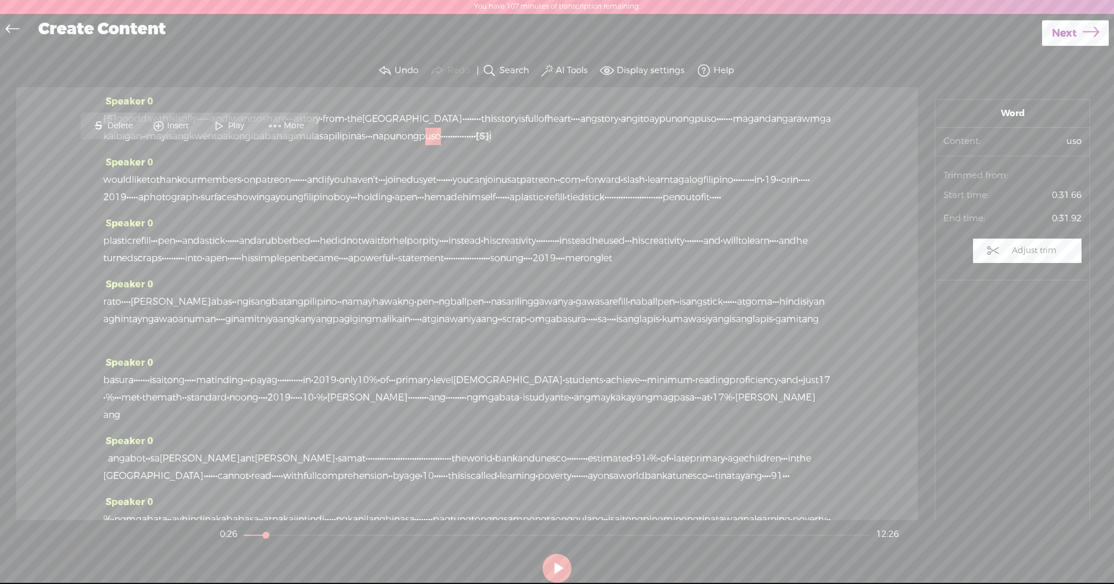
click at [560, 567] on button at bounding box center [556, 567] width 29 height 29
click at [389, 171] on div "Speaker 0 would like to thank our members · on patreon · · · · · · · and if you…" at bounding box center [467, 184] width 728 height 61
click at [553, 573] on button at bounding box center [556, 567] width 29 height 29
click at [471, 145] on span "·" at bounding box center [472, 136] width 2 height 17
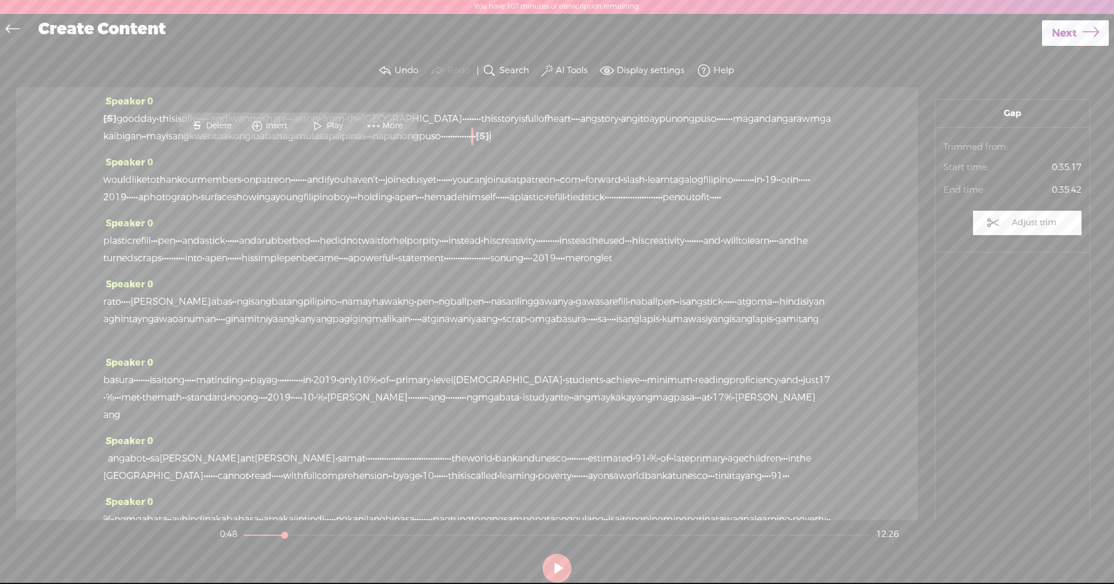
click at [283, 126] on span "Insert" at bounding box center [278, 126] width 24 height 12
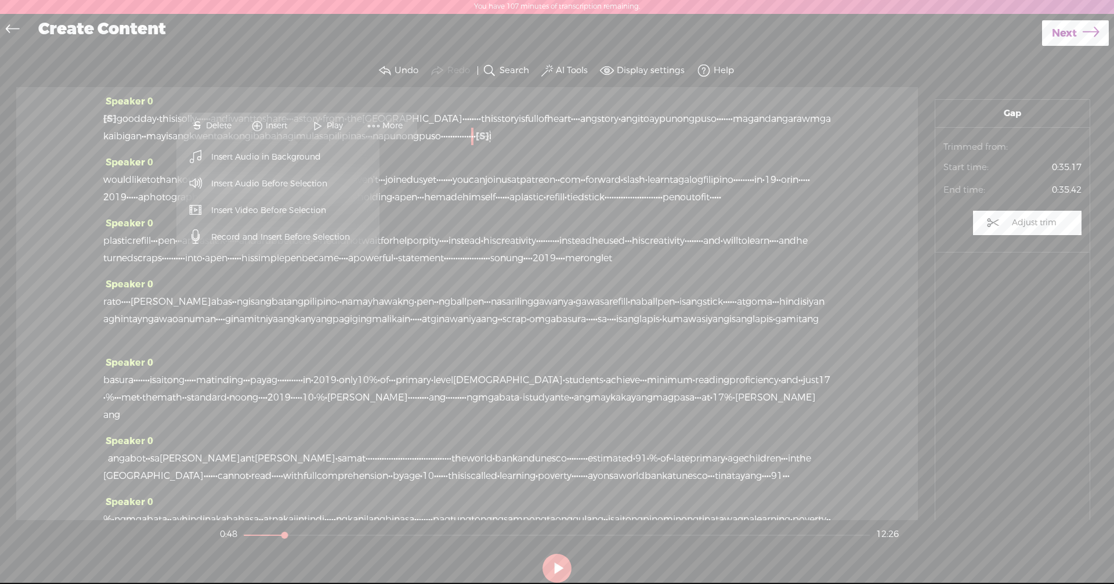
click at [298, 182] on span "Insert Audio Before Selection" at bounding box center [270, 184] width 162 height 26
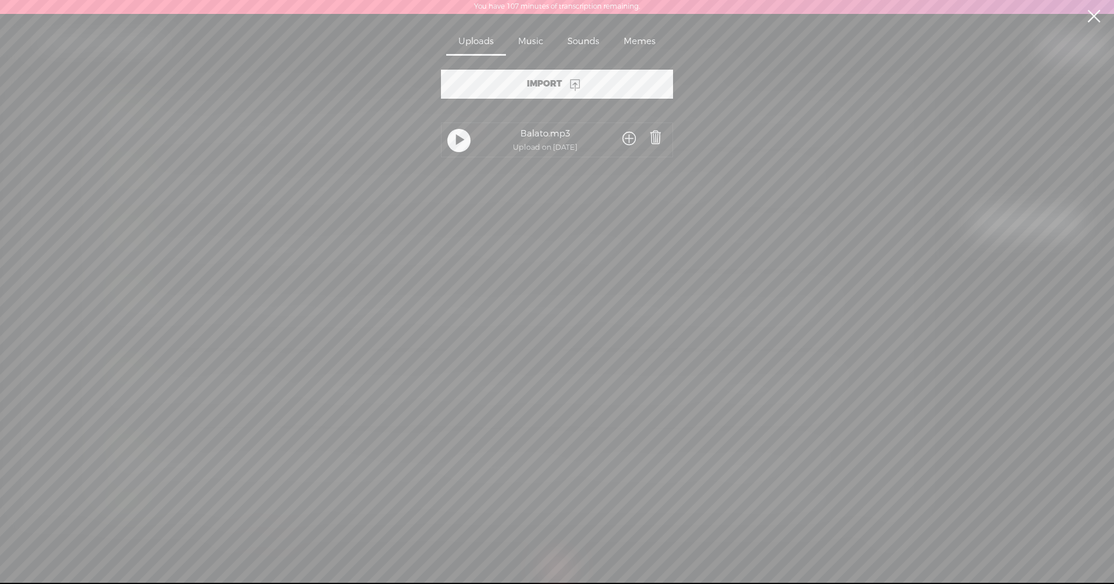
click at [530, 39] on div "Music" at bounding box center [530, 42] width 49 height 27
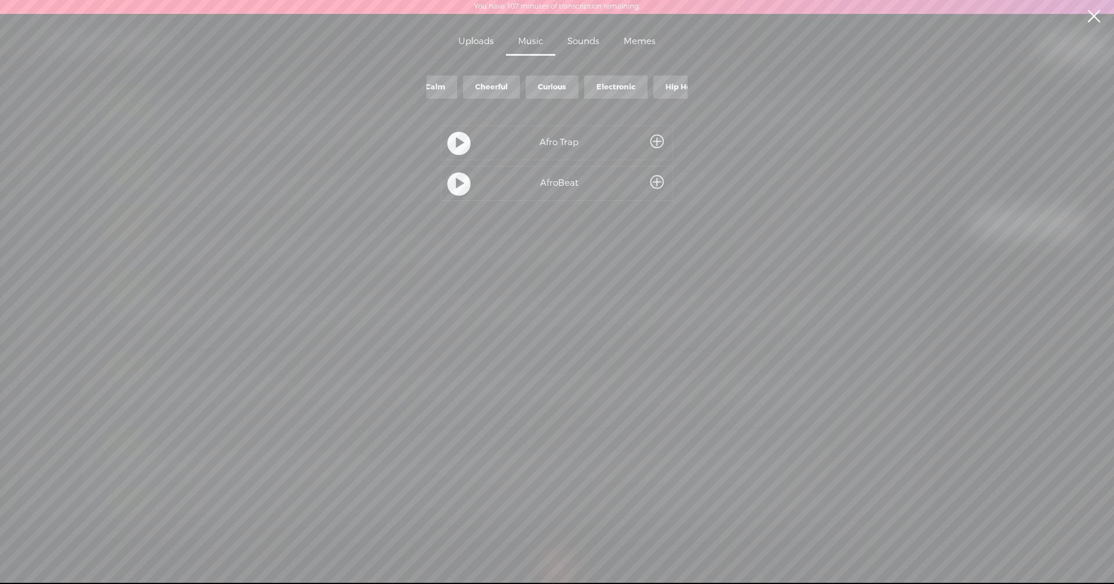
scroll to position [0, 163]
click at [530, 82] on div "Curious" at bounding box center [516, 87] width 28 height 10
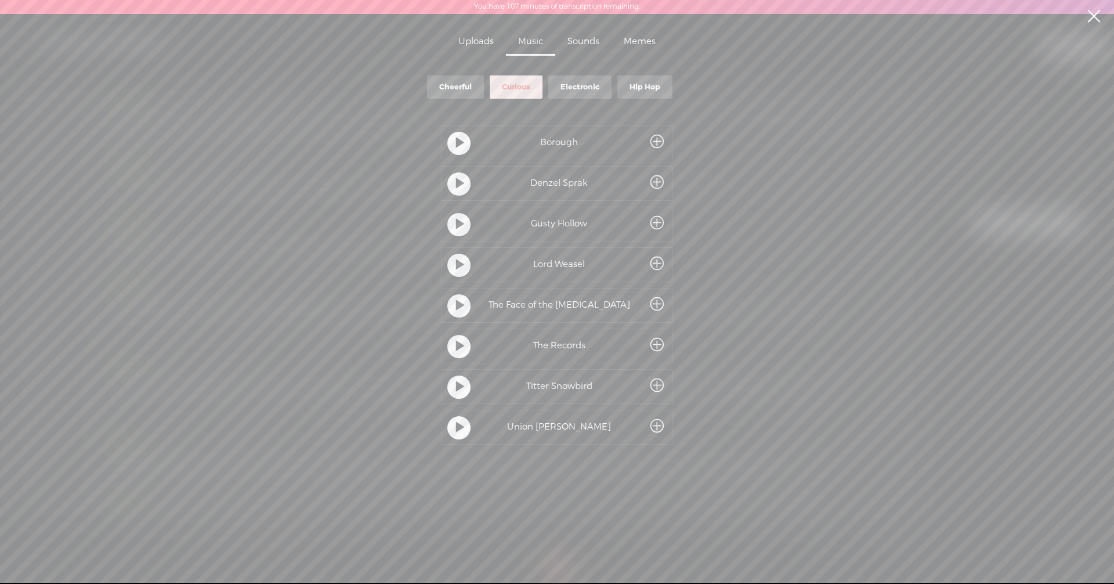
click at [459, 382] on t at bounding box center [460, 387] width 8 height 21
click at [657, 387] on span at bounding box center [656, 385] width 13 height 21
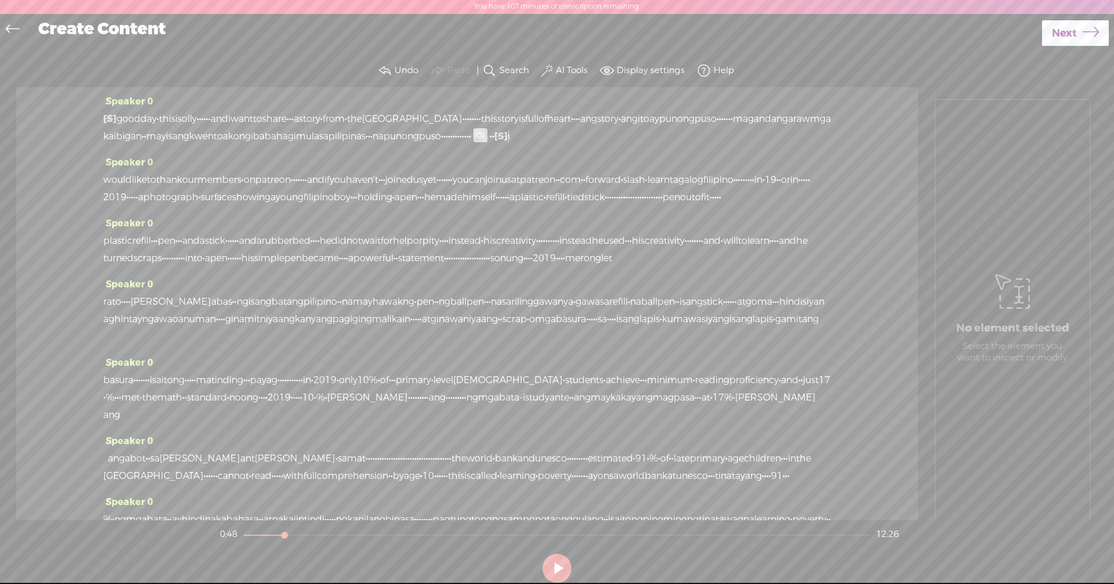
click at [383, 145] on span "pun" at bounding box center [392, 136] width 18 height 17
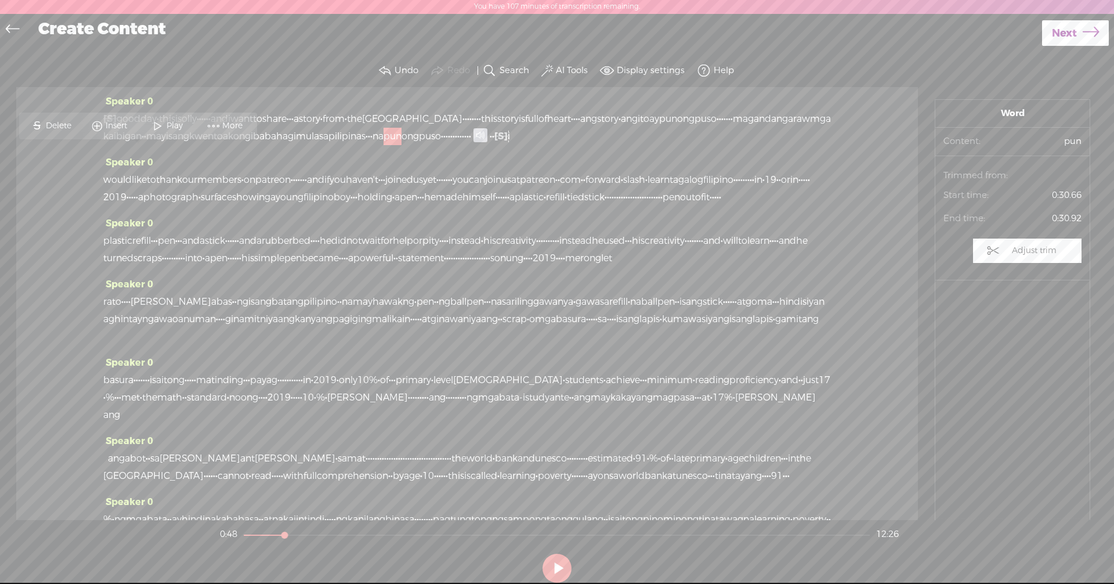
click at [556, 569] on button at bounding box center [556, 567] width 29 height 29
click at [556, 568] on button at bounding box center [556, 567] width 29 height 29
click at [553, 567] on button at bounding box center [556, 567] width 29 height 29
click at [419, 145] on span "p" at bounding box center [422, 136] width 6 height 17
click at [201, 126] on span at bounding box center [202, 125] width 17 height 21
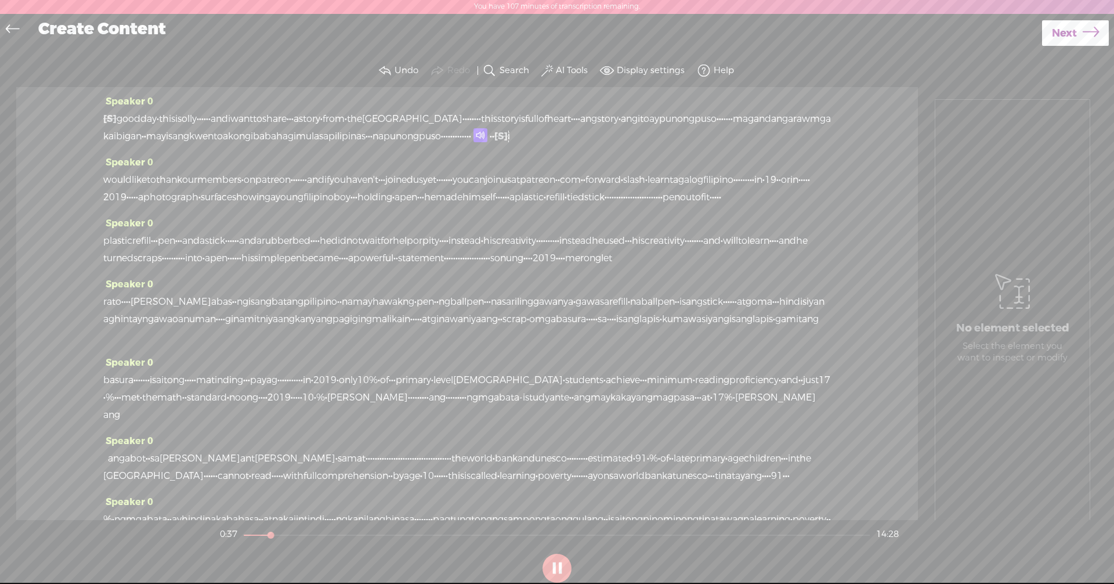
drag, startPoint x: 260, startPoint y: 150, endPoint x: 289, endPoint y: 151, distance: 28.5
click at [289, 145] on div "[S] · · · · · · · · · · · · · · · · · · · · · · · · · · · · · · good day · this…" at bounding box center [467, 127] width 728 height 35
click at [210, 124] on span "Delete" at bounding box center [214, 126] width 28 height 12
click at [407, 145] on span "ng" at bounding box center [413, 136] width 12 height 17
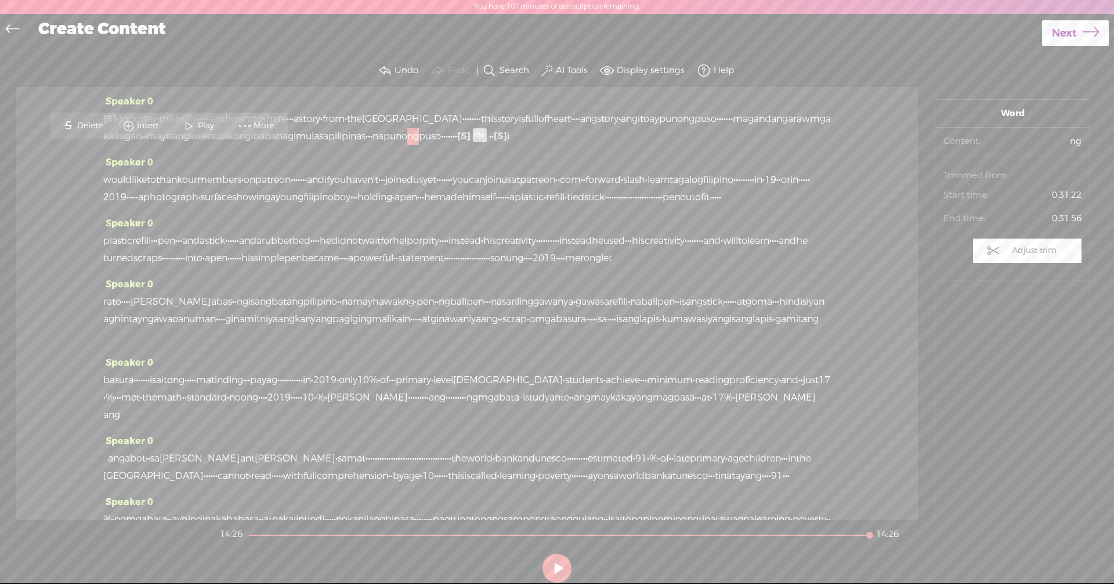
click at [186, 124] on span at bounding box center [188, 125] width 17 height 21
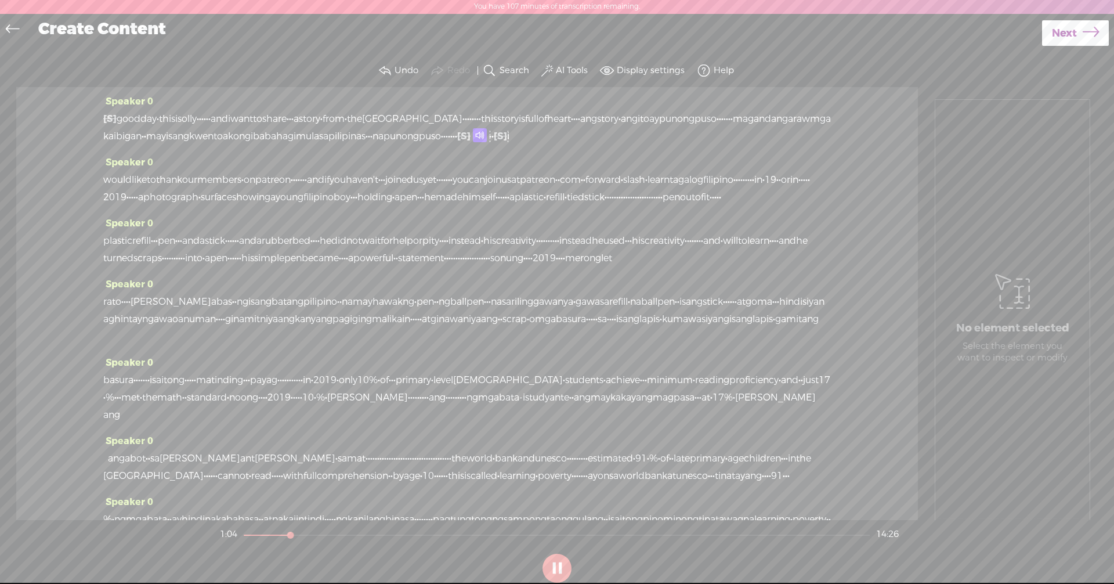
click at [473, 142] on span at bounding box center [480, 135] width 14 height 14
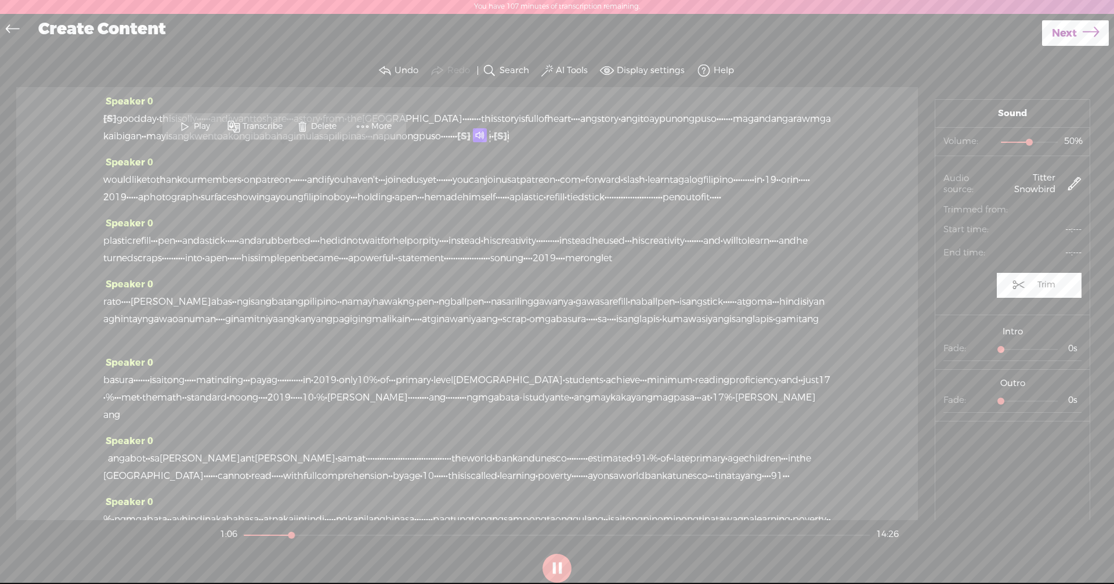
click at [311, 126] on span "Delete" at bounding box center [325, 127] width 28 height 12
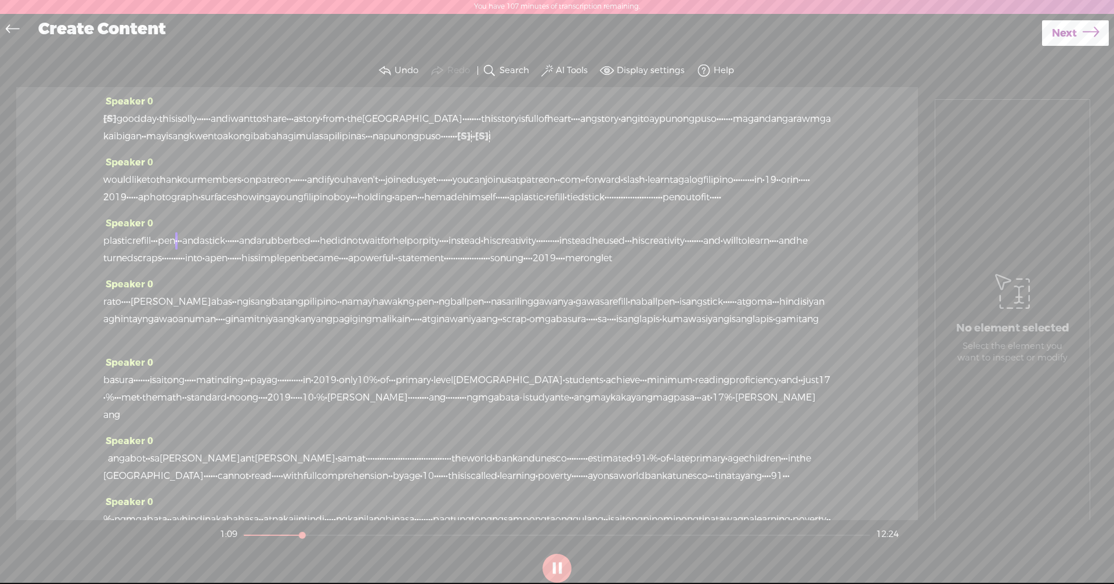
click at [108, 189] on span "would" at bounding box center [117, 179] width 28 height 17
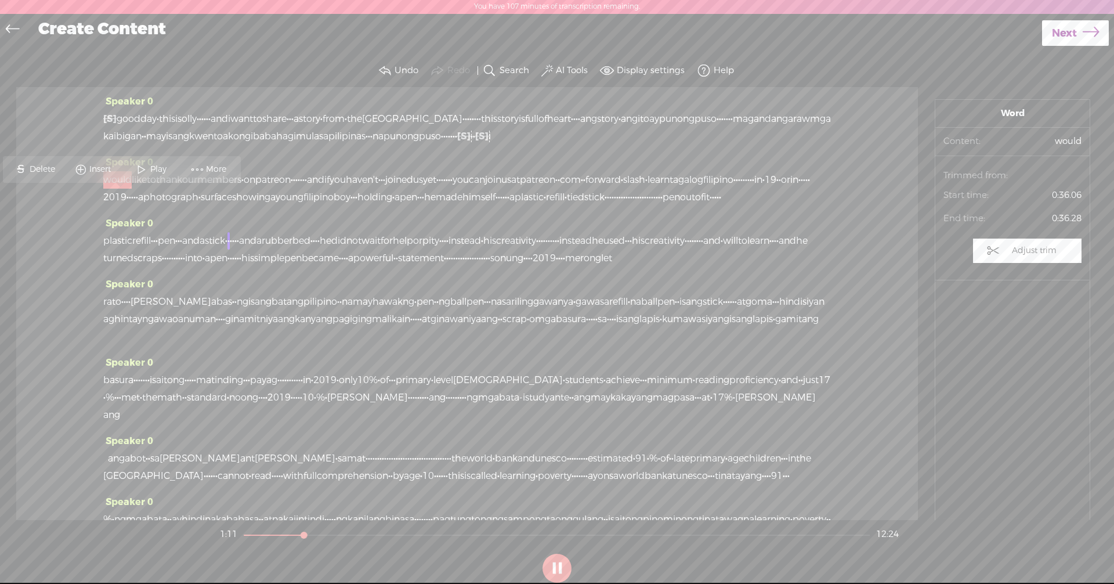
click at [140, 168] on span at bounding box center [141, 169] width 17 height 21
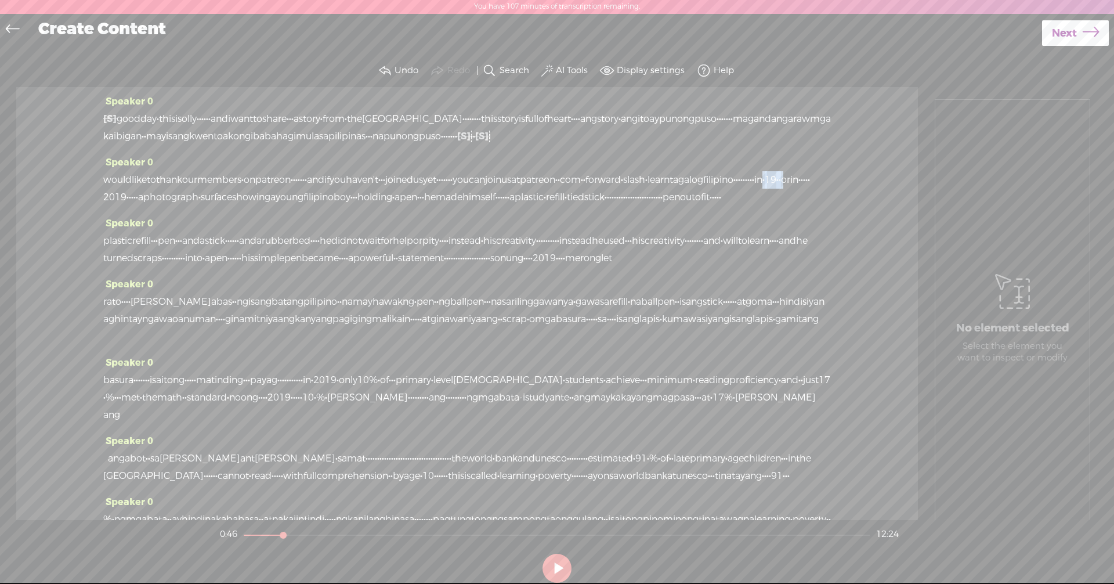
drag, startPoint x: 366, startPoint y: 215, endPoint x: 413, endPoint y: 219, distance: 47.2
click at [413, 206] on div "would like to thank our members · on patreon · · · · · · · and if you haven 't …" at bounding box center [467, 188] width 728 height 35
click at [752, 189] on span "·" at bounding box center [753, 179] width 2 height 17
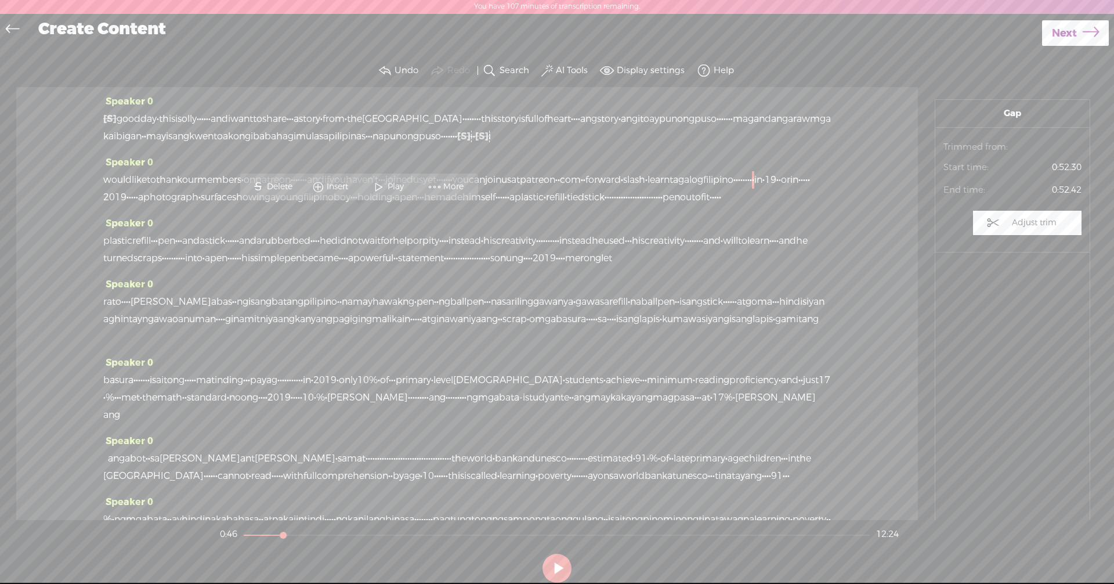
drag, startPoint x: 360, startPoint y: 217, endPoint x: 424, endPoint y: 220, distance: 63.9
click at [424, 206] on div "would like to thank our members · on patreon · · · · · · · and if you haven 't …" at bounding box center [467, 188] width 728 height 35
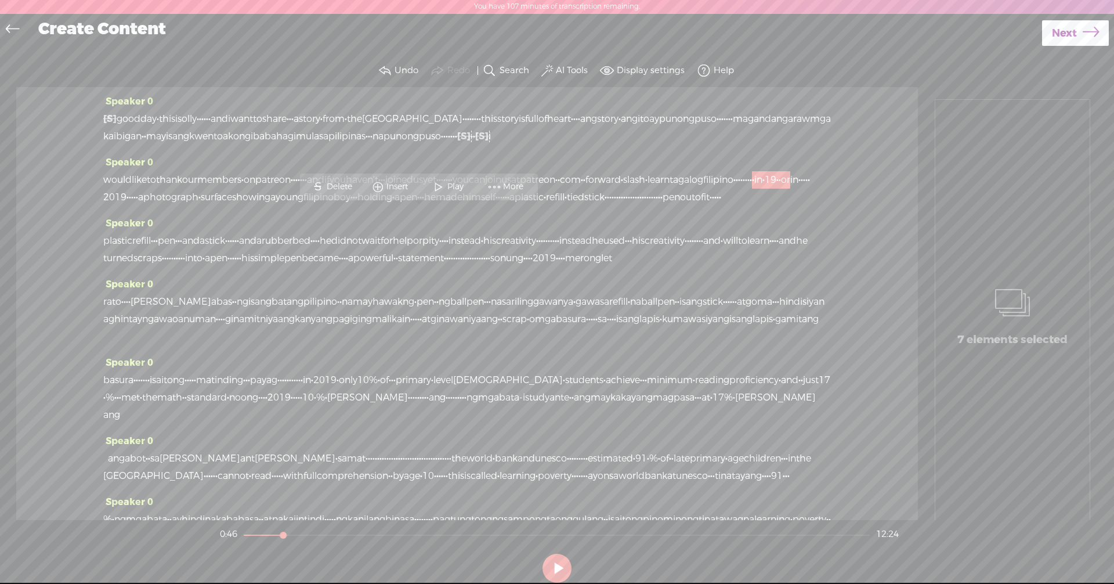
click at [394, 262] on div "Speaker 0 pl [GEOGRAPHIC_DATA] refill · · · pen · · · and a stick · · · · · · a…" at bounding box center [467, 245] width 728 height 61
click at [380, 251] on div "Speaker 0 pl [GEOGRAPHIC_DATA] refill · · · pen · · · and a stick · · · · · · a…" at bounding box center [467, 245] width 728 height 61
click at [752, 189] on span "·" at bounding box center [753, 179] width 2 height 17
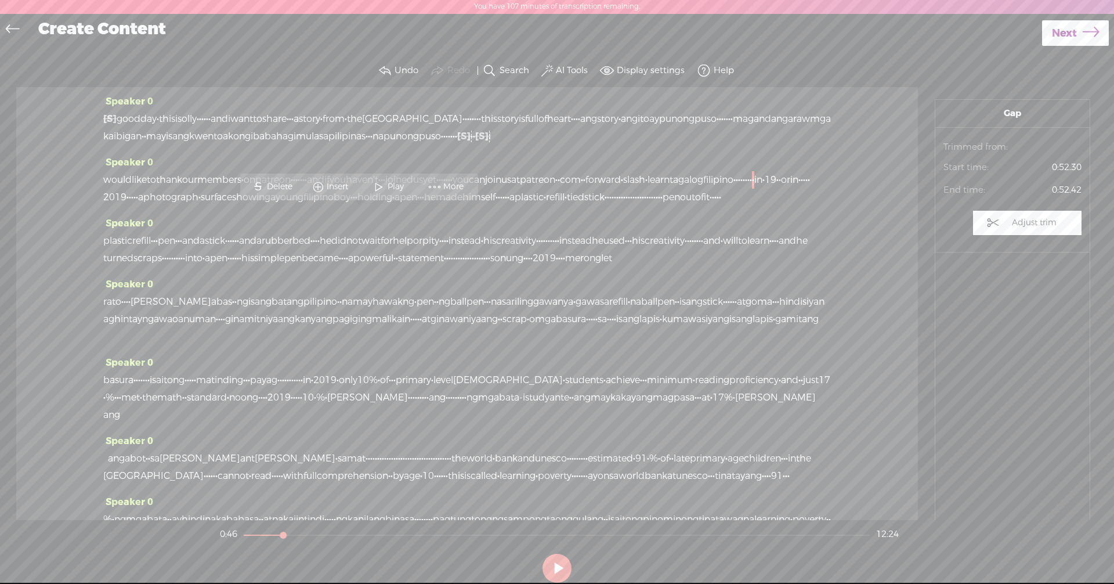
click at [754, 189] on span "in" at bounding box center [758, 179] width 8 height 17
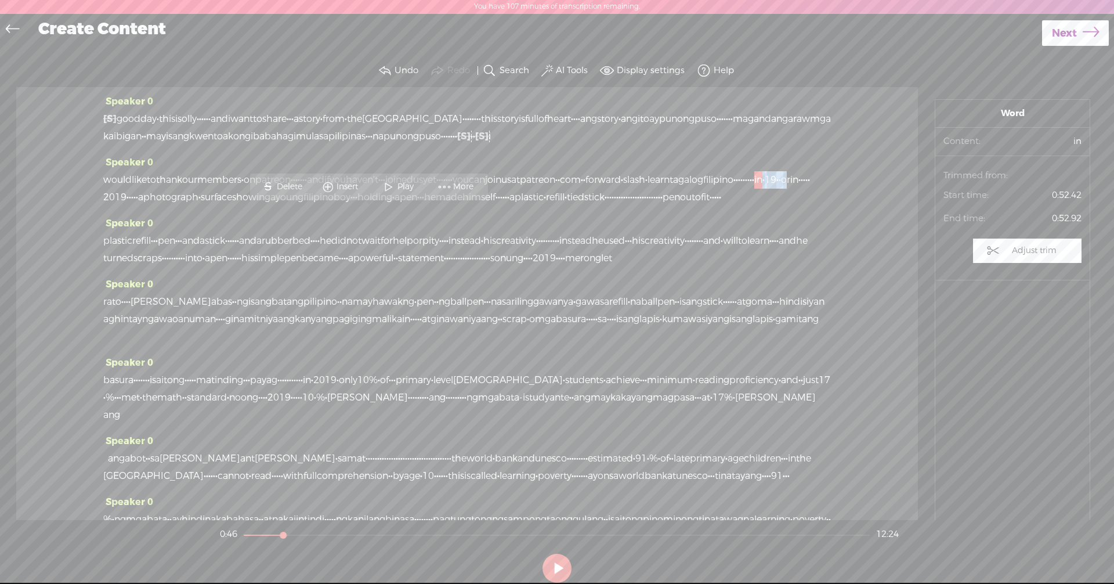
drag, startPoint x: 366, startPoint y: 213, endPoint x: 417, endPoint y: 215, distance: 51.1
click at [417, 206] on div "would like to thank our members · on patreon · · · · · · · and if you haven 't …" at bounding box center [467, 188] width 728 height 35
click at [331, 187] on span "Delete" at bounding box center [341, 187] width 28 height 12
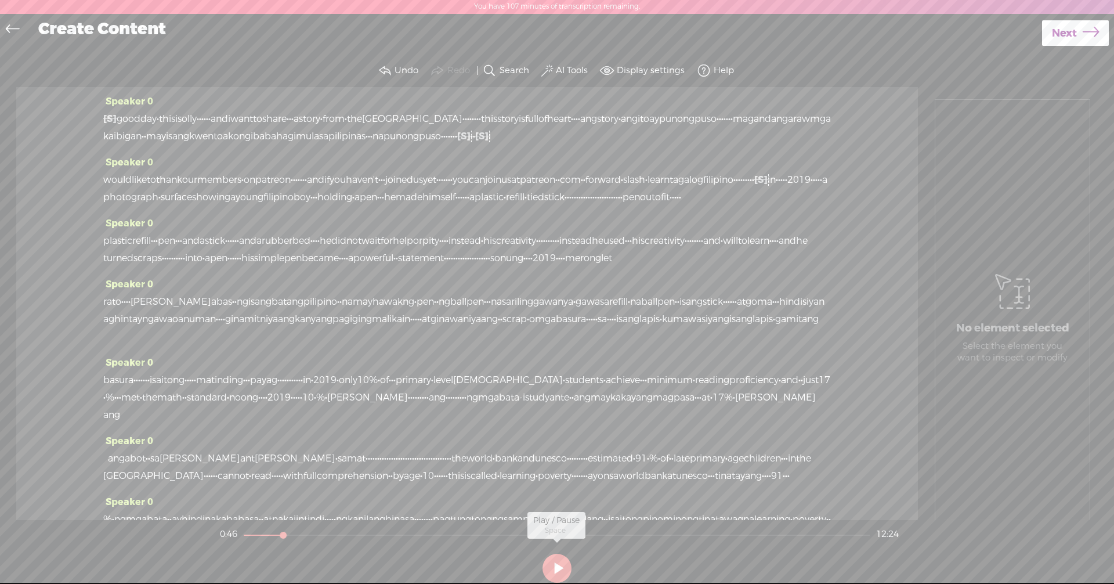
click at [564, 569] on button at bounding box center [556, 567] width 29 height 29
click at [565, 569] on button at bounding box center [556, 567] width 29 height 29
click at [703, 189] on span "fil" at bounding box center [707, 179] width 8 height 17
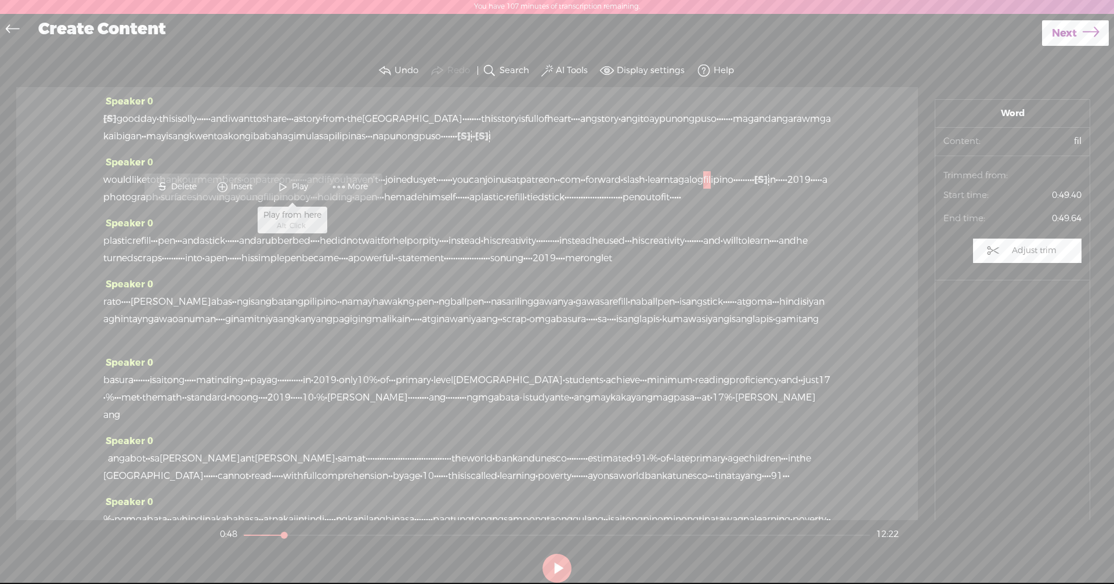
click at [278, 184] on span at bounding box center [282, 186] width 17 height 21
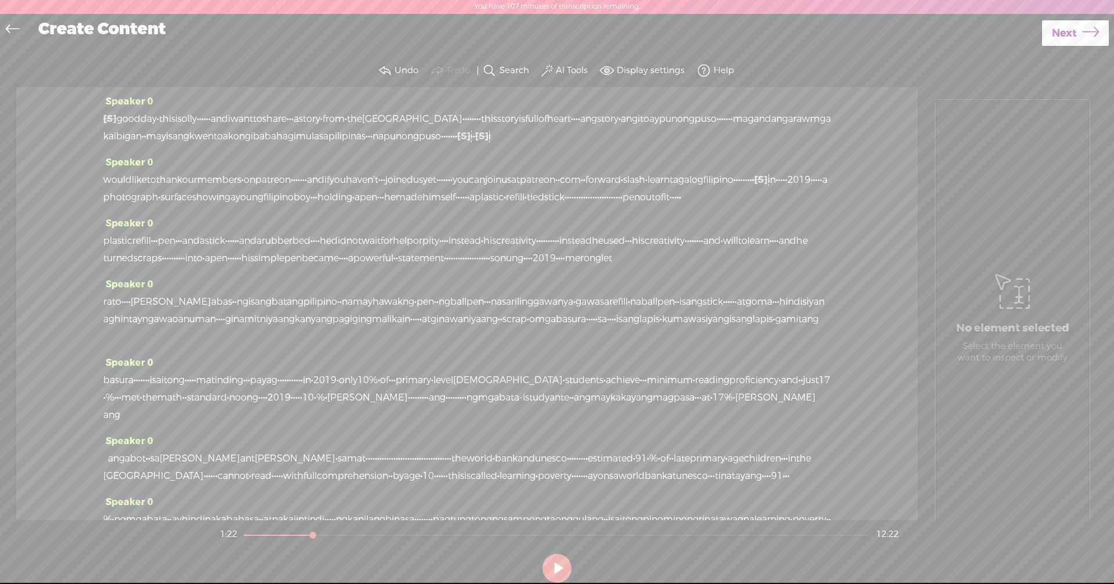
click at [481, 249] on span "instead" at bounding box center [464, 240] width 32 height 17
click at [787, 247] on span at bounding box center [785, 247] width 17 height 21
click at [481, 249] on span "instead" at bounding box center [464, 240] width 32 height 17
click at [413, 249] on span "help" at bounding box center [403, 240] width 20 height 17
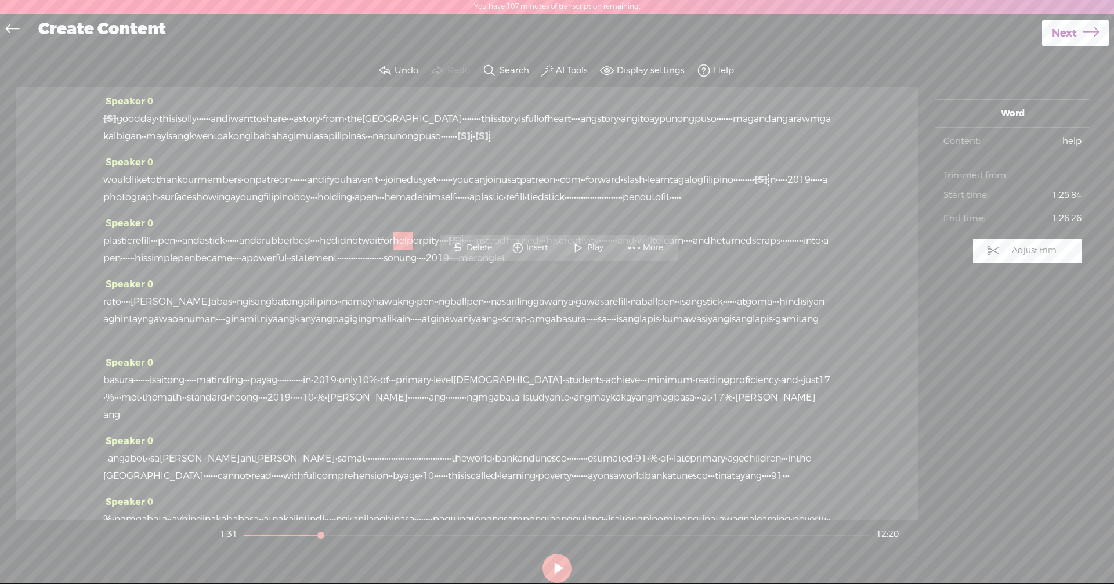
click at [587, 253] on span "Play" at bounding box center [596, 248] width 19 height 12
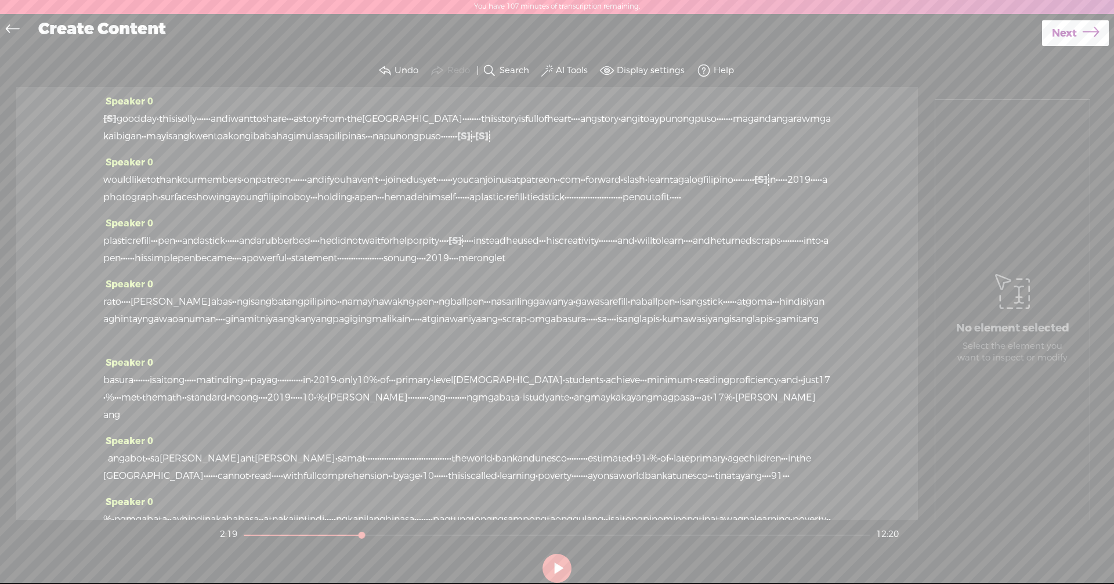
click at [662, 328] on span "kum" at bounding box center [672, 318] width 21 height 17
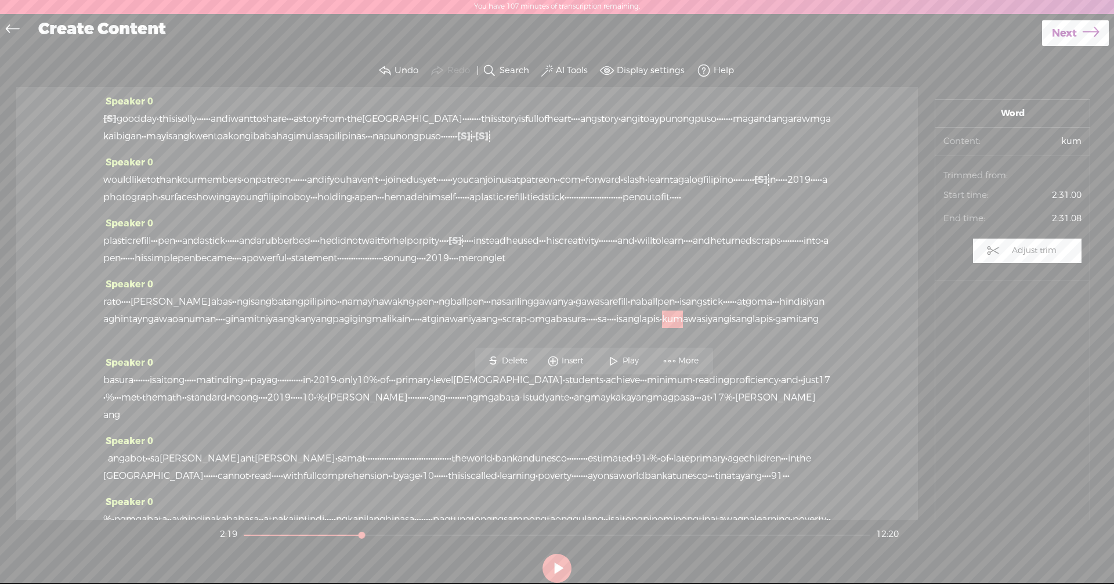
click at [621, 359] on span at bounding box center [613, 360] width 17 height 21
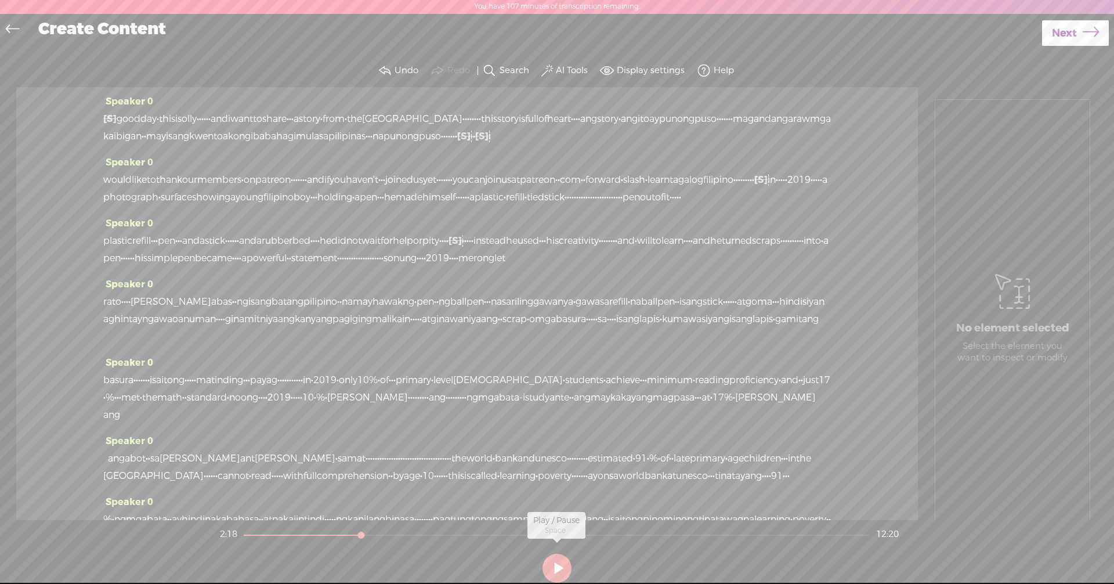
click at [558, 567] on button at bounding box center [556, 567] width 29 height 29
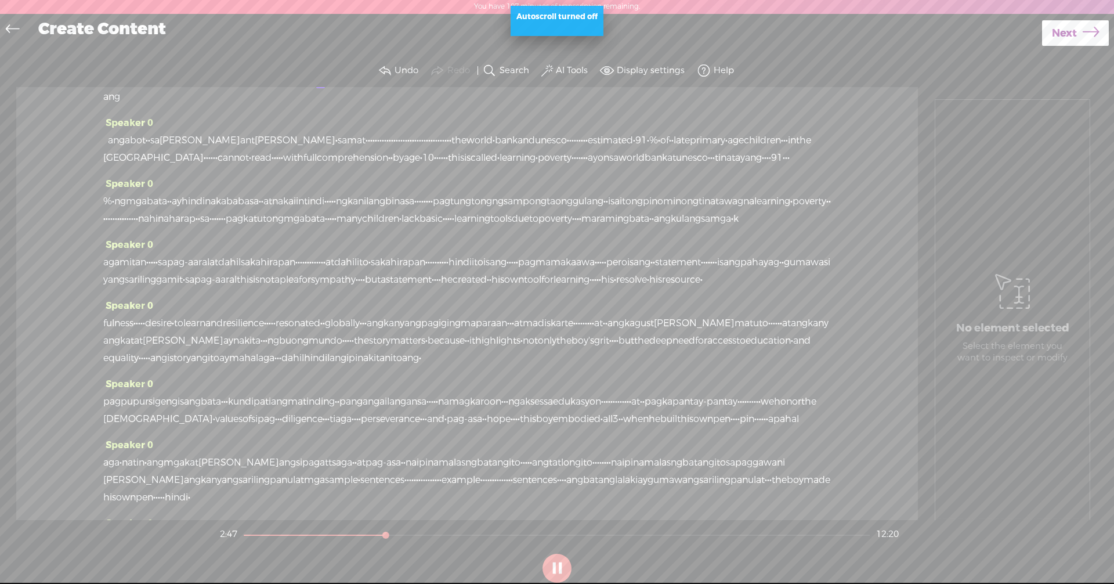
scroll to position [252, 0]
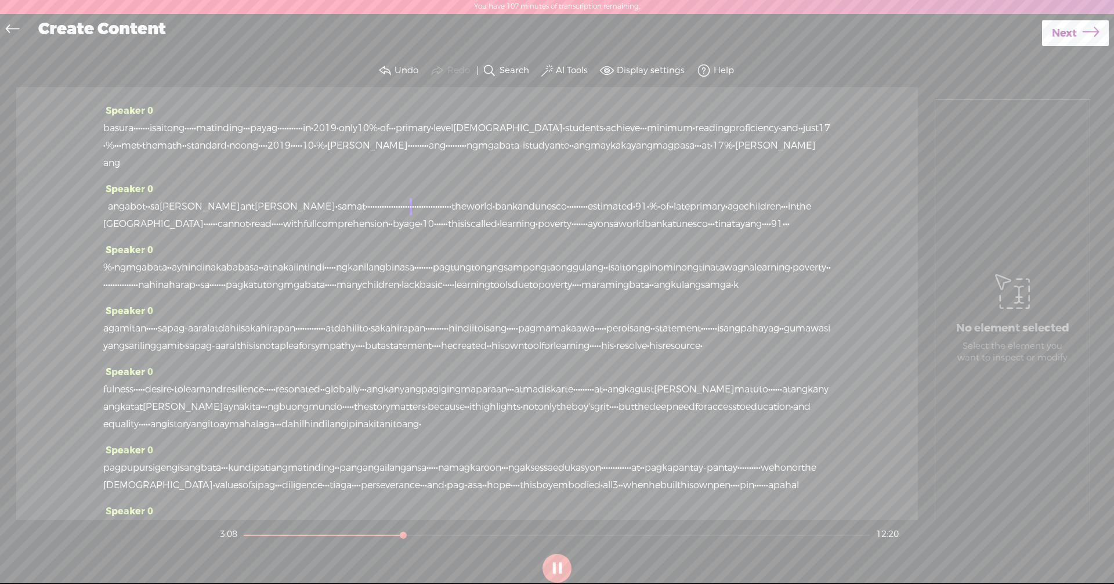
click at [588, 241] on div "Speaker 0 ang ab ot · · sa [PERSON_NAME] ant [PERSON_NAME] · sa mat · · · · · ·…" at bounding box center [467, 210] width 728 height 61
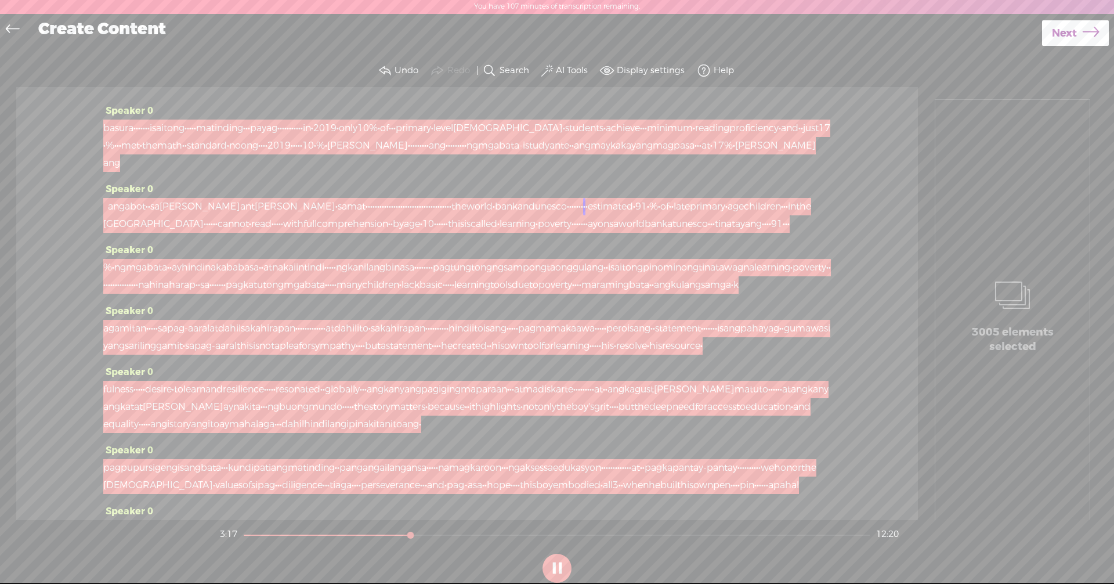
click at [559, 70] on label "AI Tools" at bounding box center [572, 71] width 32 height 12
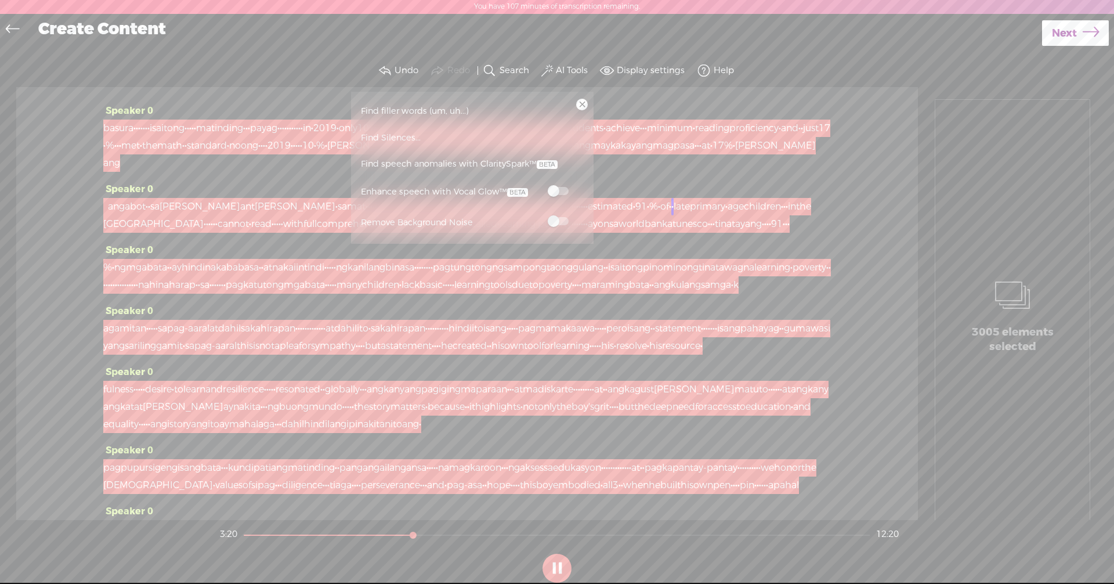
click at [385, 136] on span "Find Silences..." at bounding box center [391, 138] width 68 height 26
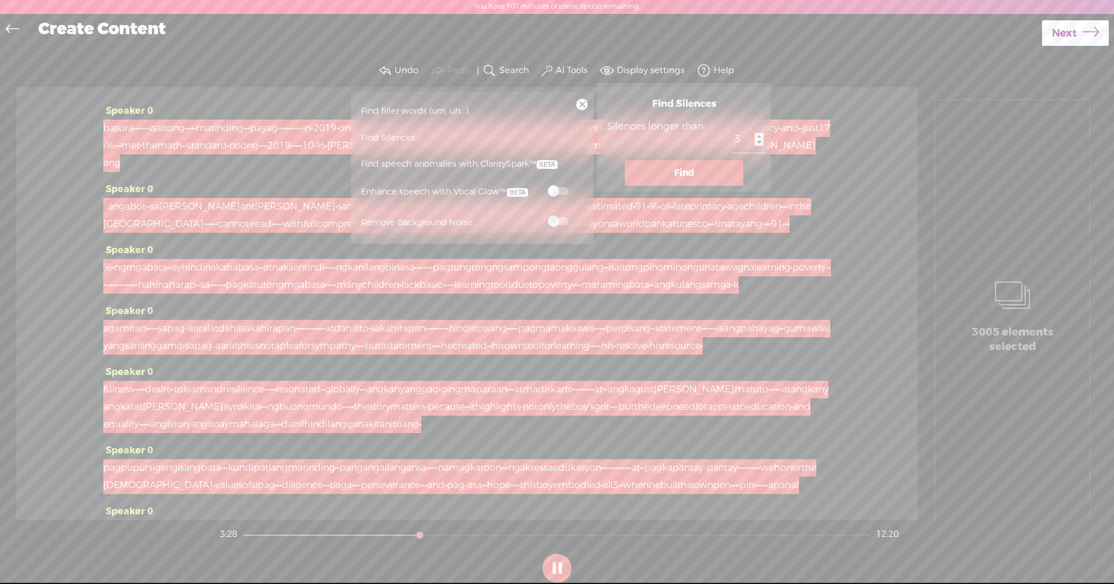
click at [665, 177] on button "Find" at bounding box center [684, 173] width 118 height 26
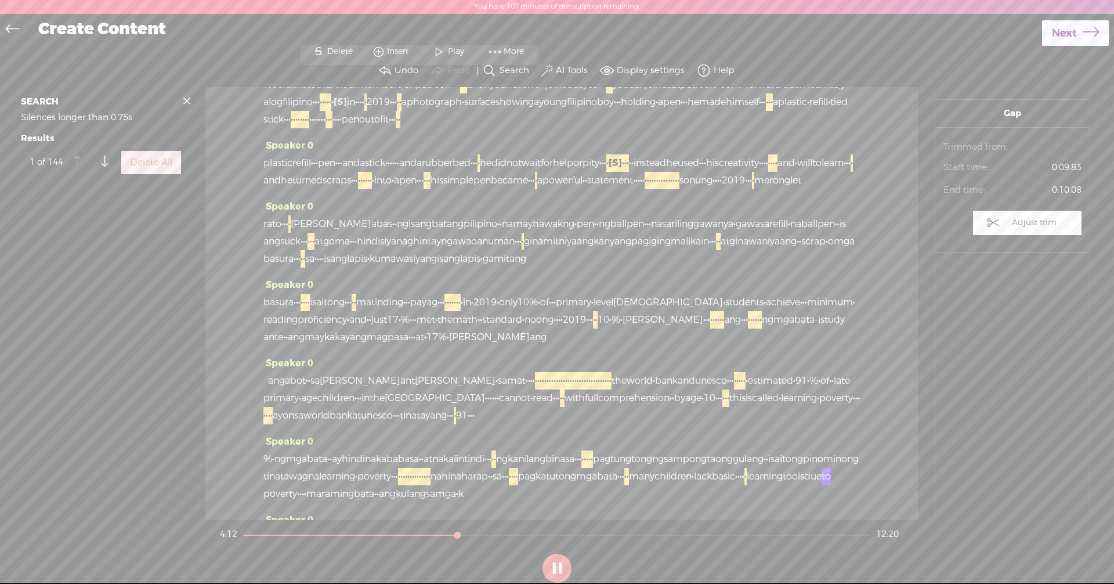
scroll to position [2586, 0]
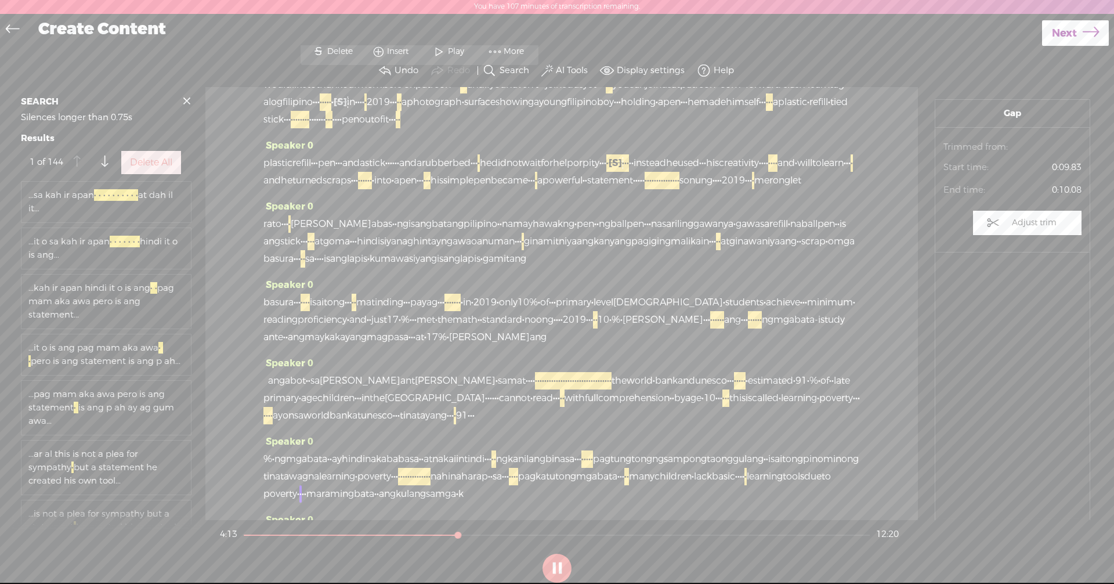
click at [189, 102] on span at bounding box center [186, 100] width 17 height 17
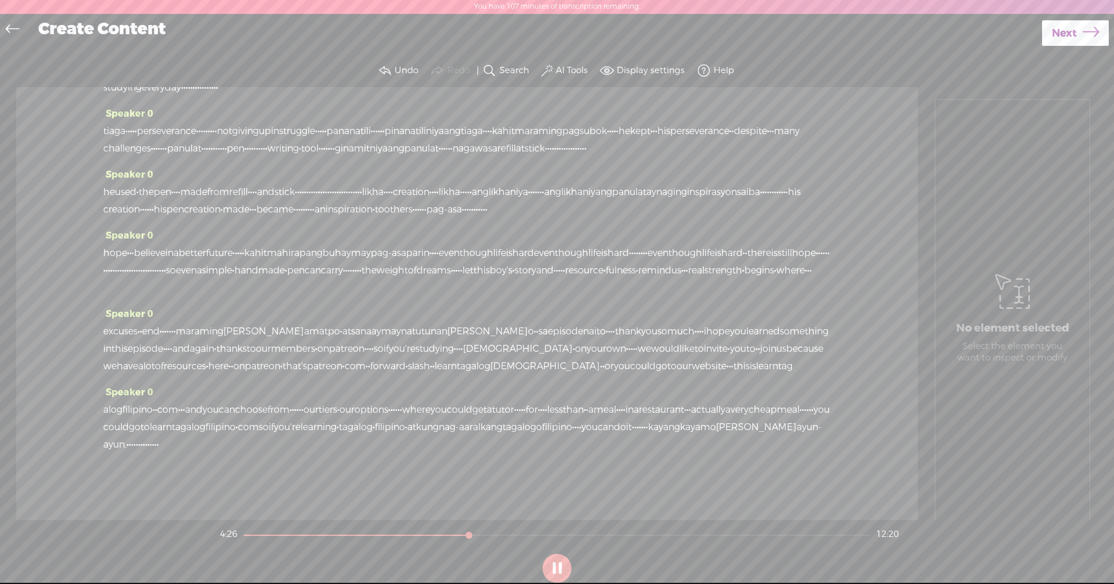
scroll to position [716, 0]
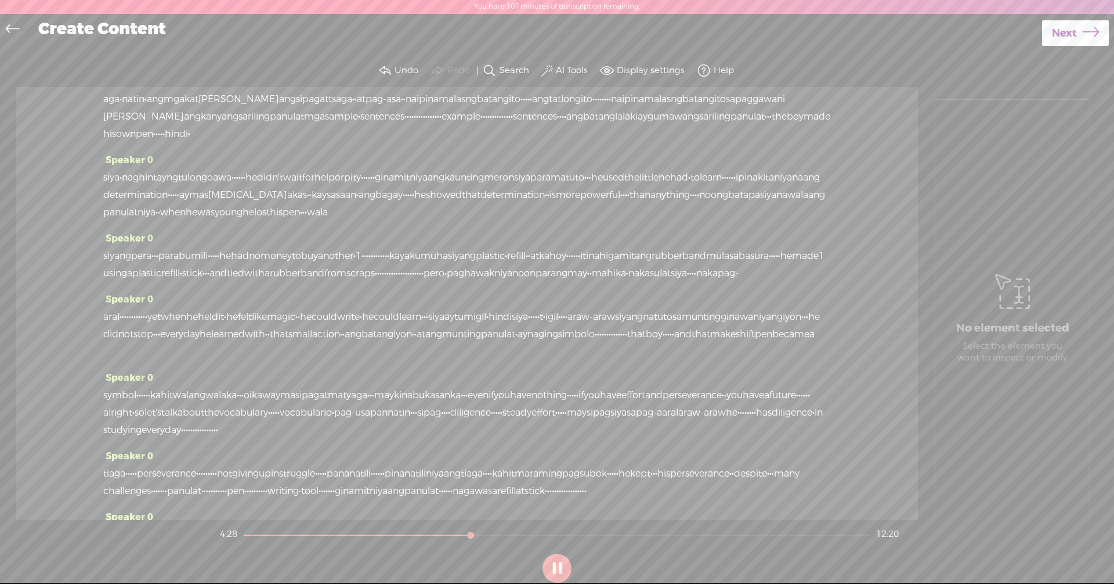
click at [1073, 37] on span "Next" at bounding box center [1064, 34] width 25 height 30
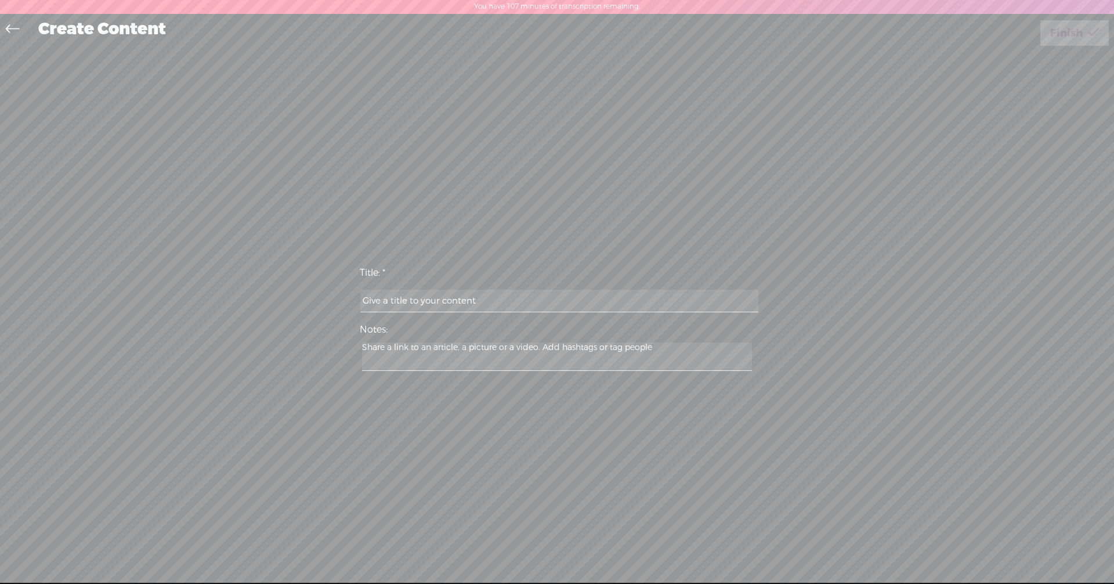
click at [516, 299] on input "text" at bounding box center [558, 300] width 397 height 23
type input "Panulat"
click at [1084, 33] on link "Finish" at bounding box center [1074, 33] width 68 height 26
